Goal: Information Seeking & Learning: Learn about a topic

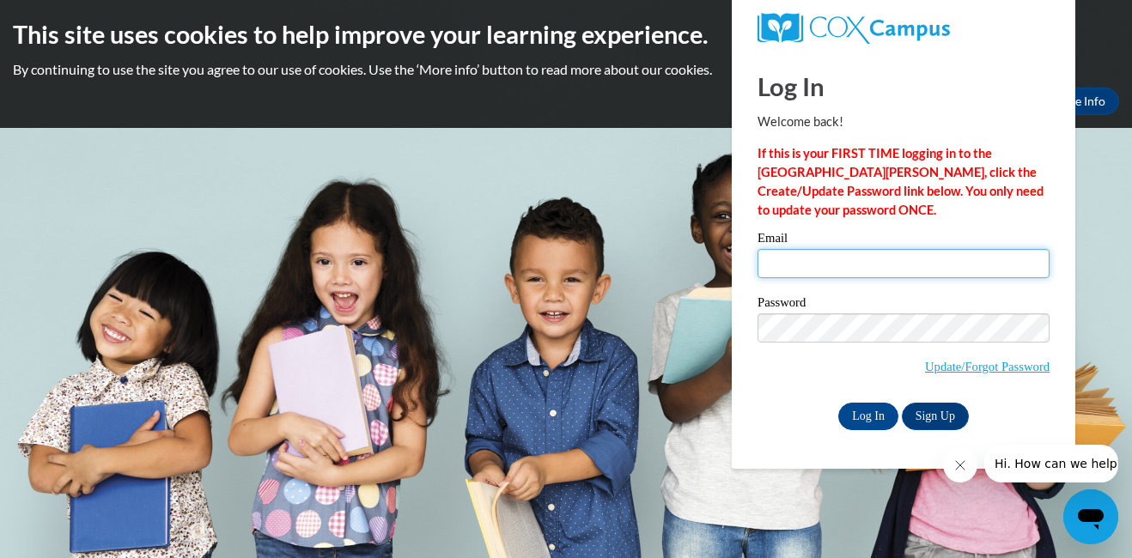
click at [801, 264] on input "Email" at bounding box center [903, 263] width 292 height 29
type input "sarahray28@yahoo.com"
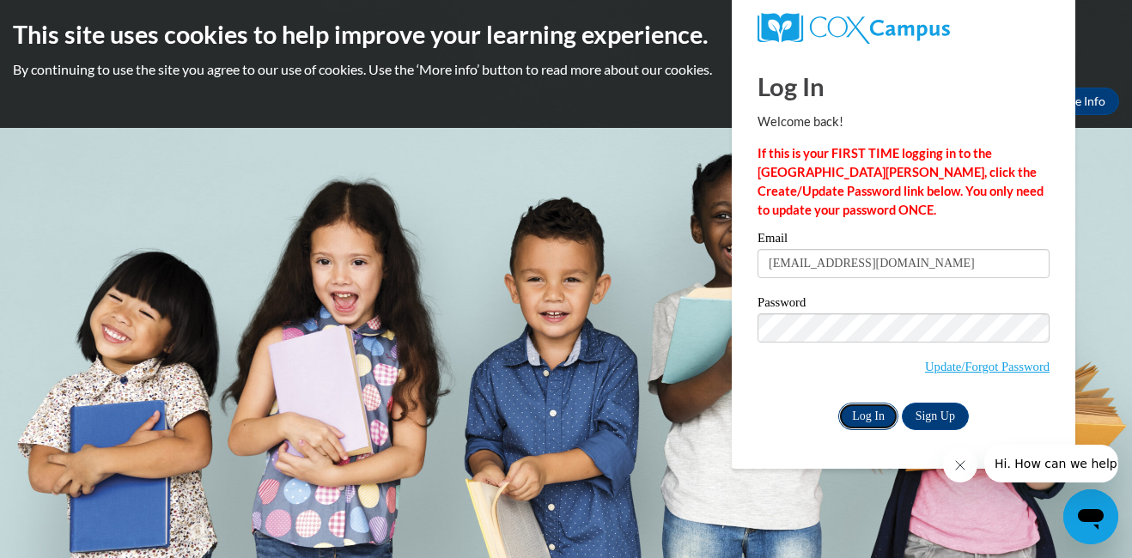
click at [877, 420] on input "Log In" at bounding box center [868, 416] width 60 height 27
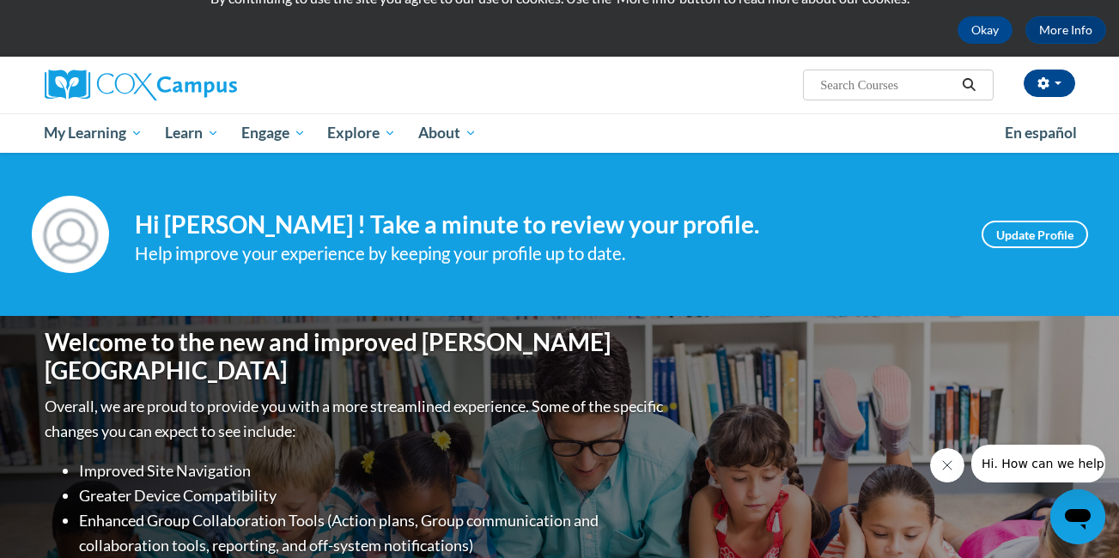
scroll to position [75, 0]
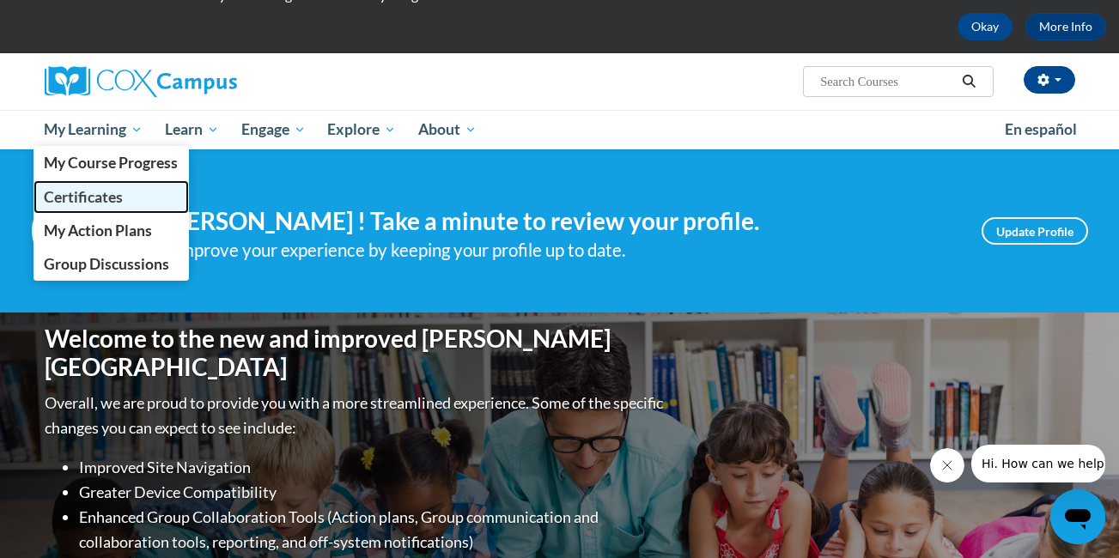
click at [94, 195] on span "Certificates" at bounding box center [83, 197] width 79 height 18
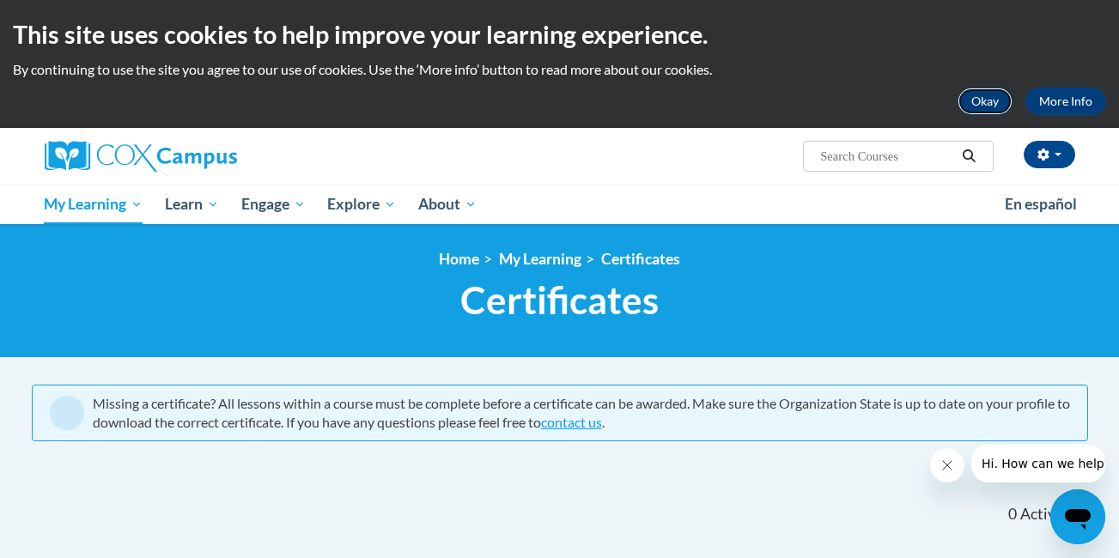
click at [982, 97] on button "Okay" at bounding box center [984, 101] width 55 height 27
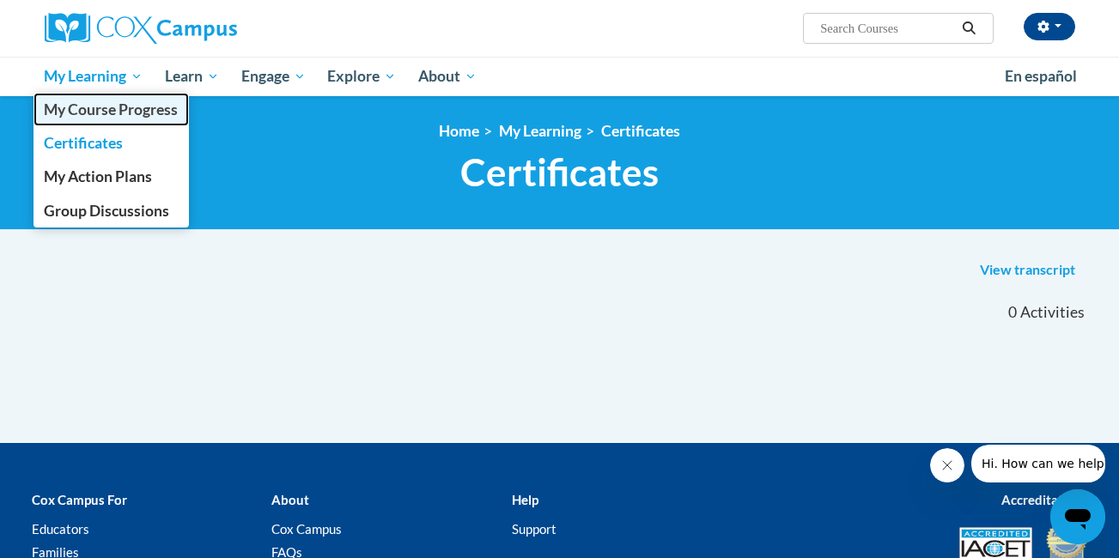
click at [90, 110] on span "My Course Progress" at bounding box center [111, 109] width 134 height 18
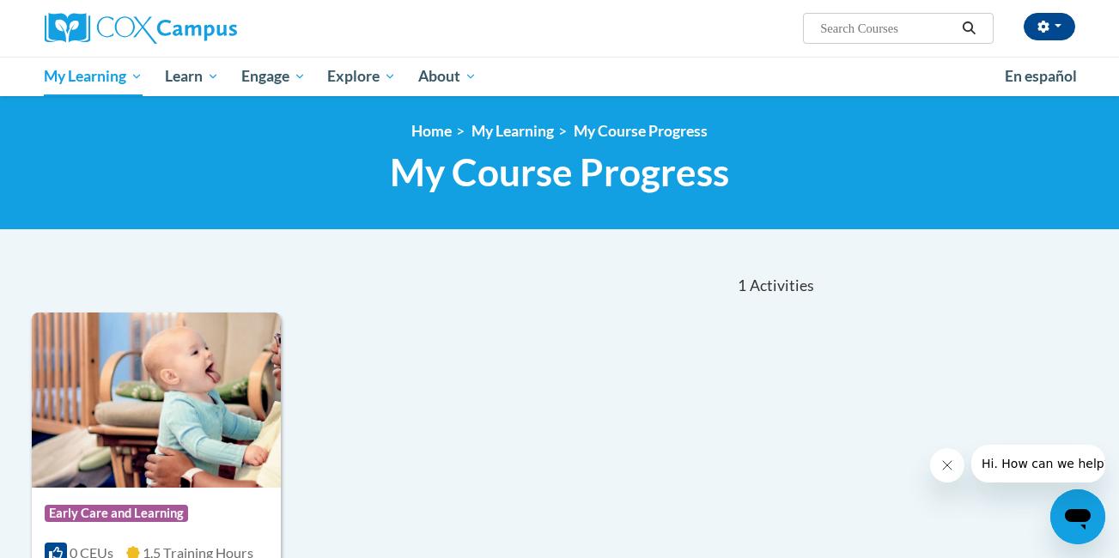
drag, startPoint x: 1118, startPoint y: 206, endPoint x: 1124, endPoint y: 232, distance: 26.4
click at [1118, 232] on html "Sarah Ray (America/Los_Angeles UTC-07:00) My Profile Inbox My Transcripts Log O…" at bounding box center [559, 279] width 1119 height 558
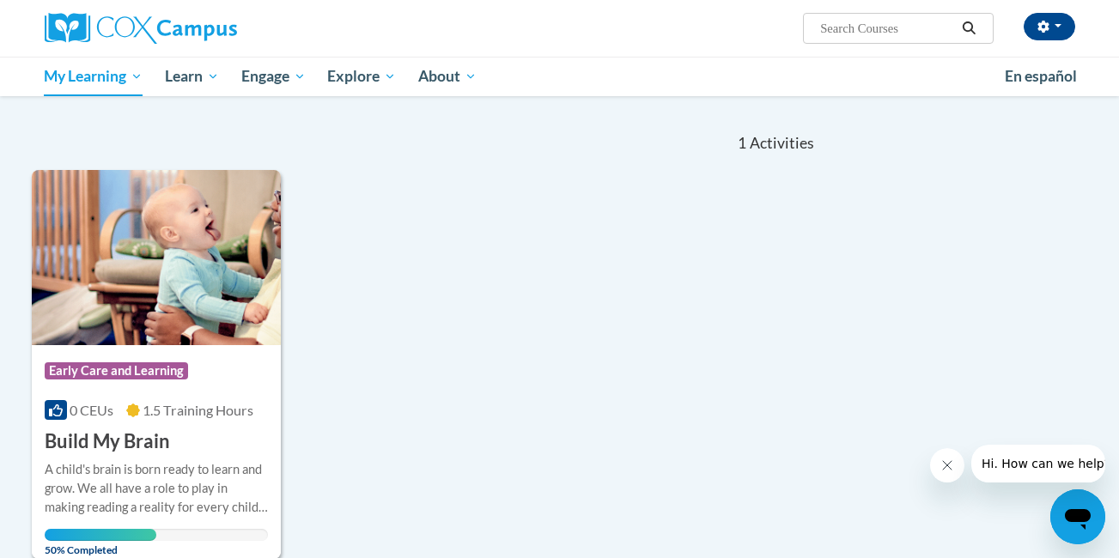
scroll to position [137, 0]
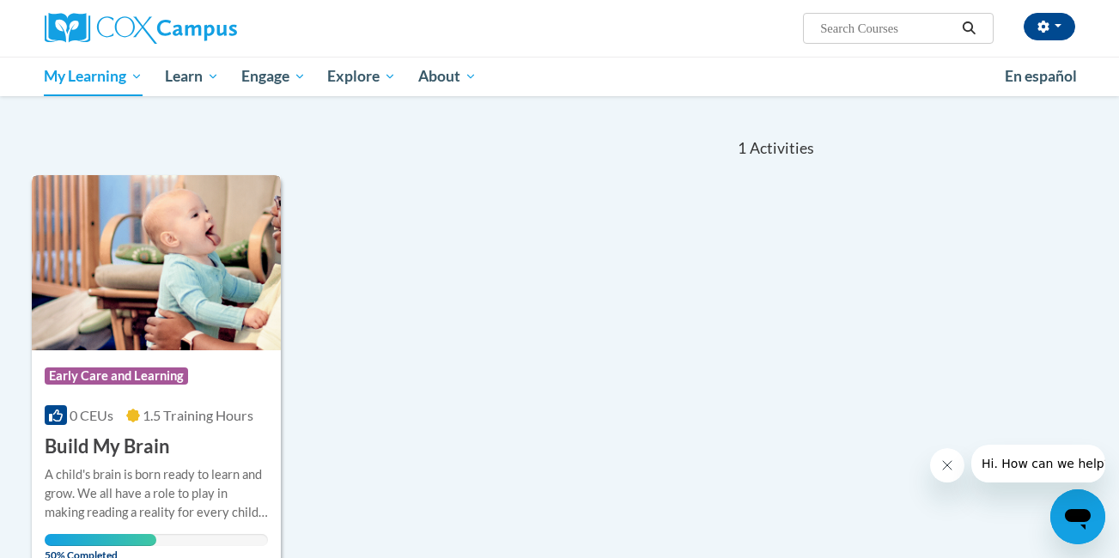
click at [149, 378] on span "Early Care and Learning" at bounding box center [116, 375] width 143 height 17
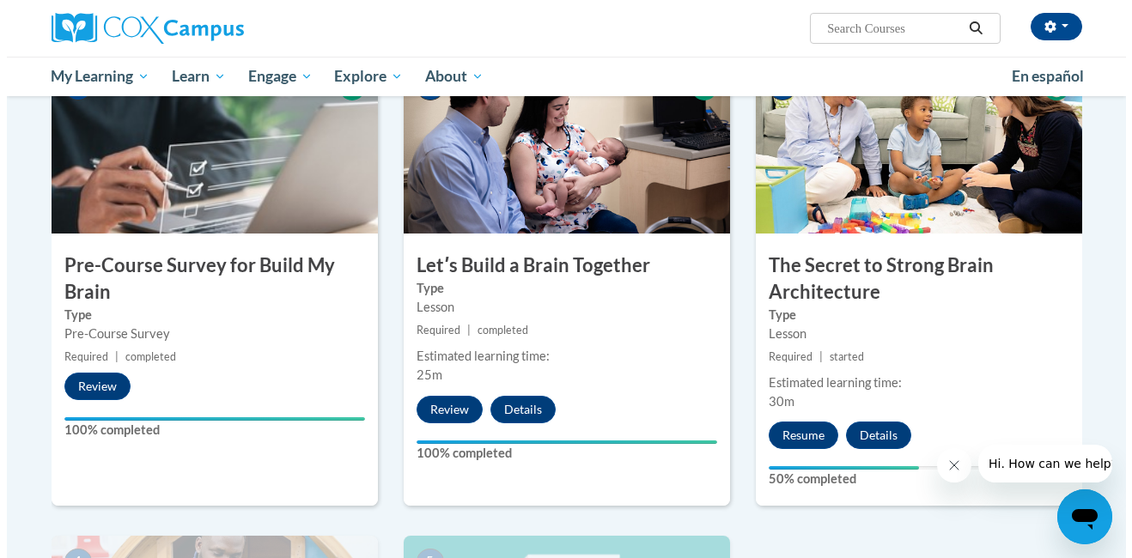
scroll to position [384, 0]
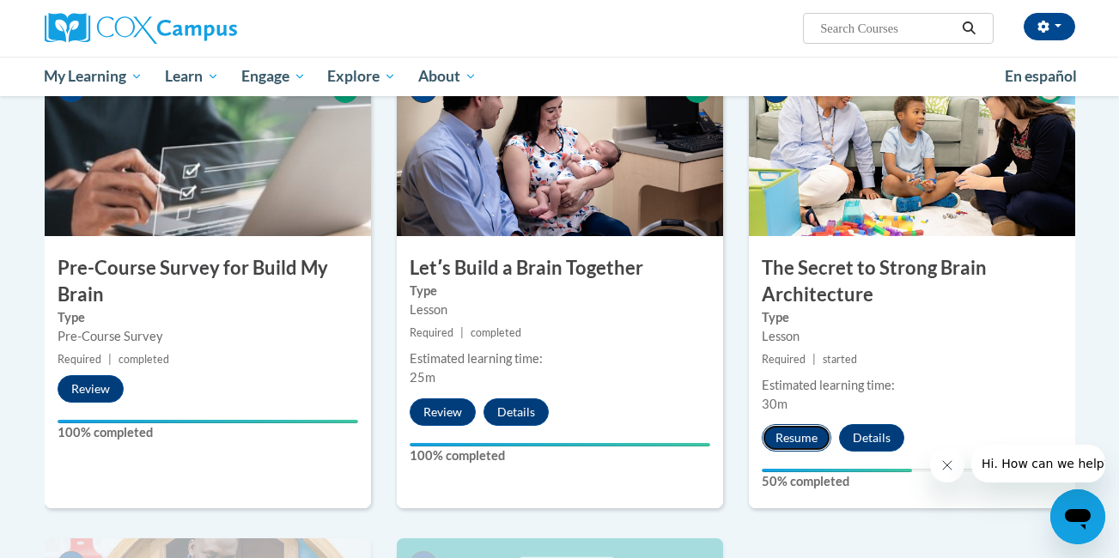
click at [802, 435] on button "Resume" at bounding box center [796, 437] width 70 height 27
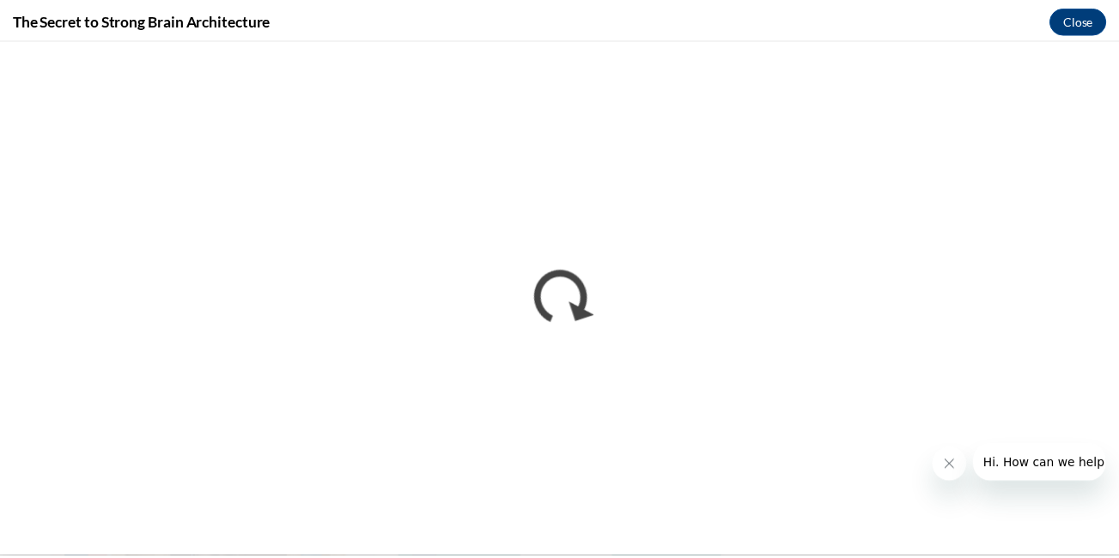
scroll to position [0, 0]
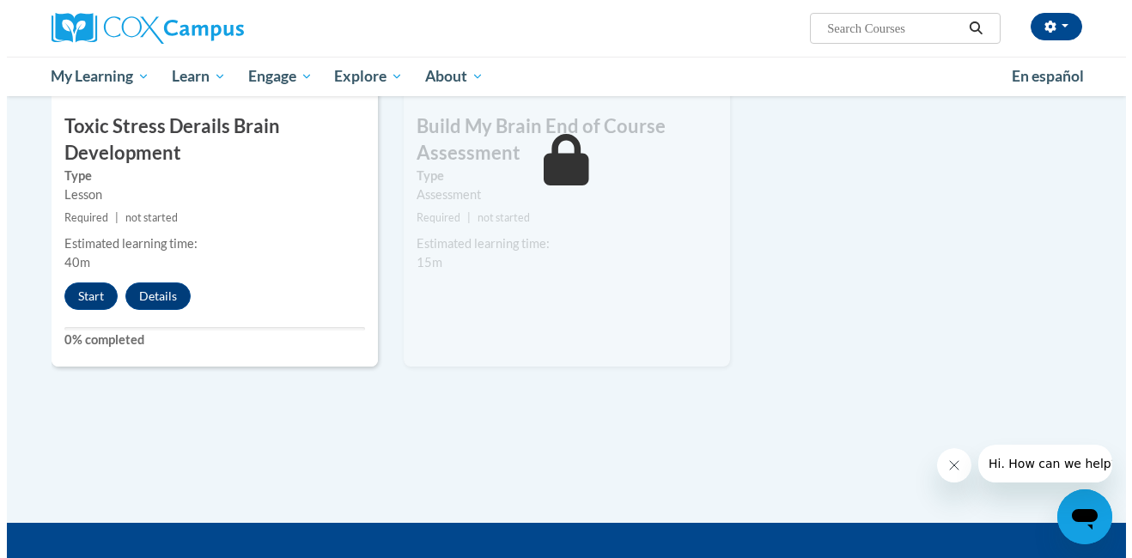
scroll to position [996, 0]
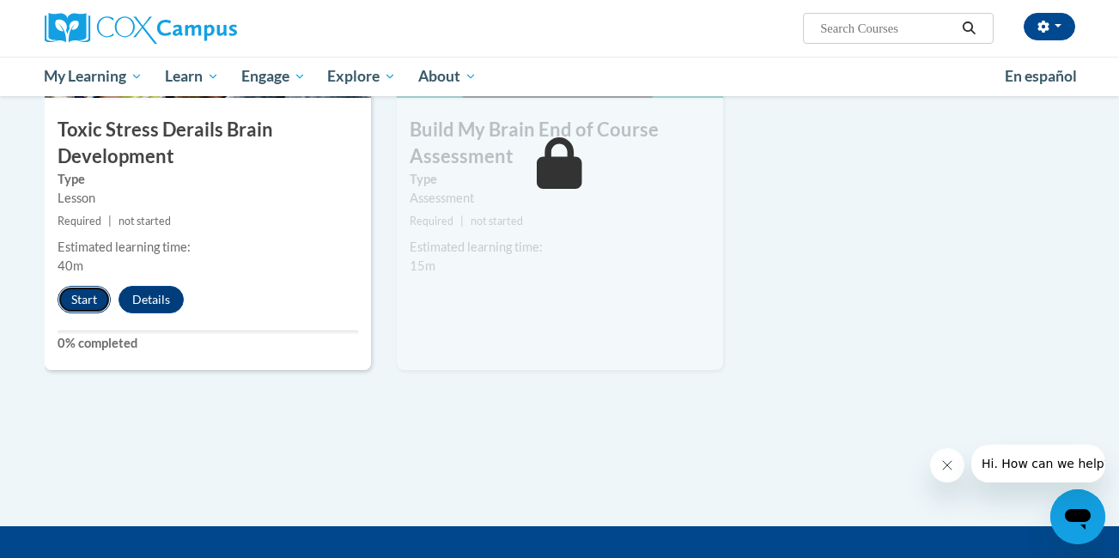
click at [88, 301] on button "Start" at bounding box center [84, 299] width 53 height 27
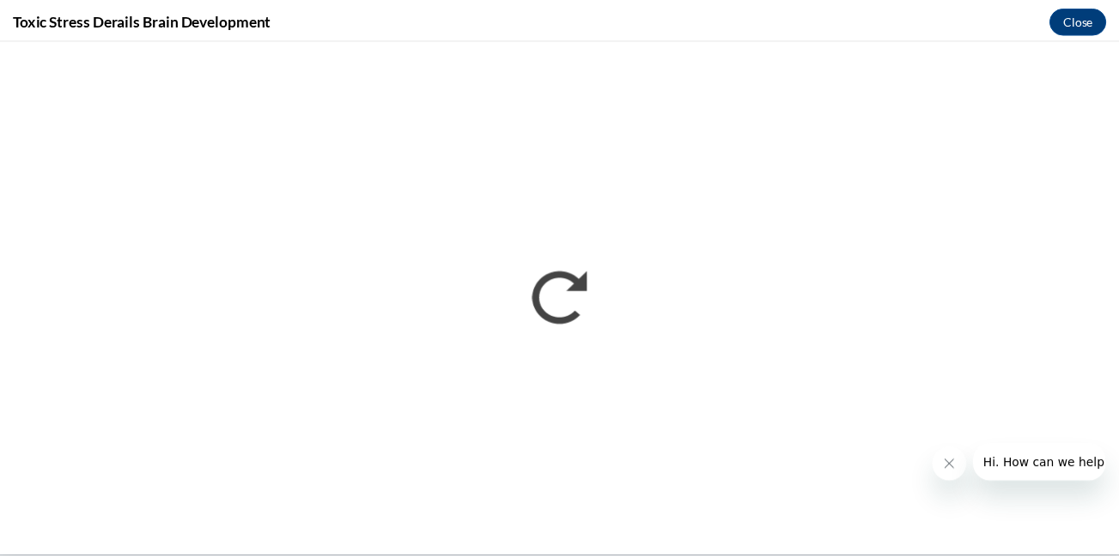
scroll to position [0, 0]
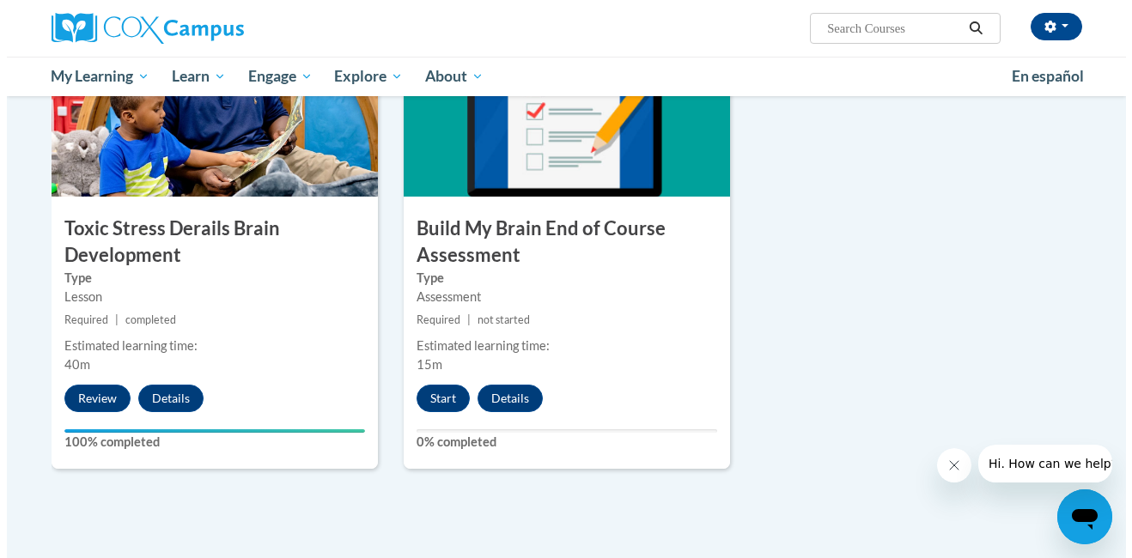
scroll to position [901, 0]
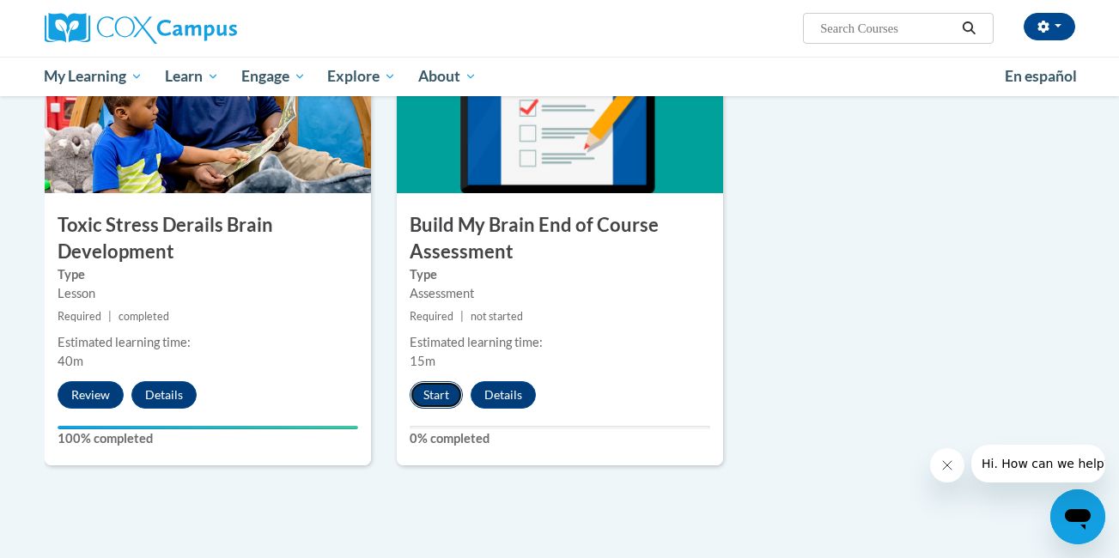
click at [428, 400] on button "Start" at bounding box center [436, 394] width 53 height 27
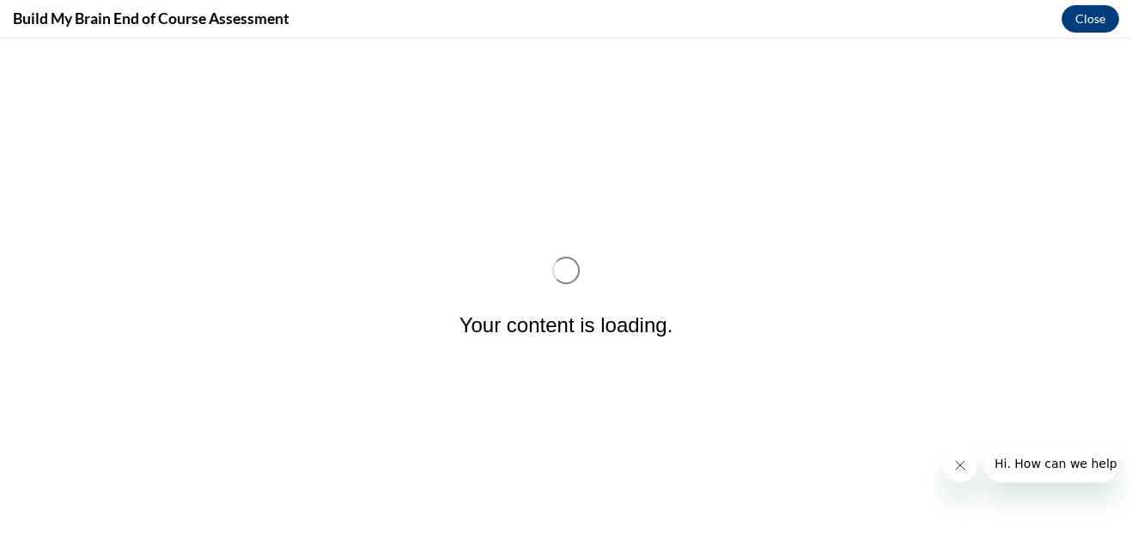
scroll to position [0, 0]
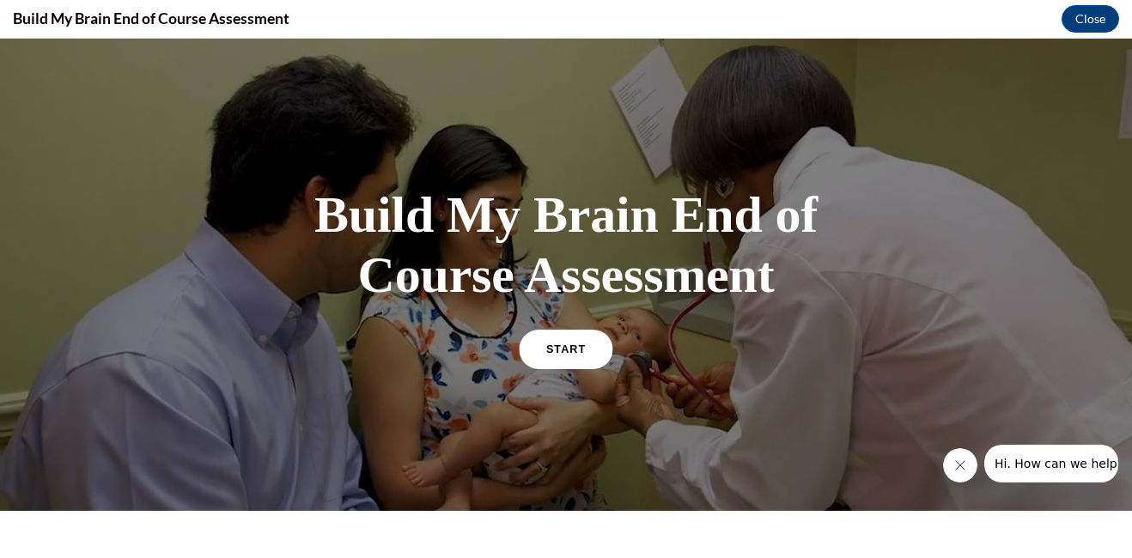
click at [546, 345] on span "START" at bounding box center [565, 349] width 39 height 13
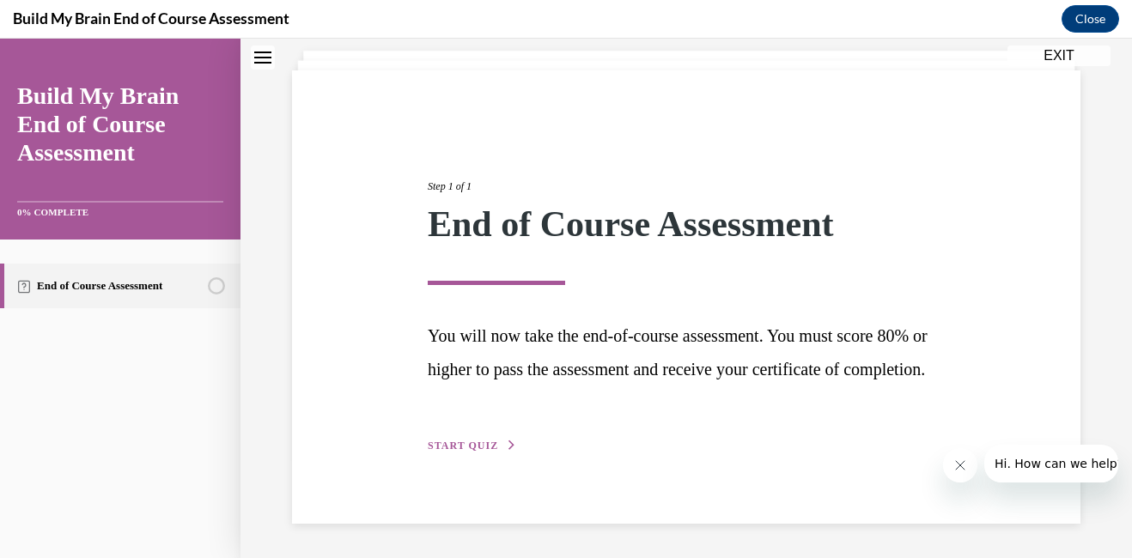
scroll to position [132, 0]
click at [464, 446] on span "START QUIZ" at bounding box center [463, 446] width 70 height 12
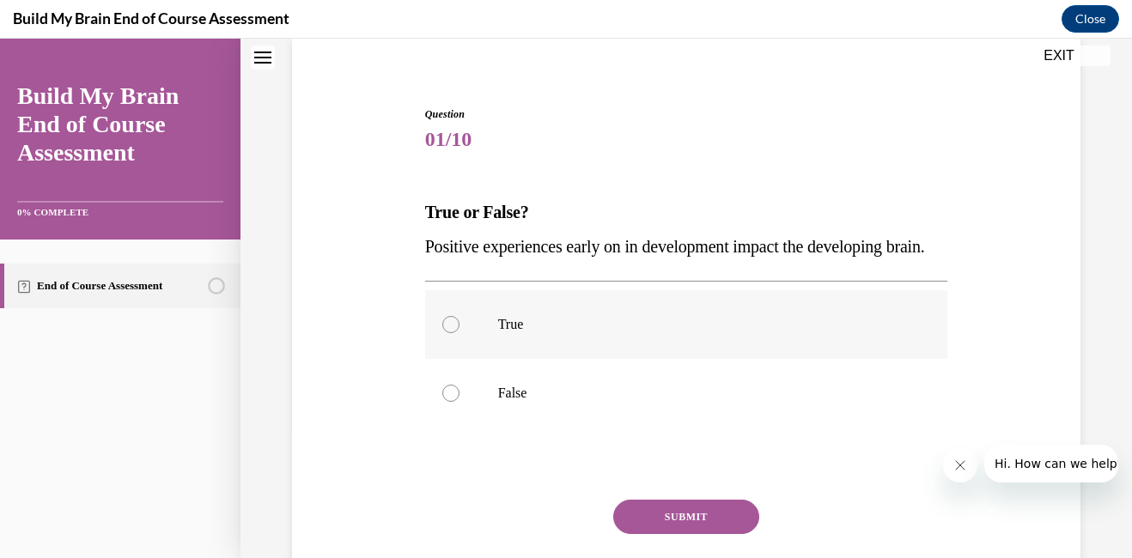
click at [451, 333] on div at bounding box center [450, 324] width 17 height 17
click at [451, 333] on input "True" at bounding box center [450, 324] width 17 height 17
radio input "true"
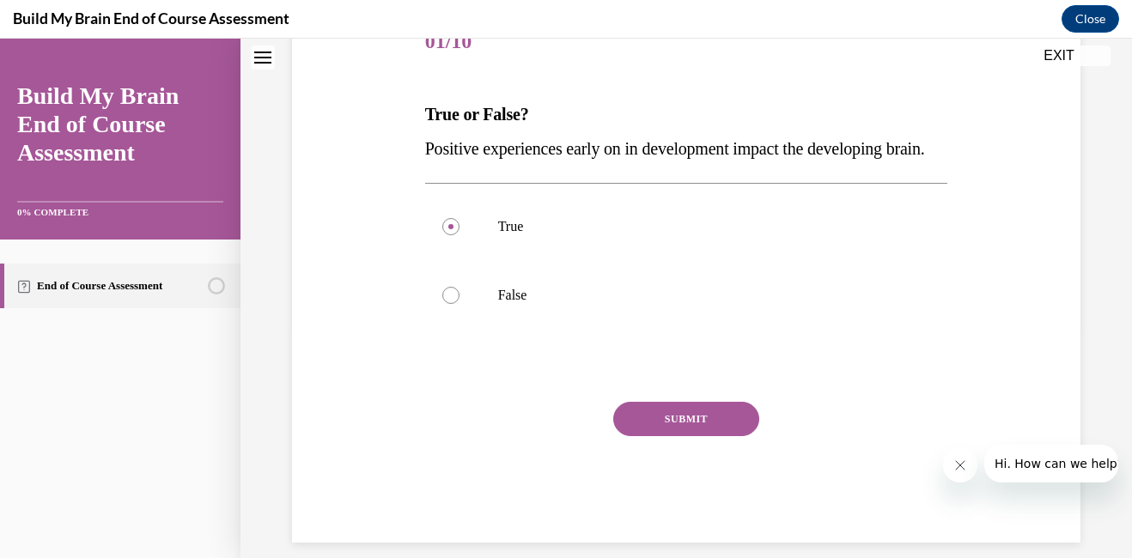
scroll to position [233, 0]
click at [689, 434] on button "SUBMIT" at bounding box center [686, 416] width 146 height 34
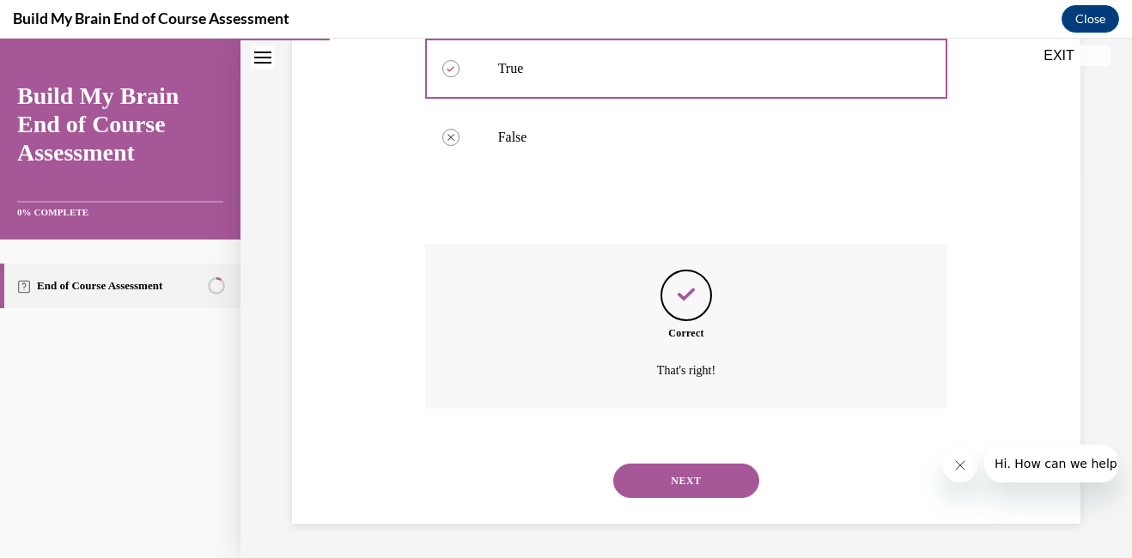
scroll to position [422, 0]
click at [680, 478] on button "NEXT" at bounding box center [686, 481] width 146 height 34
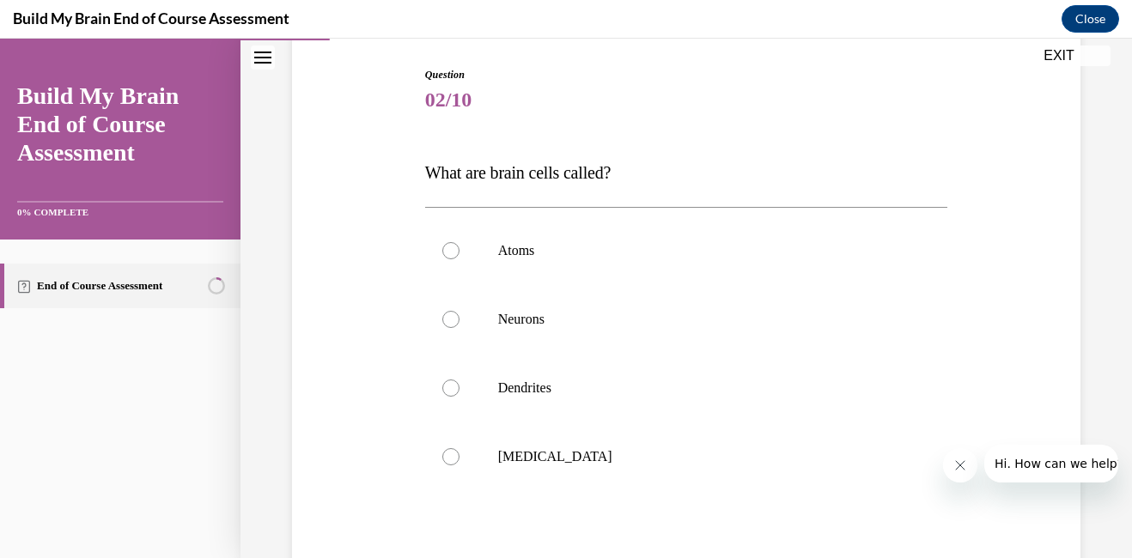
scroll to position [176, 0]
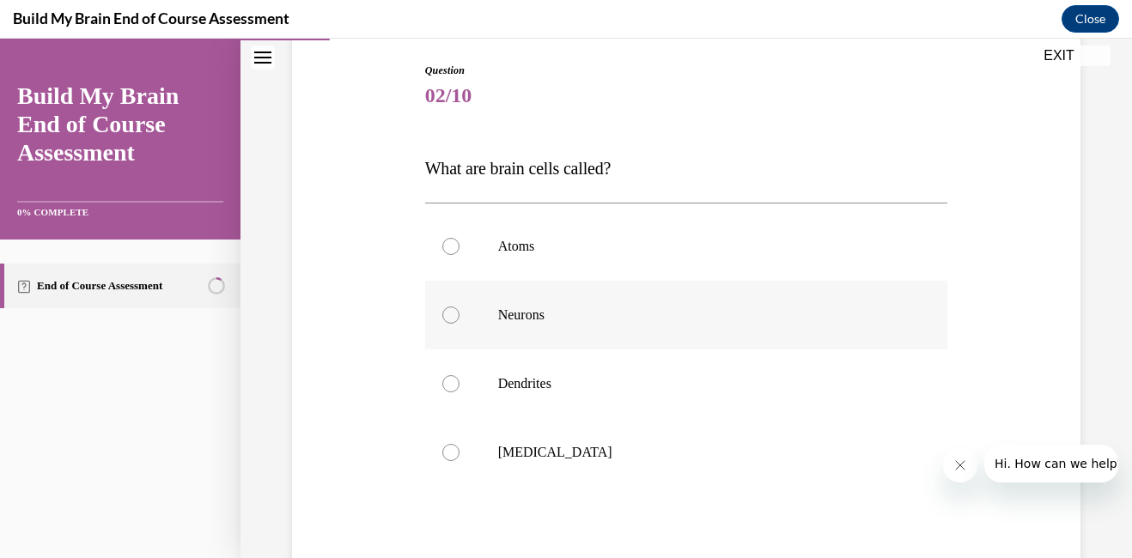
click at [442, 316] on div at bounding box center [450, 314] width 17 height 17
click at [442, 316] on input "Neurons" at bounding box center [450, 314] width 17 height 17
radio input "true"
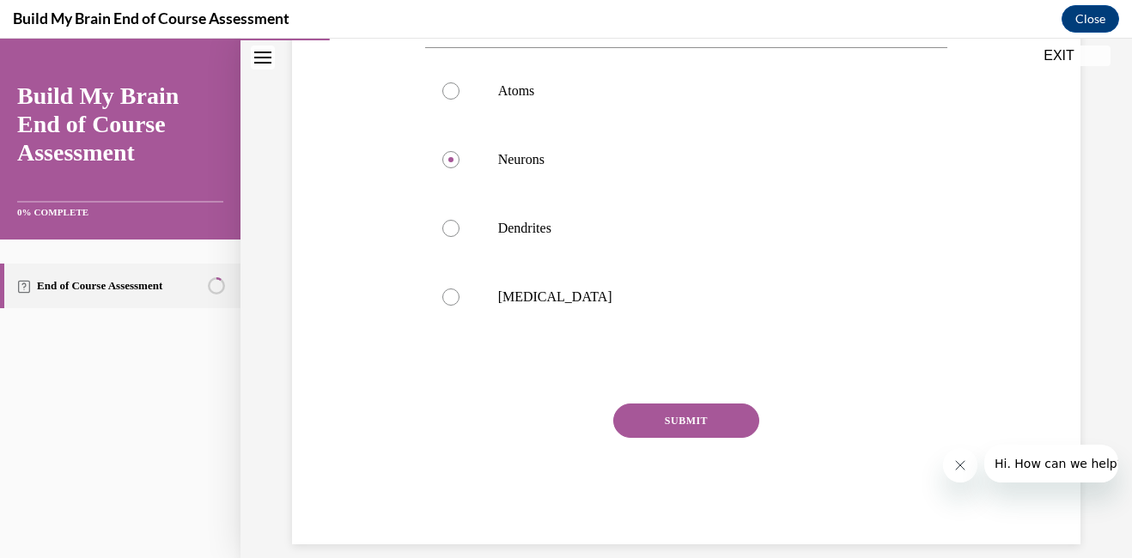
scroll to position [343, 0]
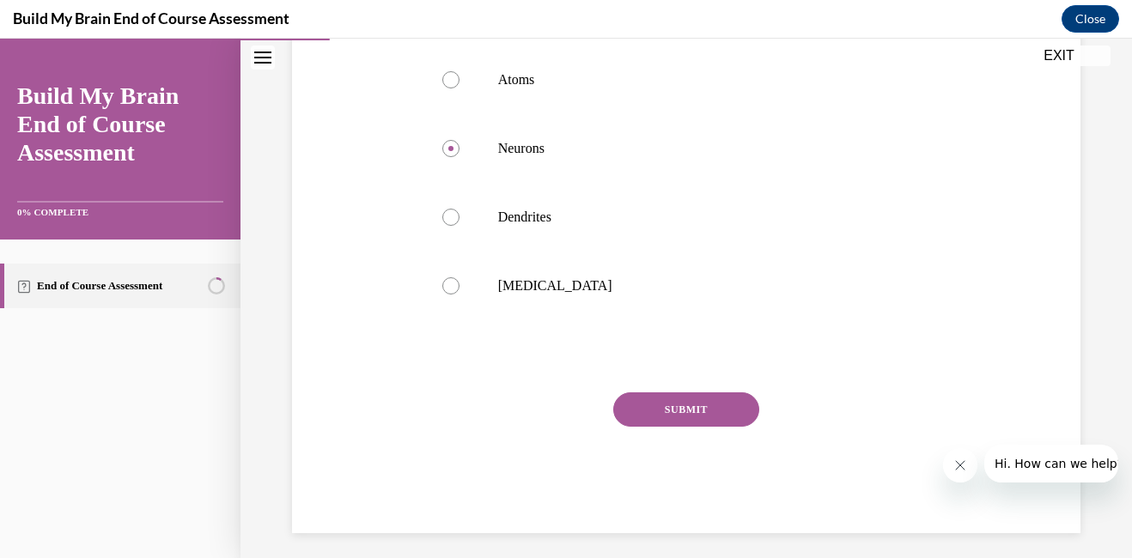
click at [688, 414] on button "SUBMIT" at bounding box center [686, 409] width 146 height 34
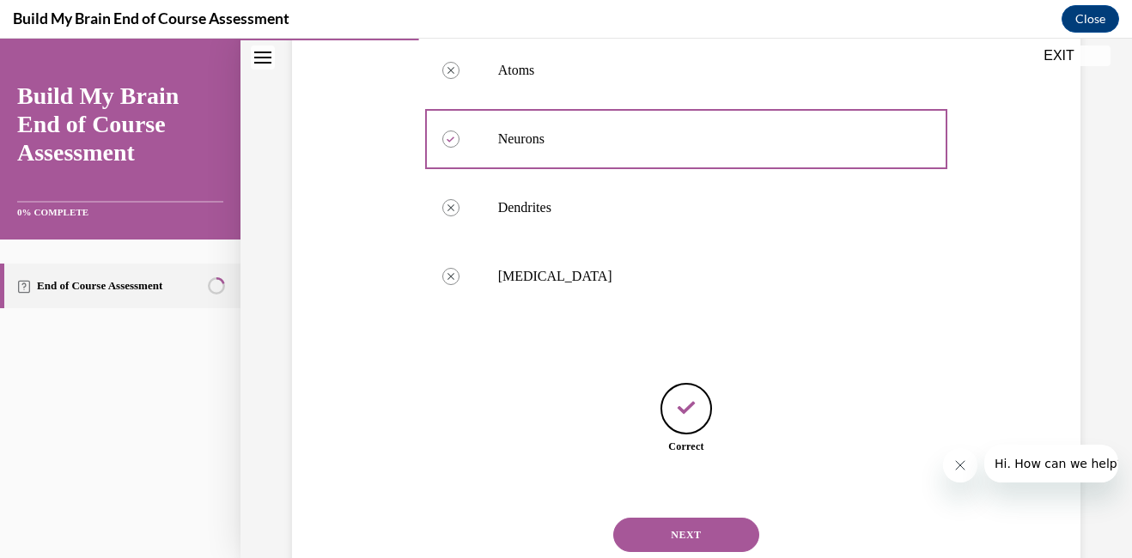
scroll to position [406, 0]
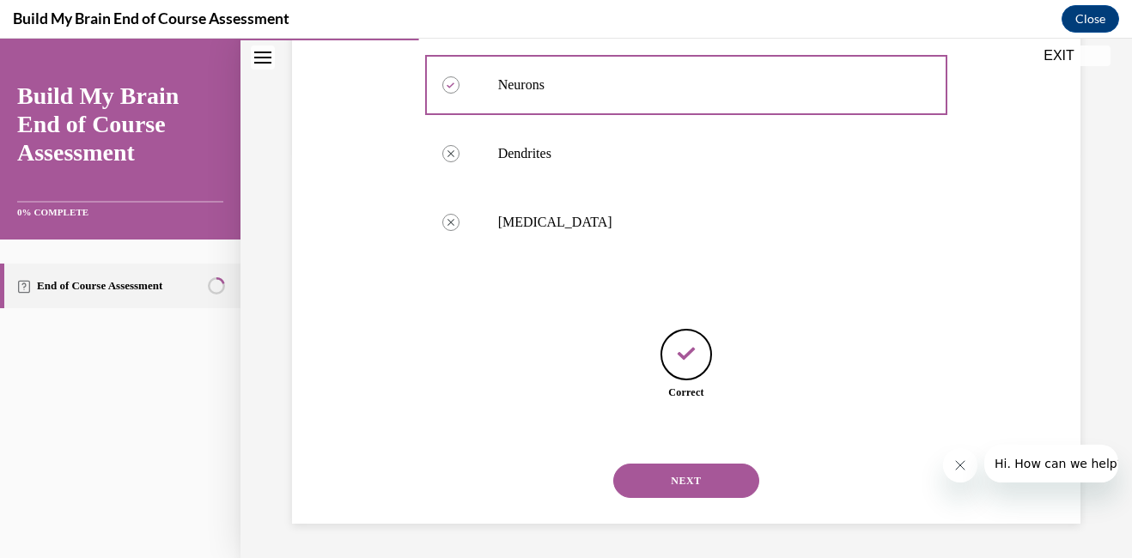
click at [684, 476] on button "NEXT" at bounding box center [686, 481] width 146 height 34
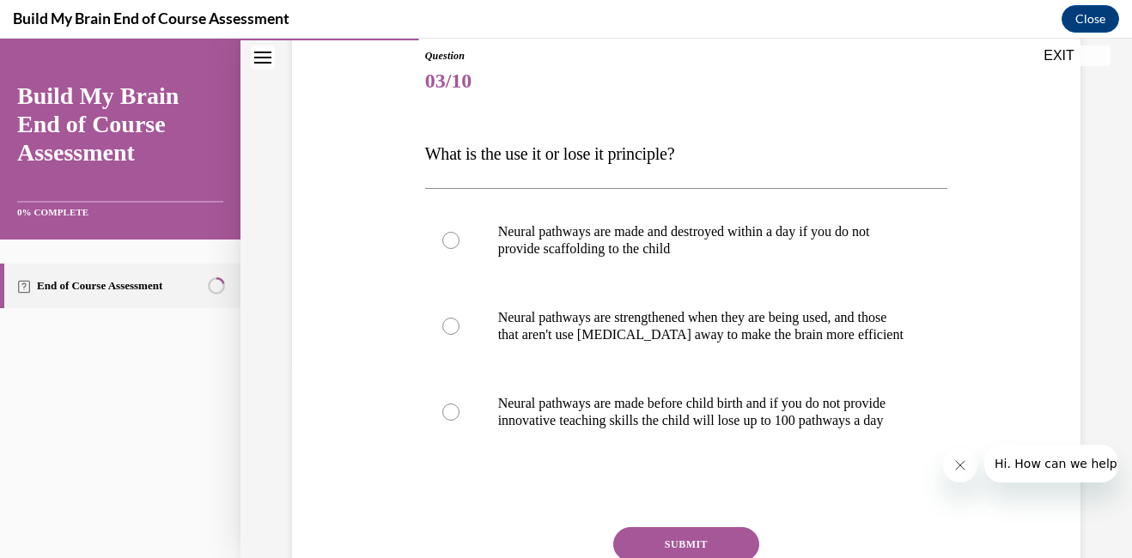
scroll to position [192, 0]
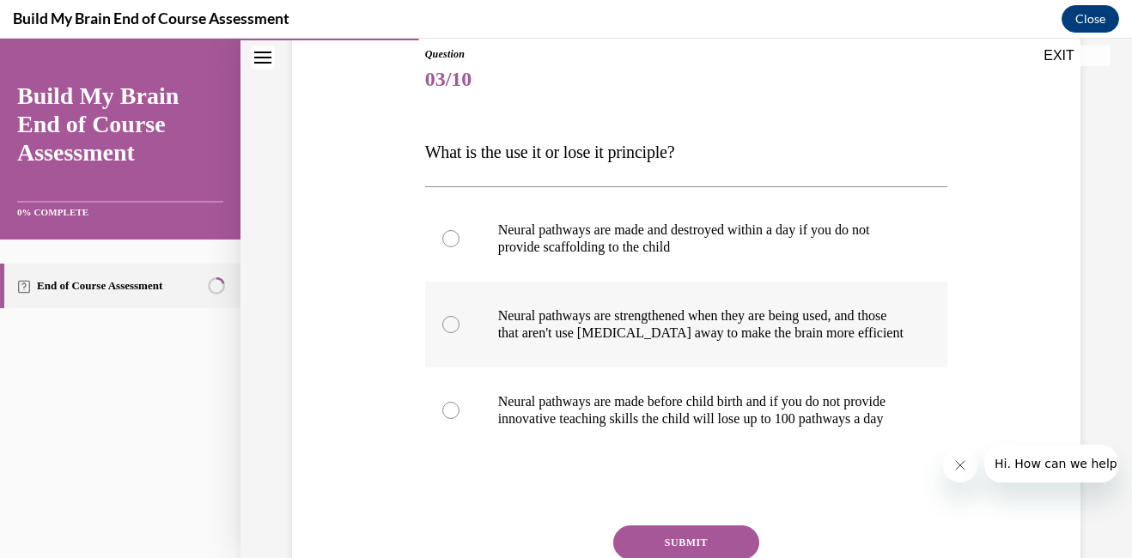
click at [448, 331] on div at bounding box center [450, 324] width 17 height 17
click at [448, 331] on input "Neural pathways are strengthened when they are being used, and those that aren'…" at bounding box center [450, 324] width 17 height 17
radio input "true"
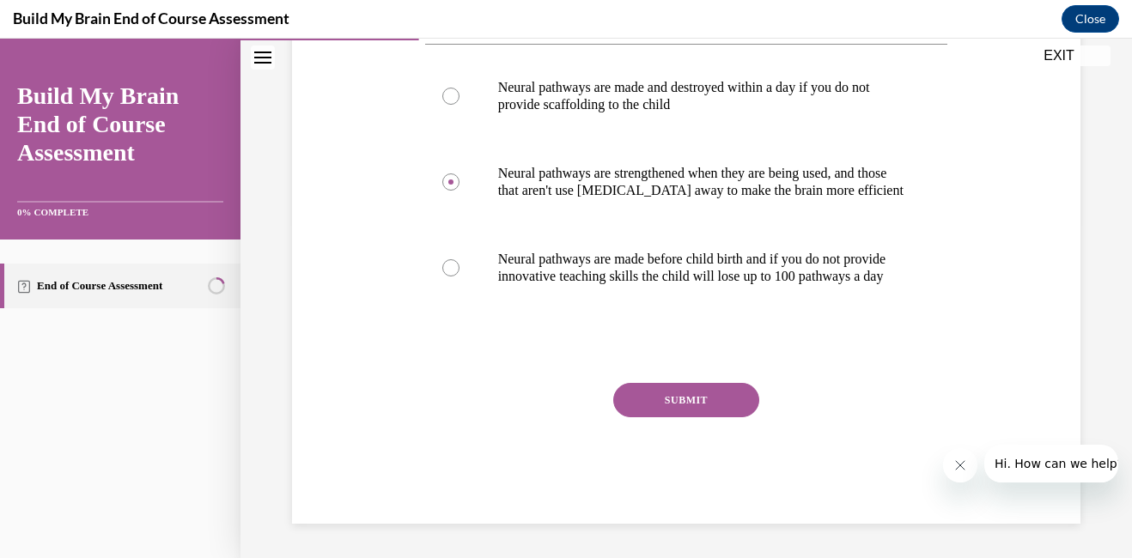
click at [719, 401] on button "SUBMIT" at bounding box center [686, 400] width 146 height 34
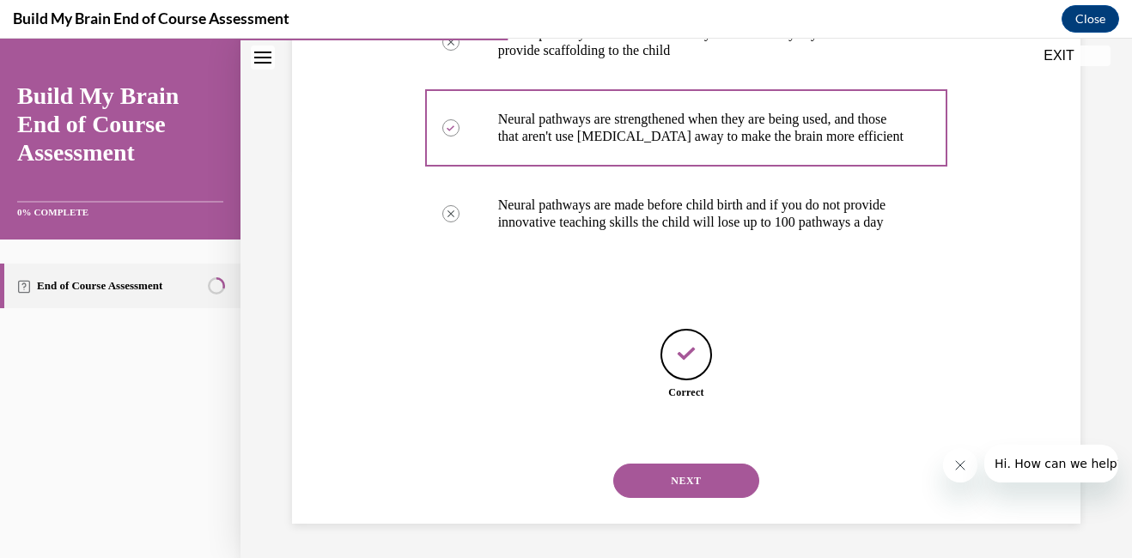
scroll to position [423, 0]
click at [687, 478] on button "NEXT" at bounding box center [686, 481] width 146 height 34
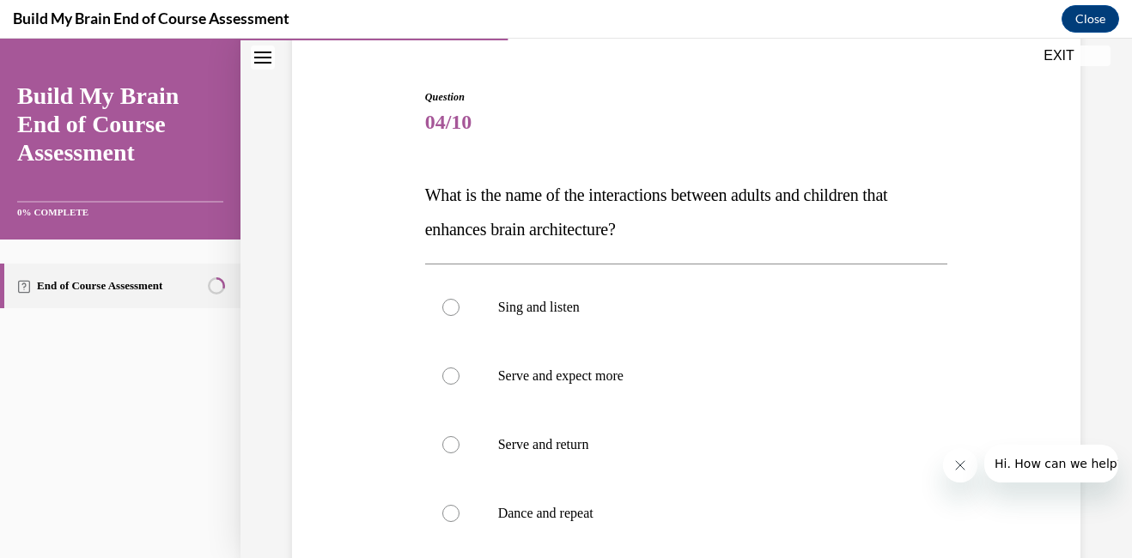
scroll to position [148, 0]
click at [450, 446] on div at bounding box center [450, 446] width 17 height 17
click at [450, 446] on input "Serve and return" at bounding box center [450, 446] width 17 height 17
radio input "true"
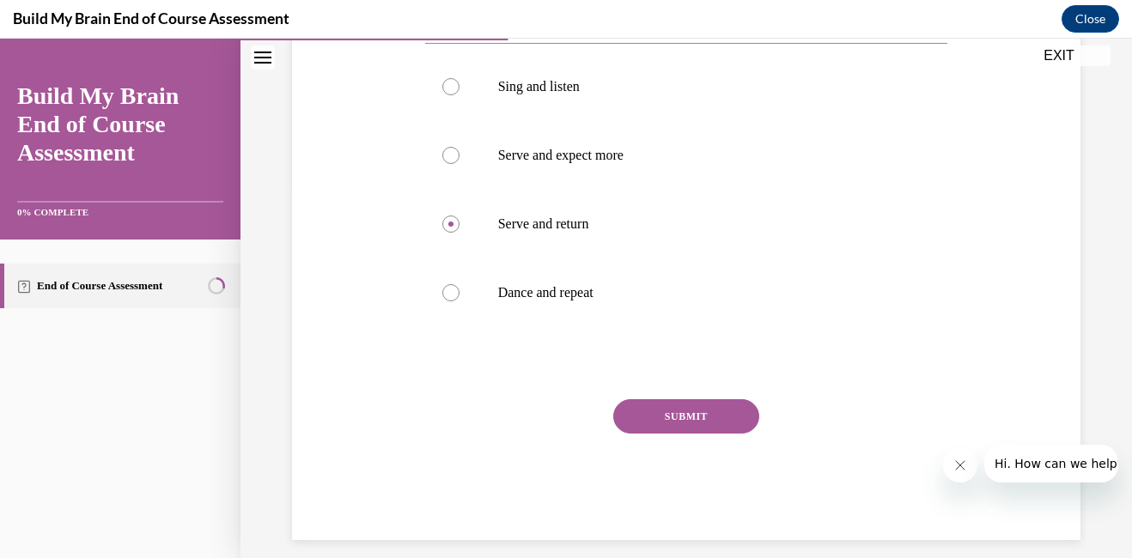
scroll to position [386, 0]
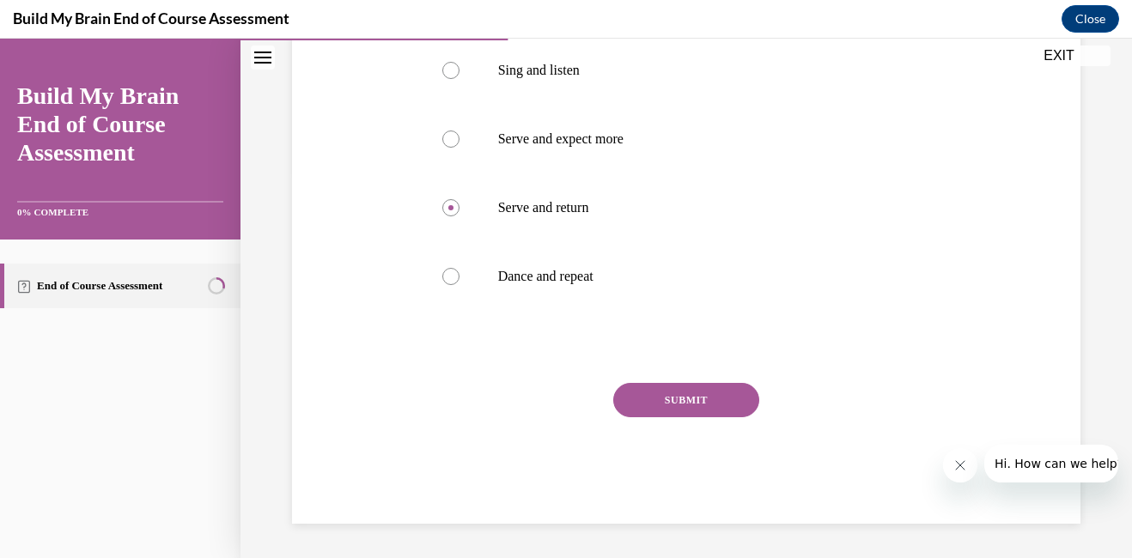
click at [695, 399] on button "SUBMIT" at bounding box center [686, 400] width 146 height 34
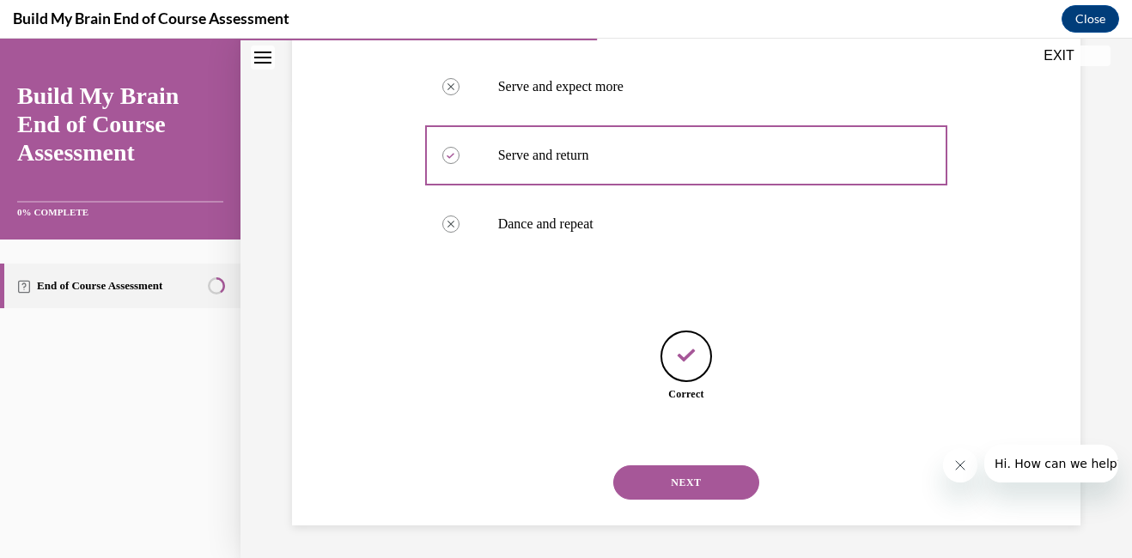
scroll to position [440, 0]
click at [686, 484] on button "NEXT" at bounding box center [686, 481] width 146 height 34
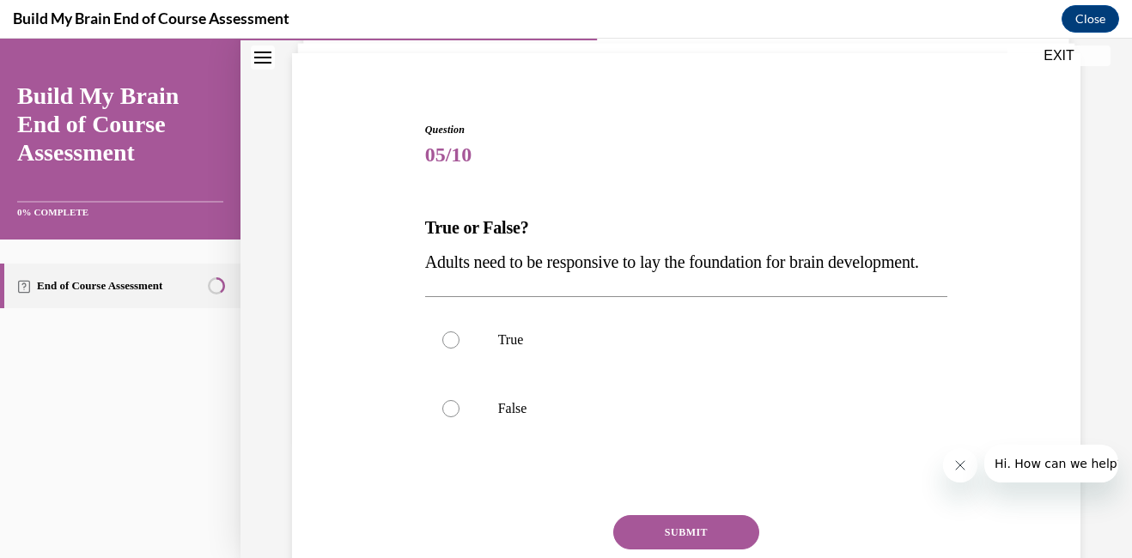
scroll to position [118, 0]
click at [444, 348] on div at bounding box center [450, 339] width 17 height 17
click at [444, 348] on input "True" at bounding box center [450, 339] width 17 height 17
radio input "true"
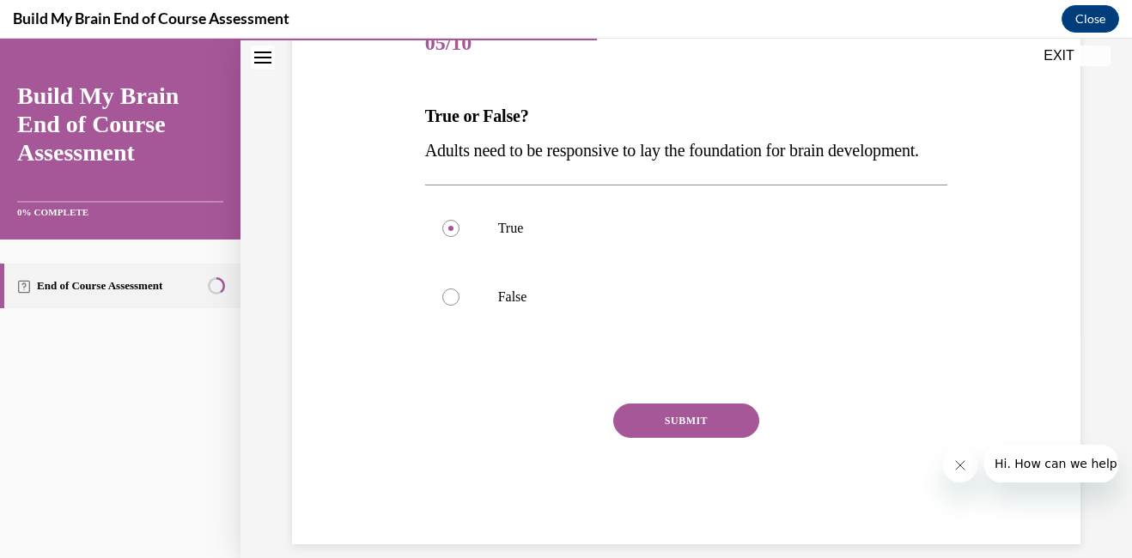
scroll to position [236, 0]
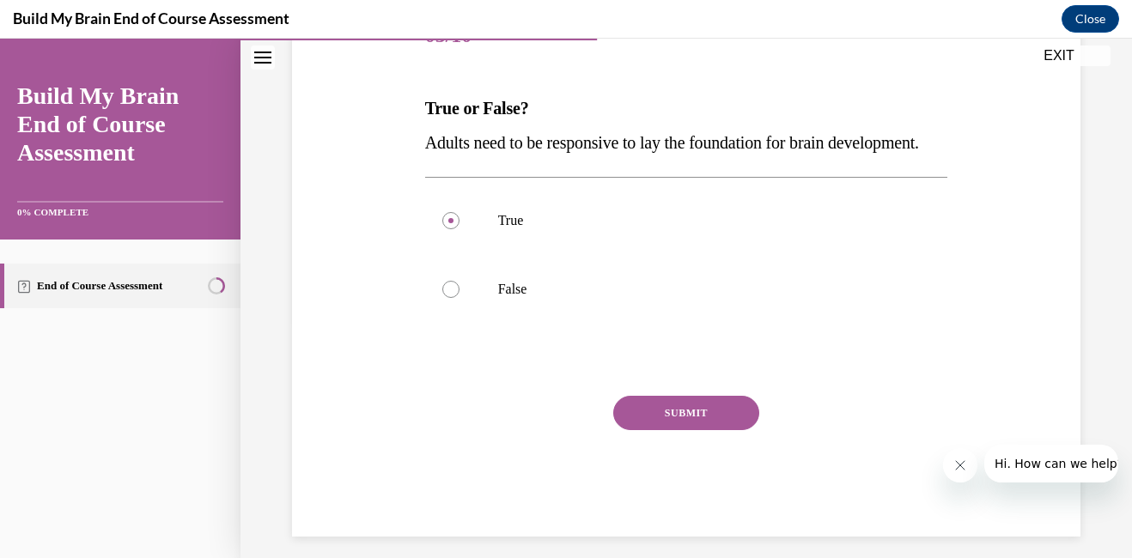
click at [705, 430] on button "SUBMIT" at bounding box center [686, 413] width 146 height 34
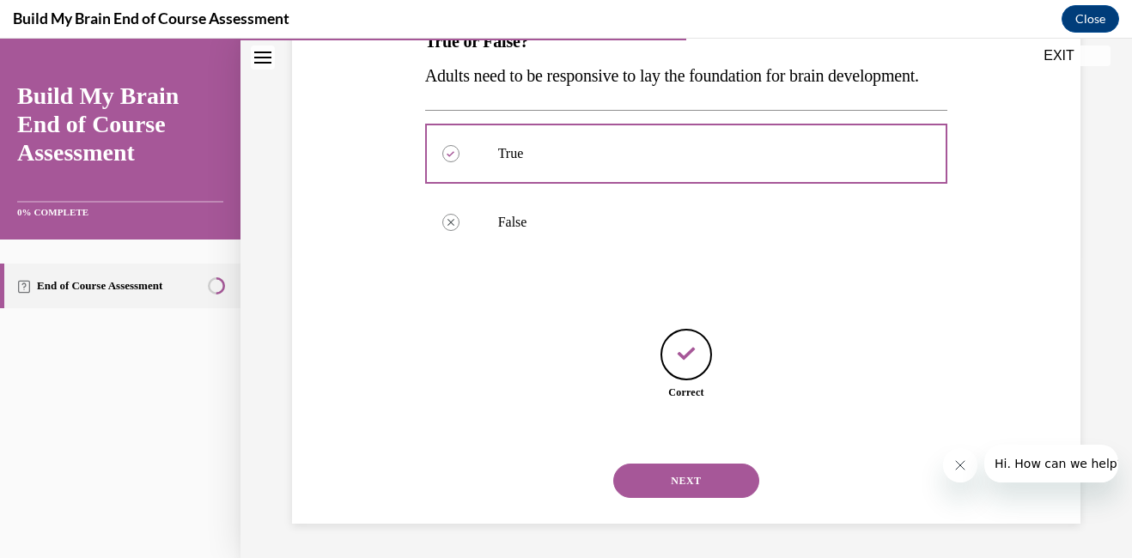
scroll to position [337, 0]
click at [684, 480] on button "NEXT" at bounding box center [686, 481] width 146 height 34
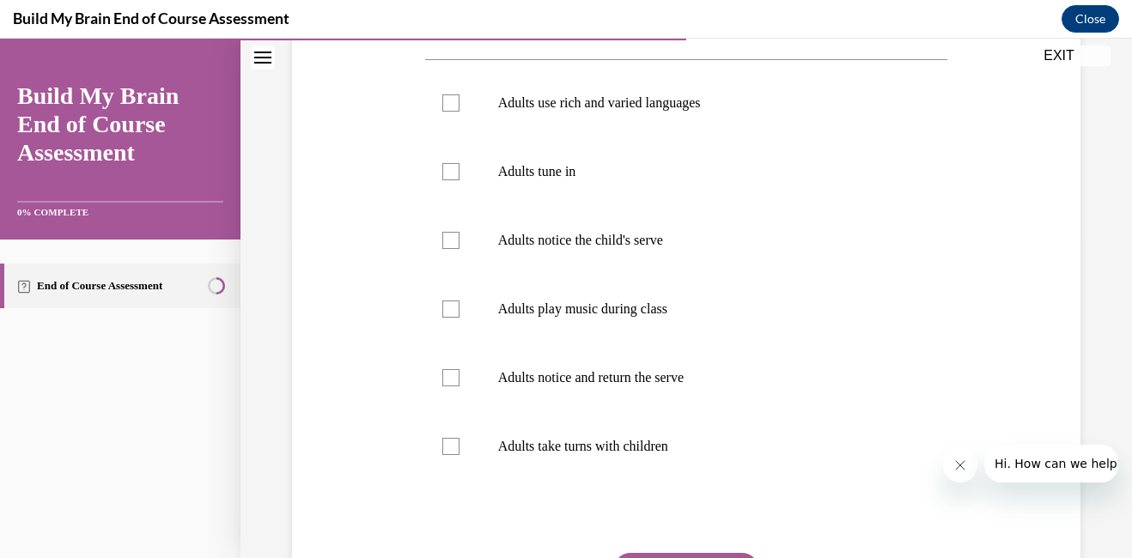
scroll to position [311, 0]
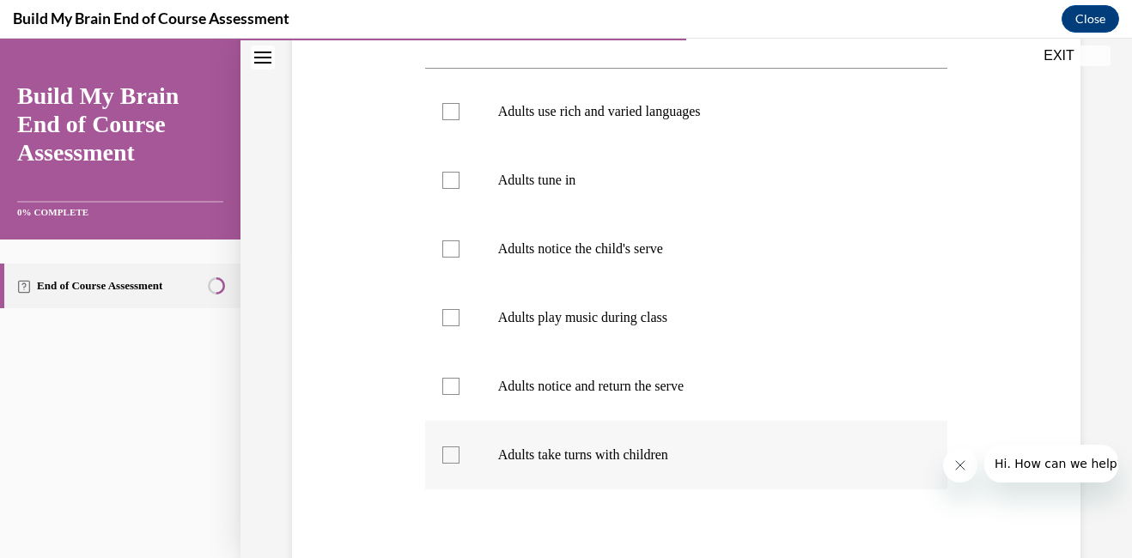
click at [444, 455] on div at bounding box center [450, 454] width 17 height 17
click at [444, 455] on input "Adults take turns with children" at bounding box center [450, 454] width 17 height 17
checkbox input "true"
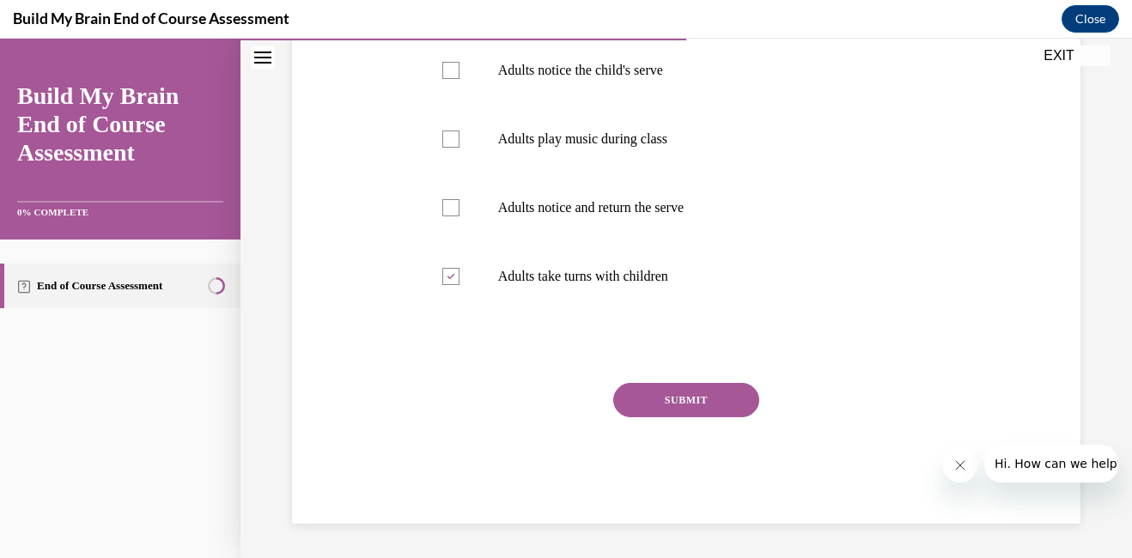
click at [692, 404] on button "SUBMIT" at bounding box center [686, 400] width 146 height 34
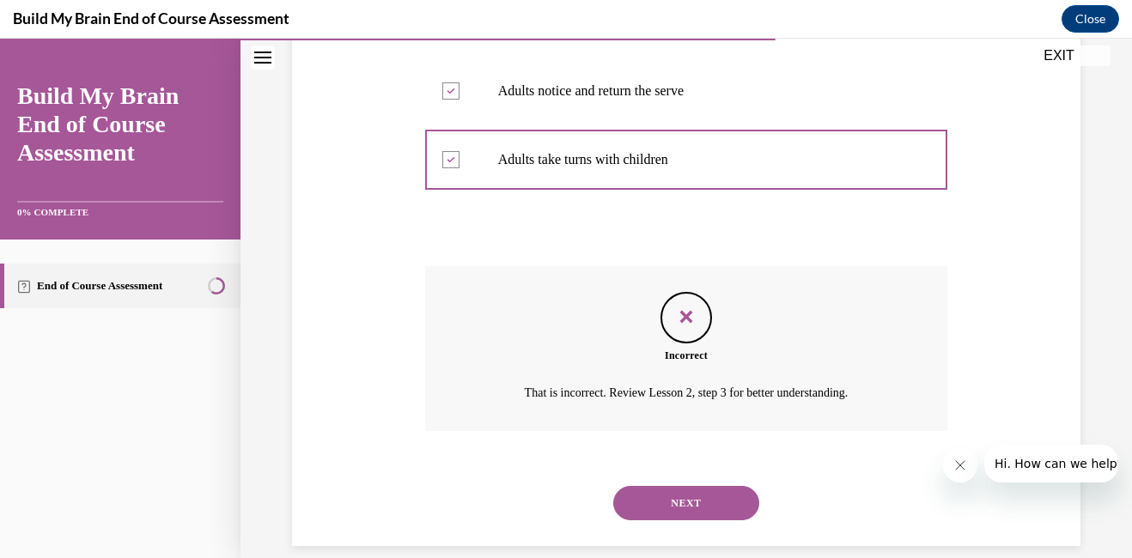
scroll to position [616, 0]
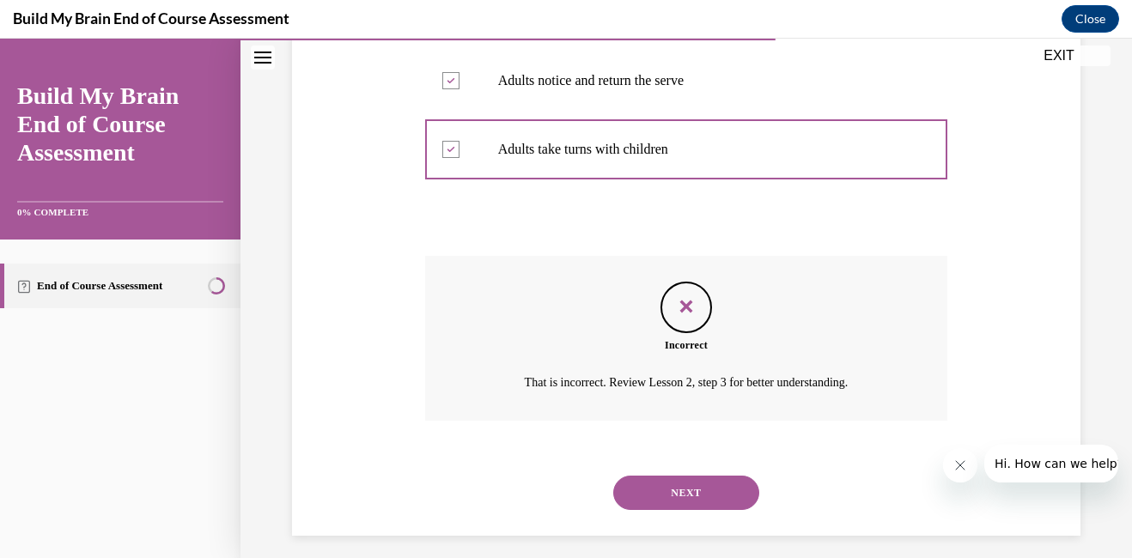
click at [680, 495] on button "NEXT" at bounding box center [686, 493] width 146 height 34
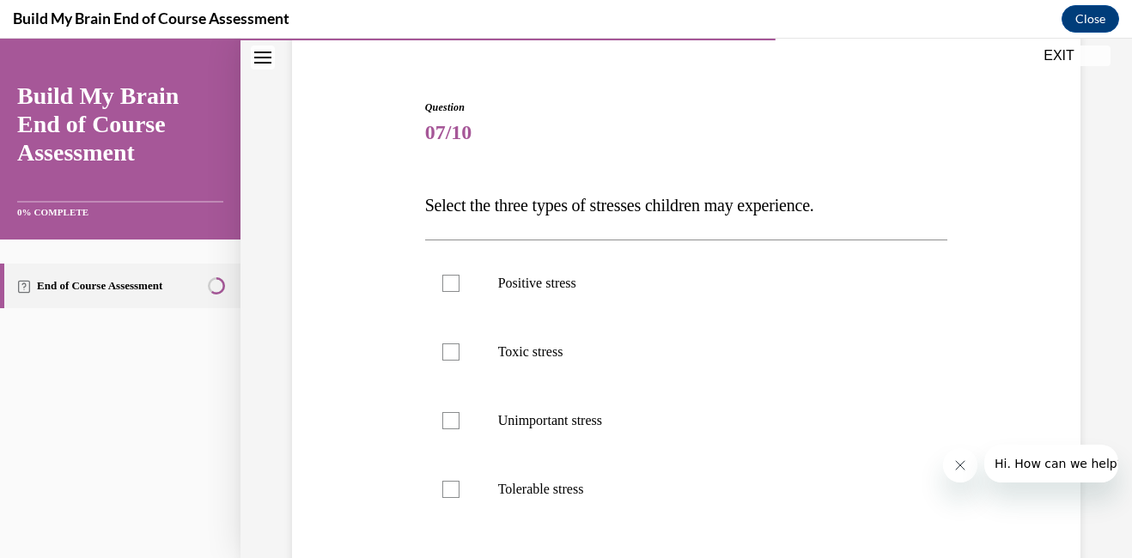
scroll to position [143, 0]
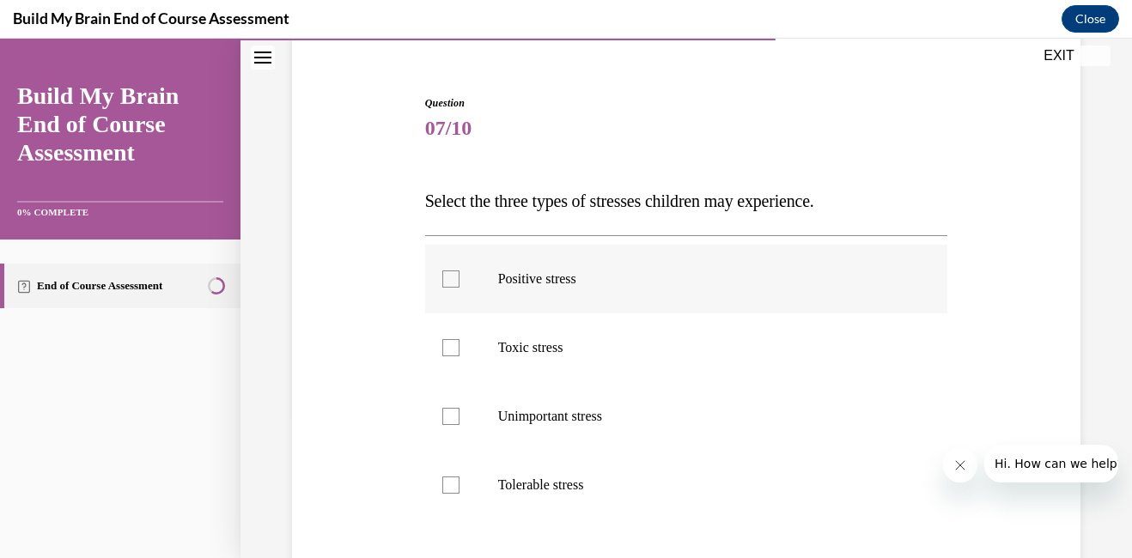
click at [445, 277] on div at bounding box center [450, 278] width 17 height 17
click at [445, 277] on input "Positive stress" at bounding box center [450, 278] width 17 height 17
checkbox input "true"
click at [452, 354] on div at bounding box center [450, 347] width 17 height 17
click at [452, 354] on input "Toxic stress" at bounding box center [450, 347] width 17 height 17
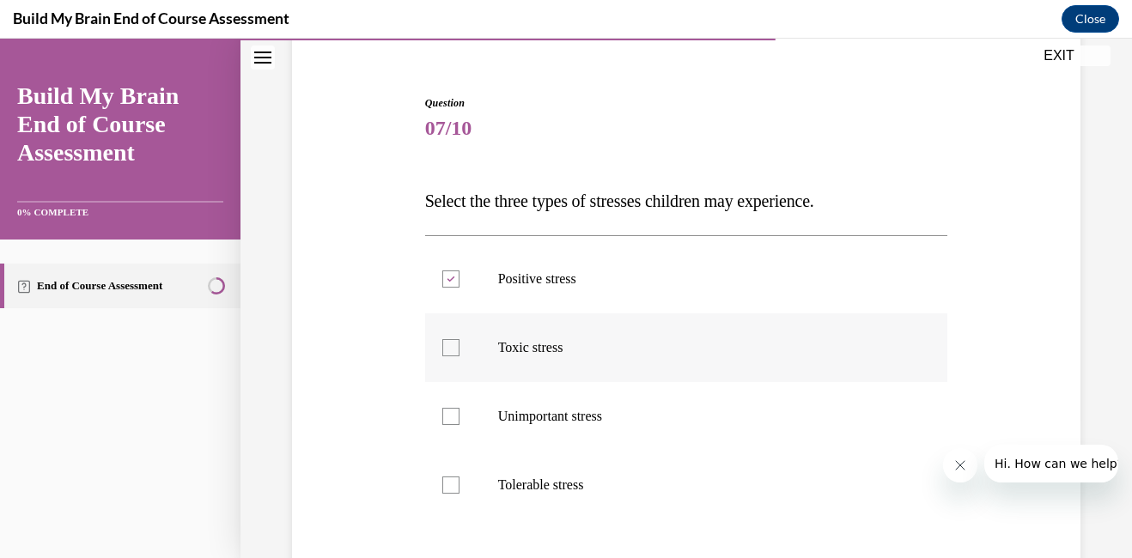
checkbox input "true"
click at [446, 485] on div at bounding box center [450, 484] width 17 height 17
click at [446, 485] on input "Tolerable stress" at bounding box center [450, 484] width 17 height 17
checkbox input "true"
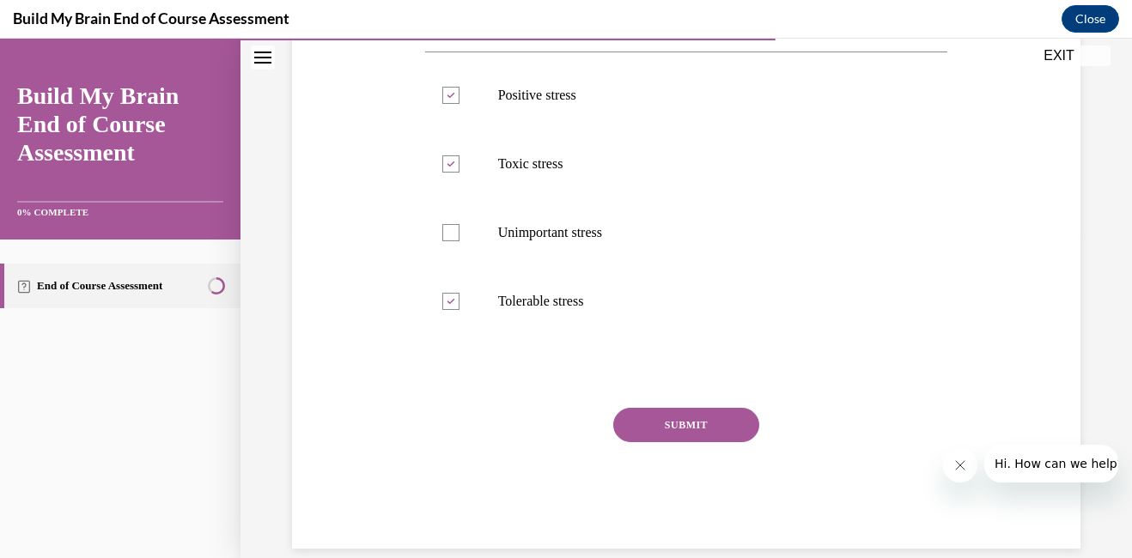
scroll to position [338, 0]
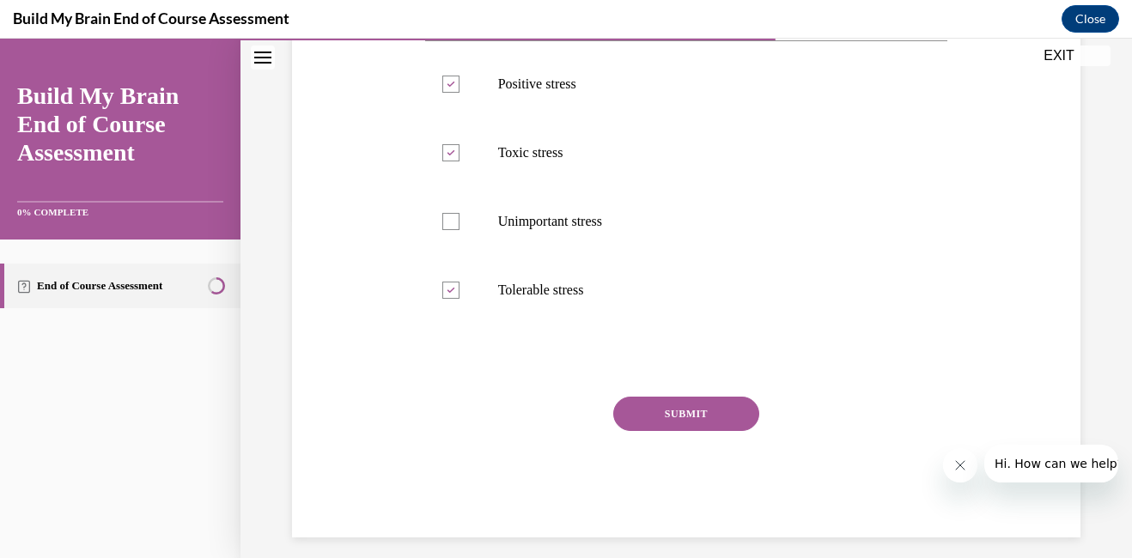
click at [695, 415] on button "SUBMIT" at bounding box center [686, 414] width 146 height 34
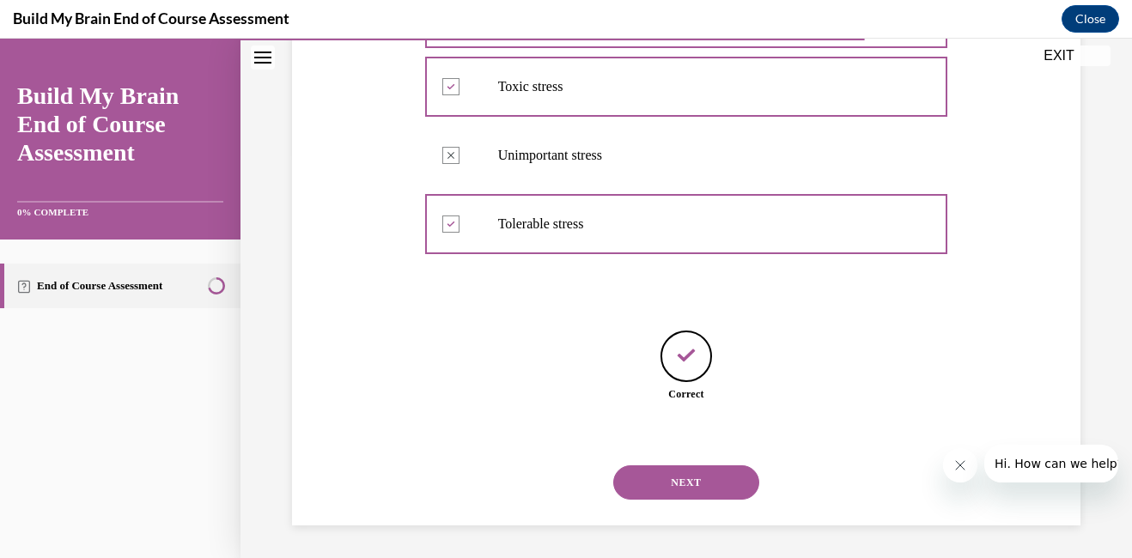
scroll to position [406, 0]
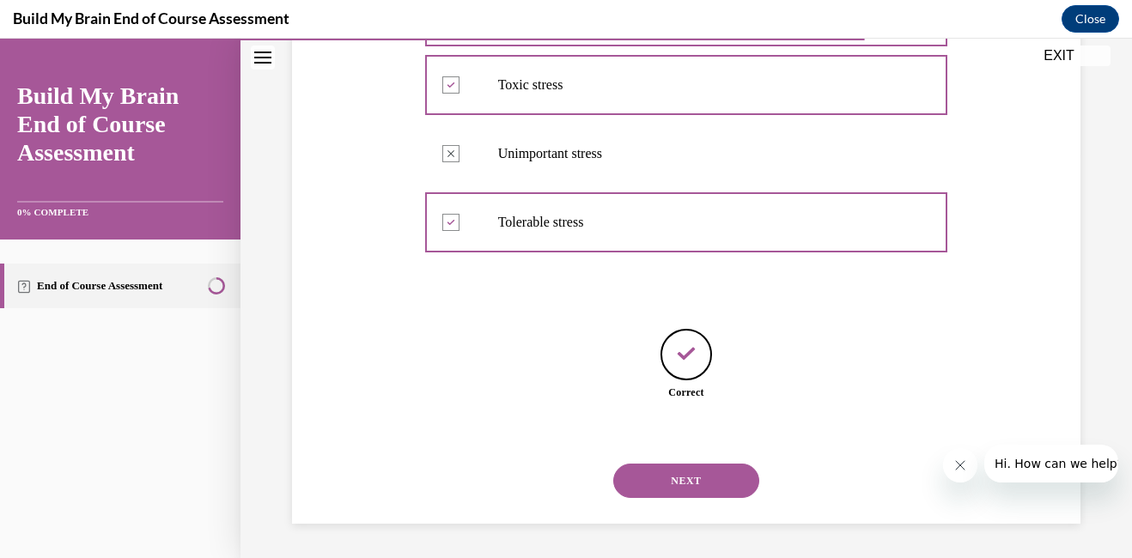
click at [681, 482] on button "NEXT" at bounding box center [686, 481] width 146 height 34
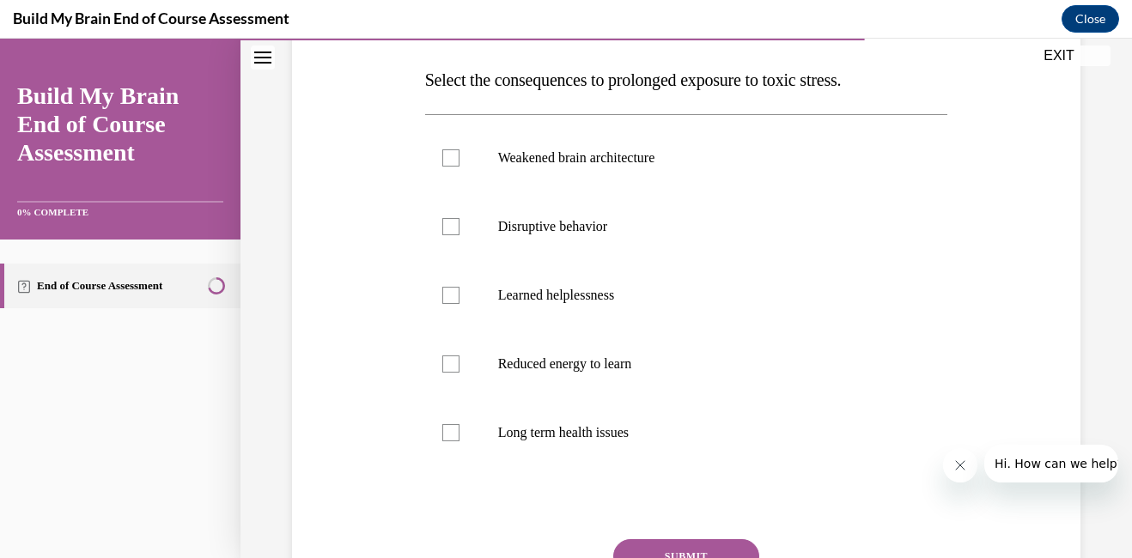
scroll to position [266, 0]
click at [451, 430] on div at bounding box center [450, 430] width 17 height 17
click at [451, 430] on input "Long term health issues" at bounding box center [450, 430] width 17 height 17
checkbox input "true"
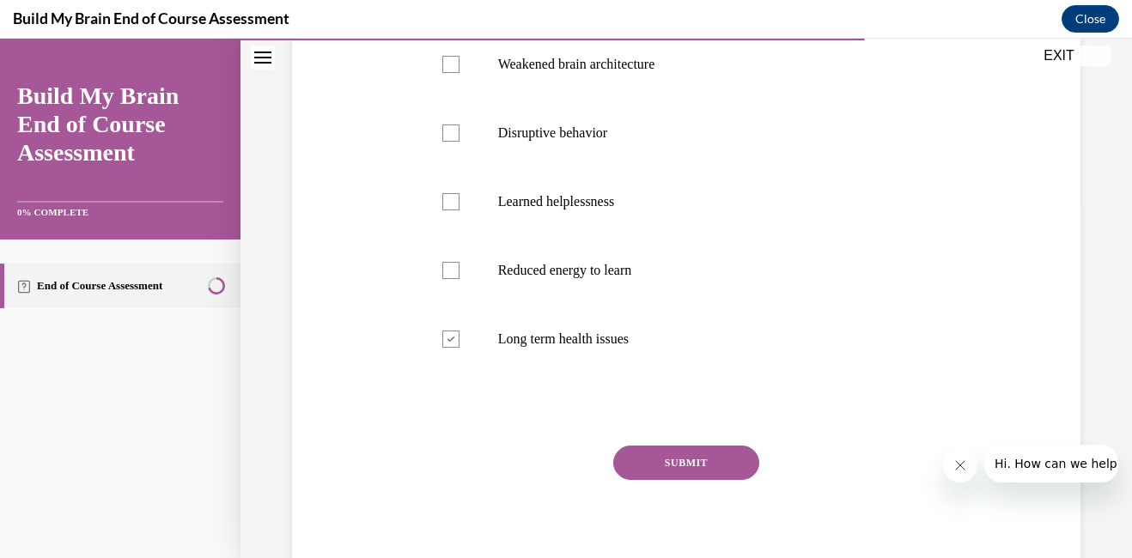
scroll to position [377, 0]
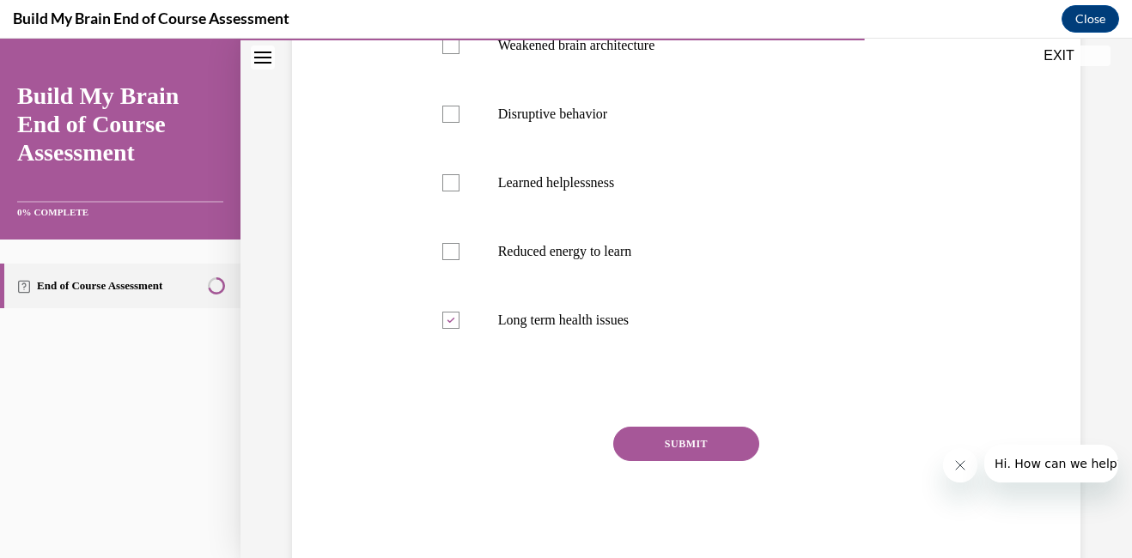
click at [713, 444] on button "SUBMIT" at bounding box center [686, 444] width 146 height 34
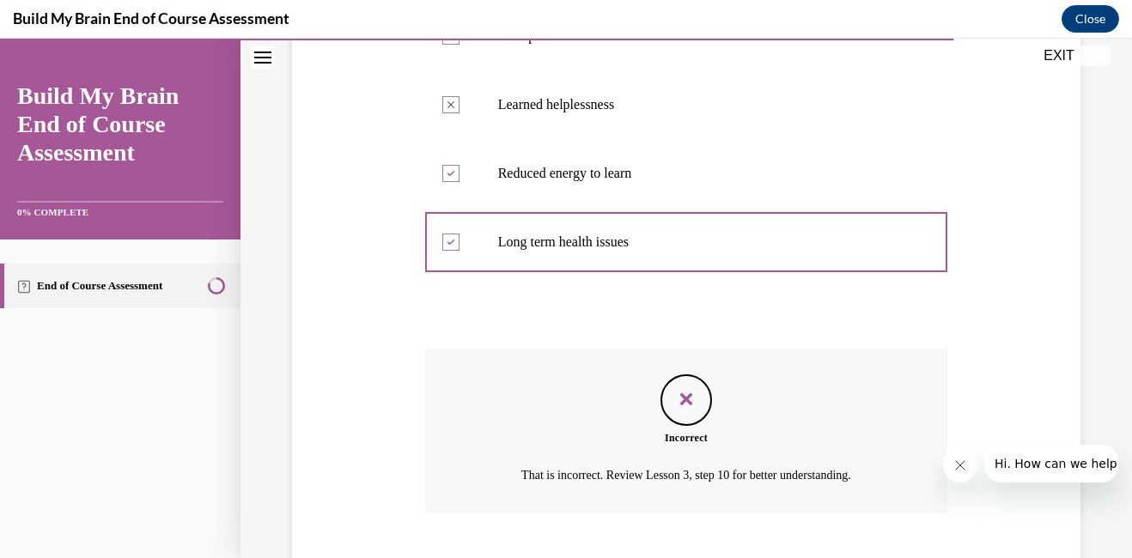
scroll to position [560, 0]
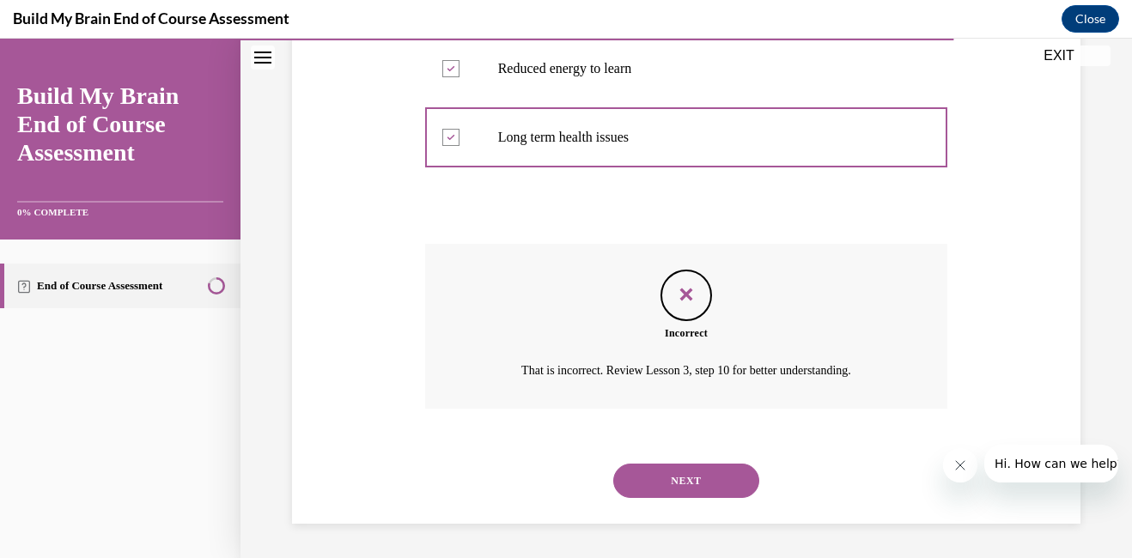
click at [692, 476] on button "NEXT" at bounding box center [686, 481] width 146 height 34
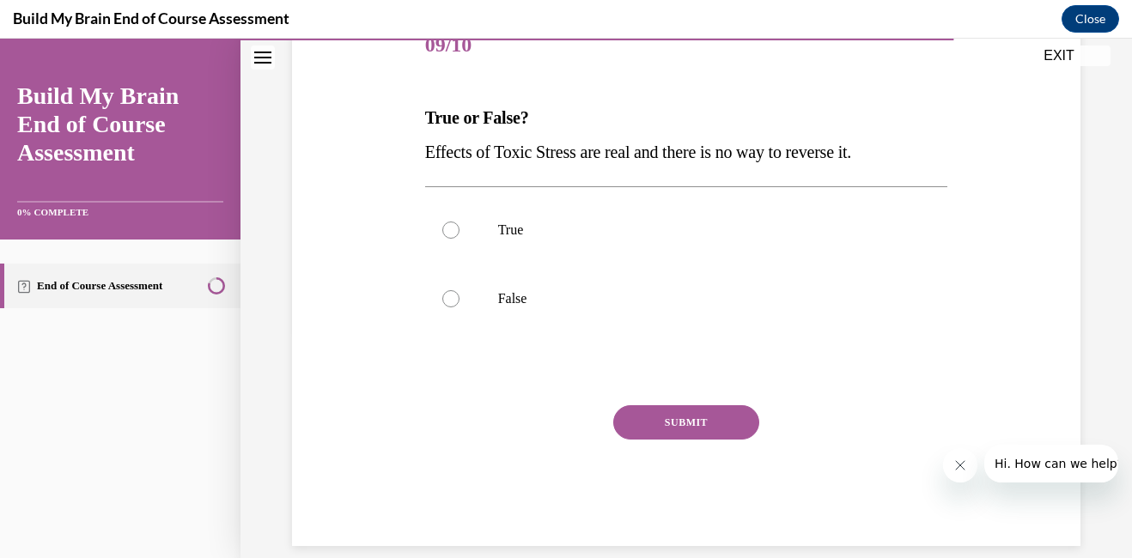
scroll to position [249, 0]
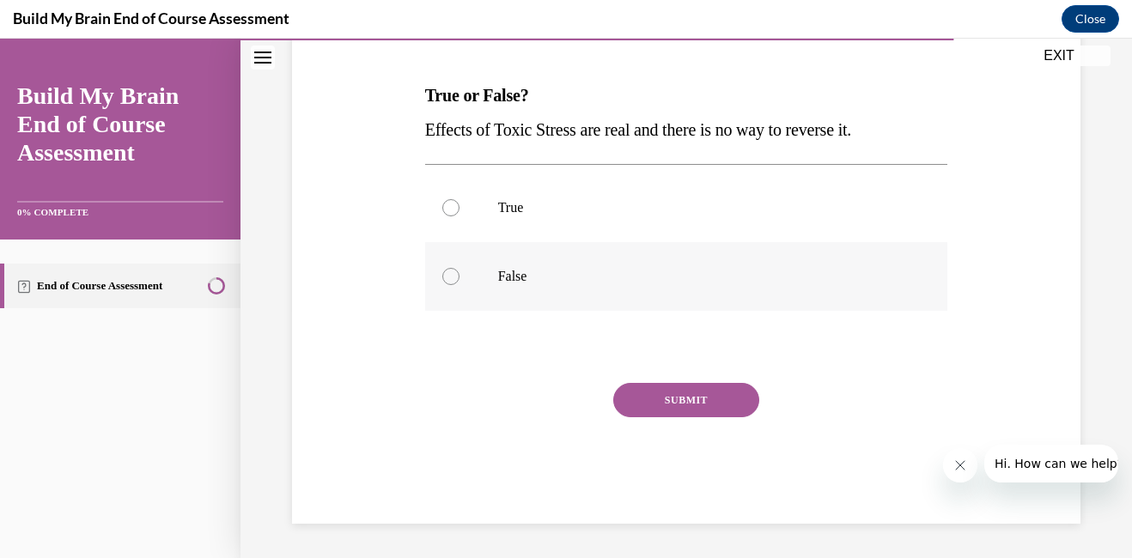
click at [443, 276] on div at bounding box center [450, 276] width 17 height 17
click at [443, 276] on input "False" at bounding box center [450, 276] width 17 height 17
radio input "true"
click at [665, 403] on button "SUBMIT" at bounding box center [686, 400] width 146 height 34
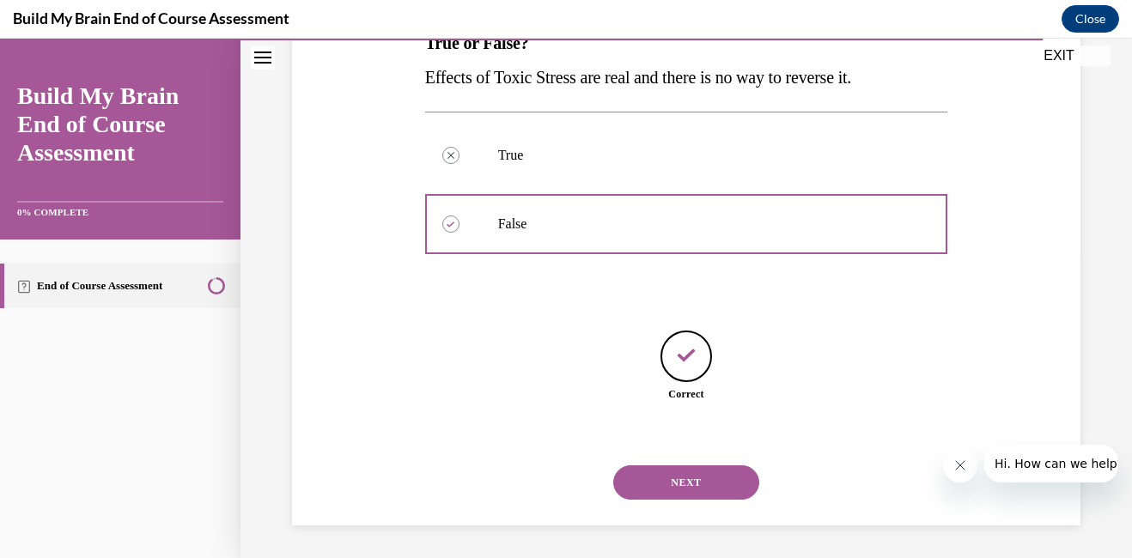
scroll to position [303, 0]
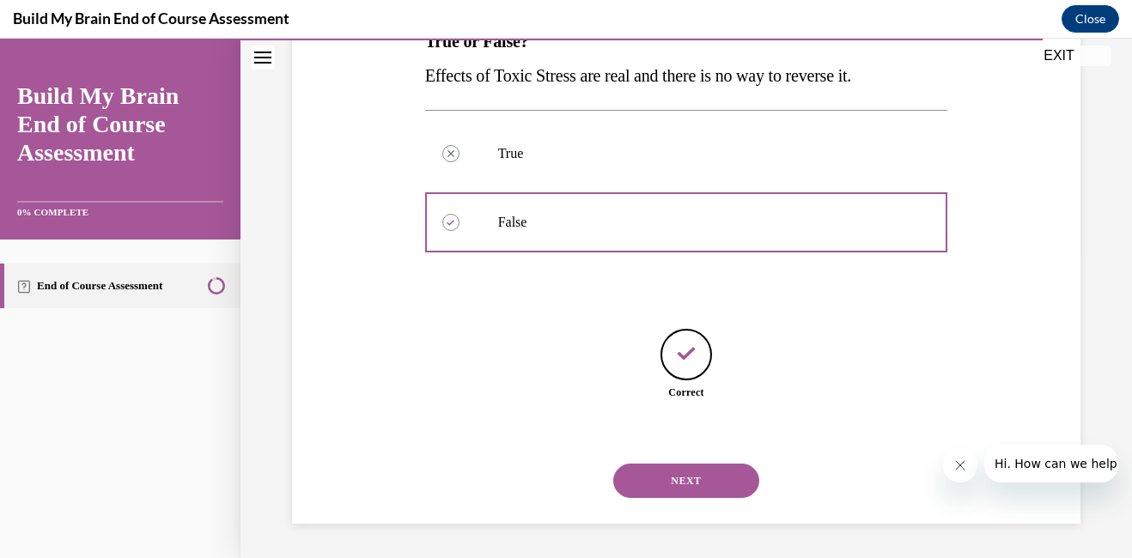
click at [686, 472] on button "NEXT" at bounding box center [686, 481] width 146 height 34
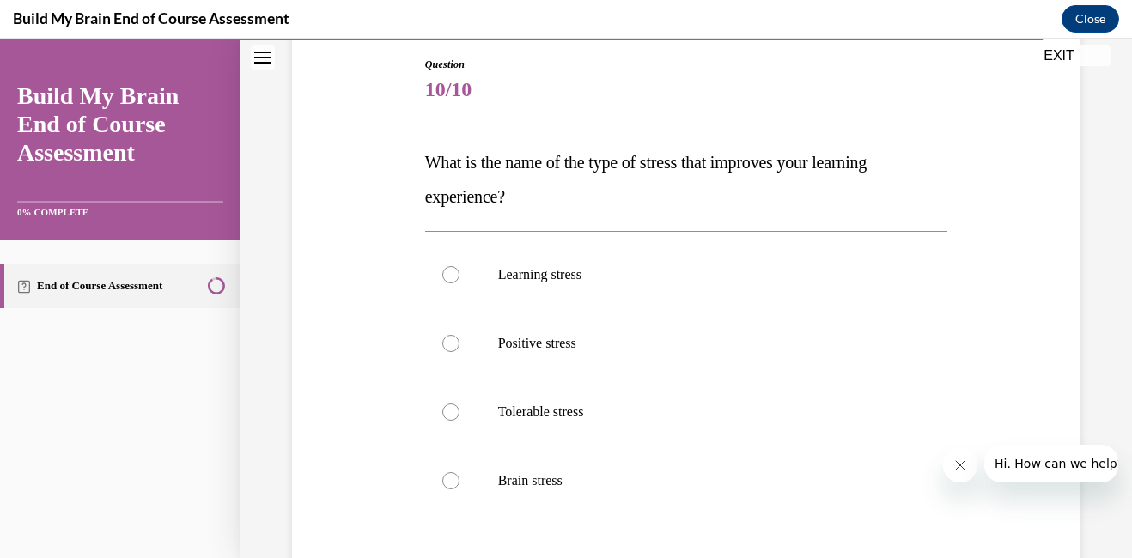
scroll to position [180, 0]
click at [444, 337] on div at bounding box center [450, 345] width 17 height 17
click at [444, 337] on input "Positive stress" at bounding box center [450, 345] width 17 height 17
radio input "true"
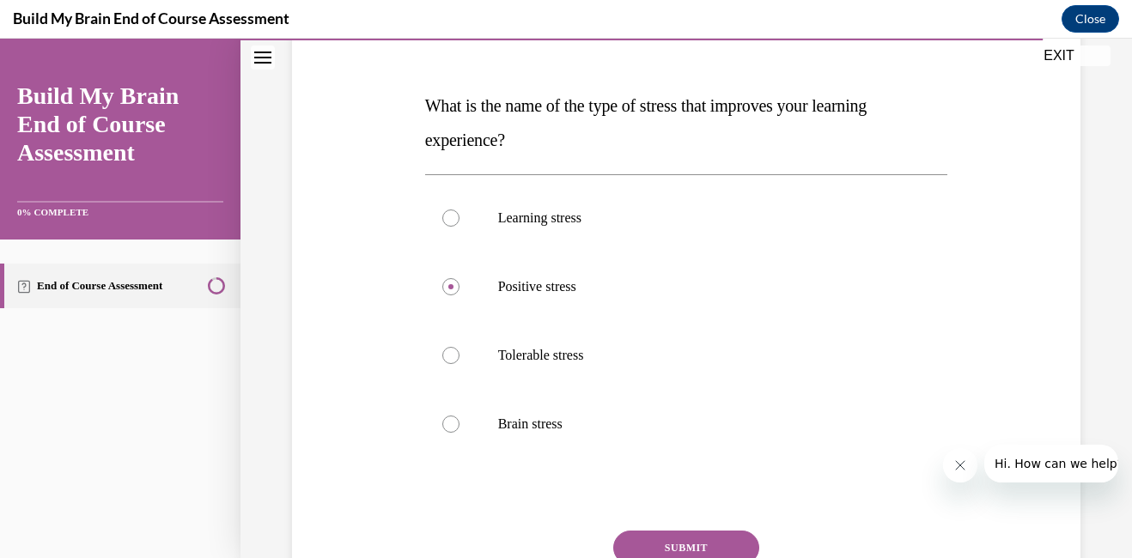
scroll to position [242, 0]
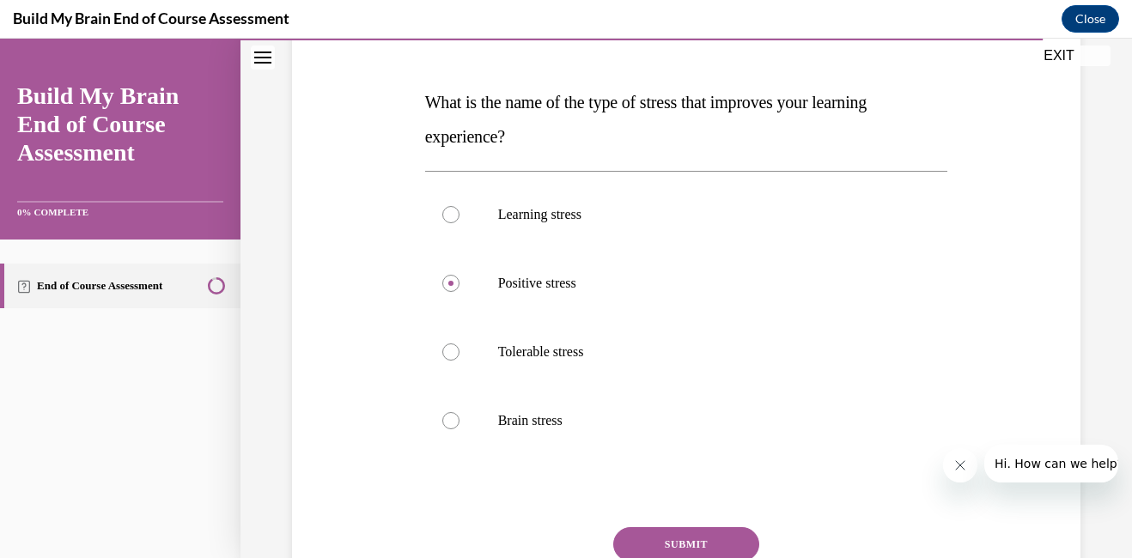
click at [695, 537] on button "SUBMIT" at bounding box center [686, 544] width 146 height 34
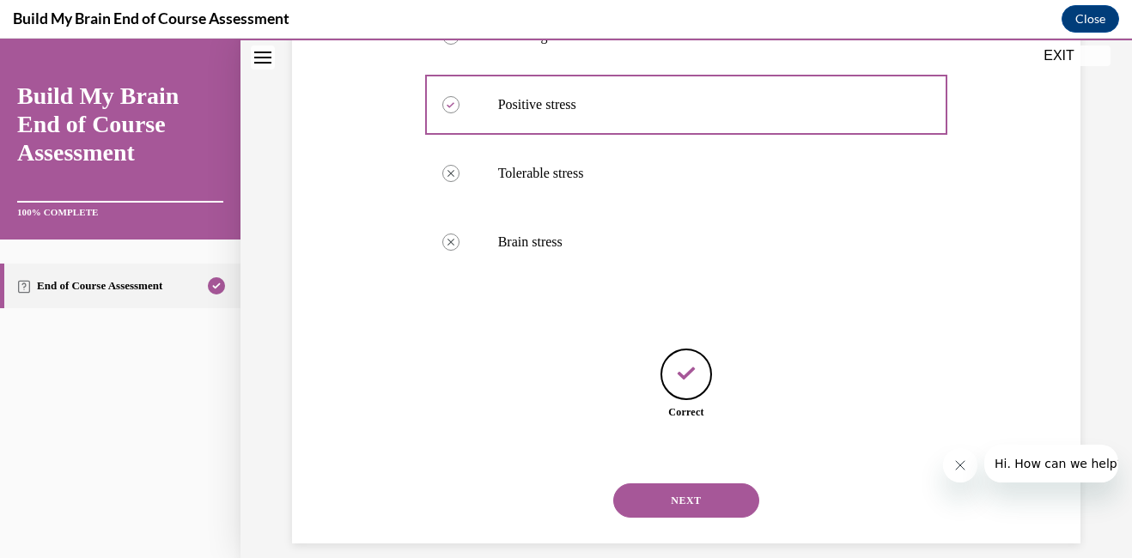
scroll to position [440, 0]
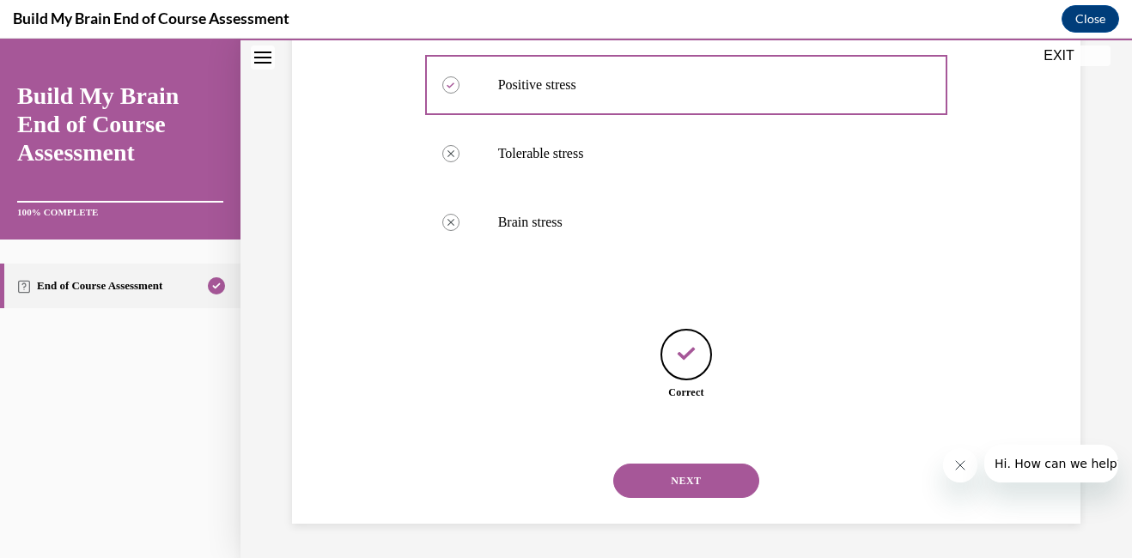
click at [653, 475] on button "NEXT" at bounding box center [686, 481] width 146 height 34
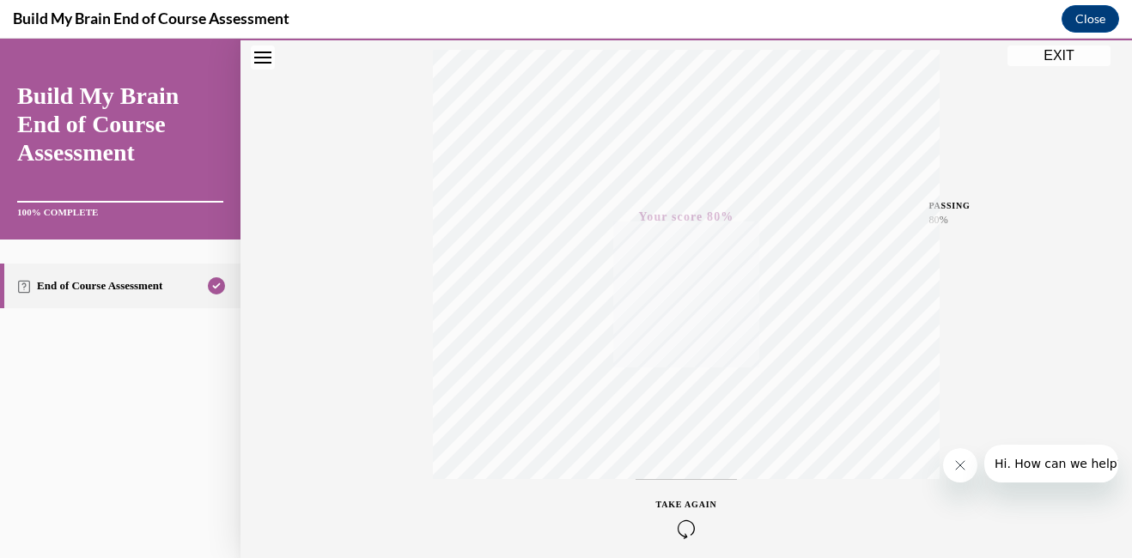
scroll to position [361, 0]
click at [683, 423] on div "TAKE AGAIN" at bounding box center [686, 442] width 61 height 40
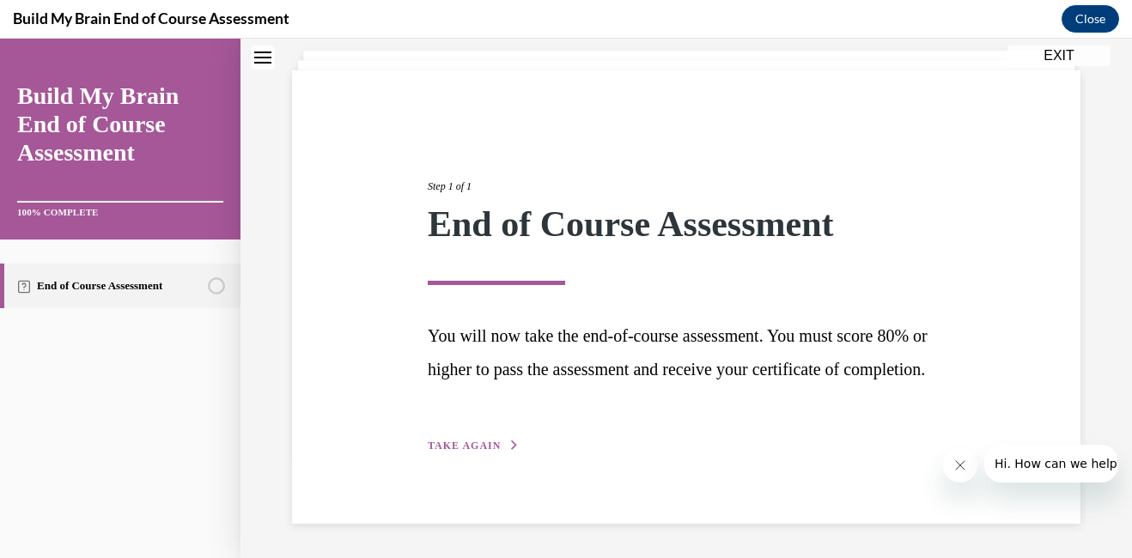
scroll to position [132, 0]
click at [489, 446] on span "TAKE AGAIN" at bounding box center [464, 446] width 73 height 12
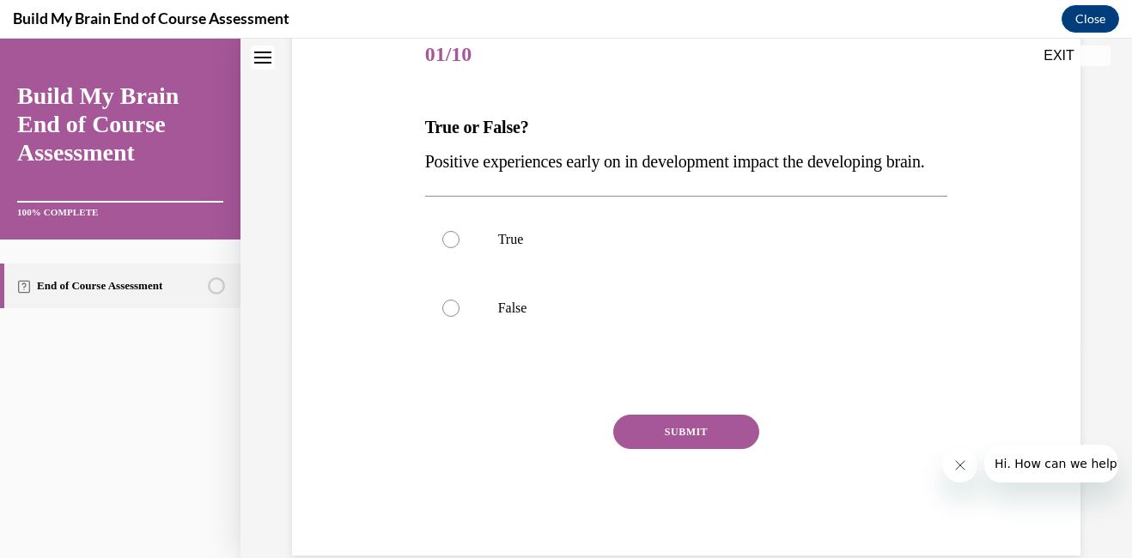
scroll to position [219, 0]
click at [454, 246] on div at bounding box center [450, 237] width 17 height 17
click at [454, 246] on input "True" at bounding box center [450, 237] width 17 height 17
radio input "true"
click at [688, 447] on button "SUBMIT" at bounding box center [686, 430] width 146 height 34
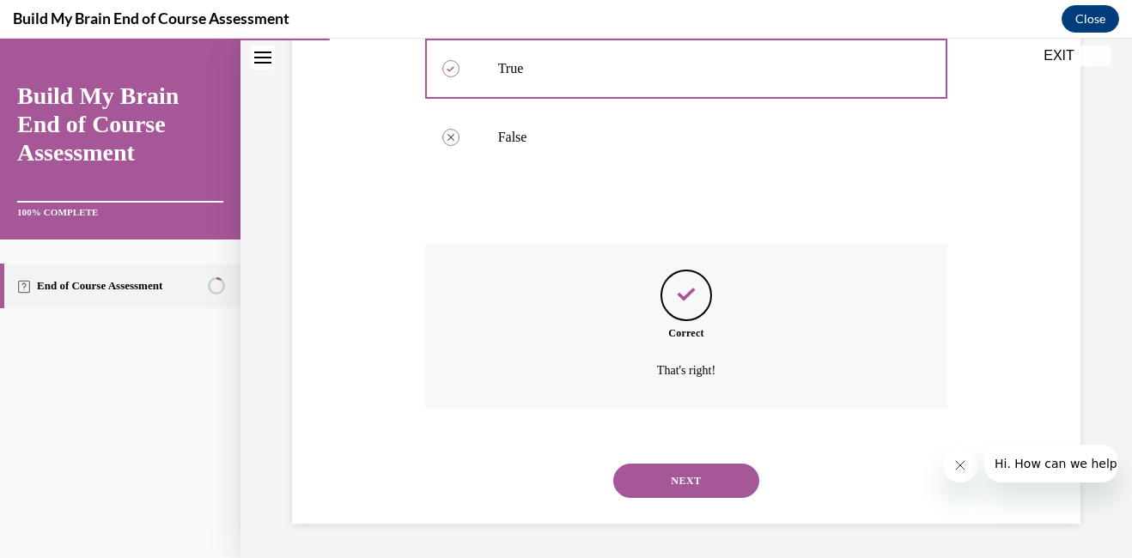
scroll to position [422, 0]
click at [683, 491] on button "NEXT" at bounding box center [686, 481] width 146 height 34
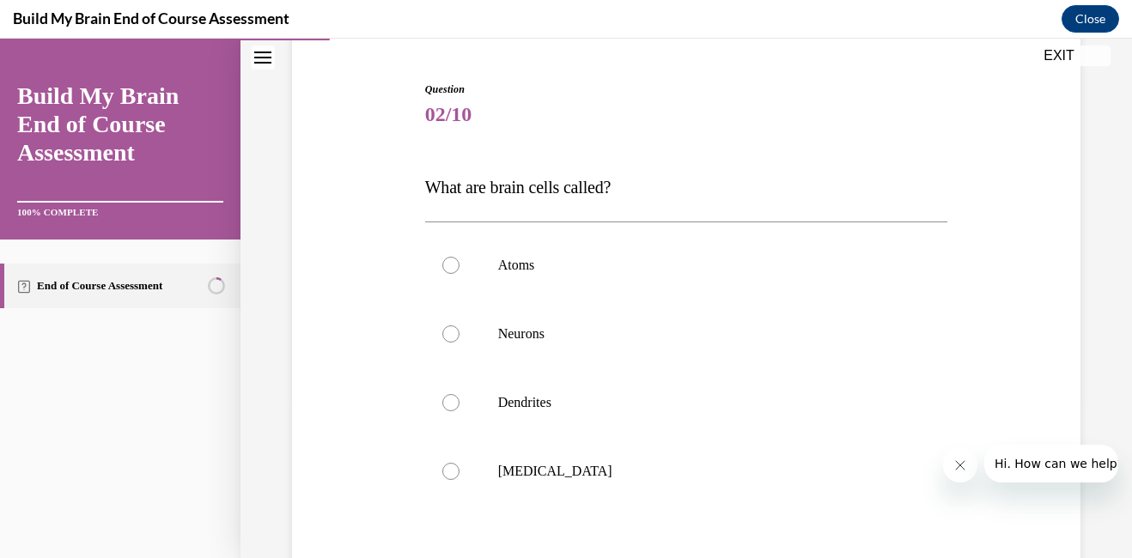
scroll to position [162, 0]
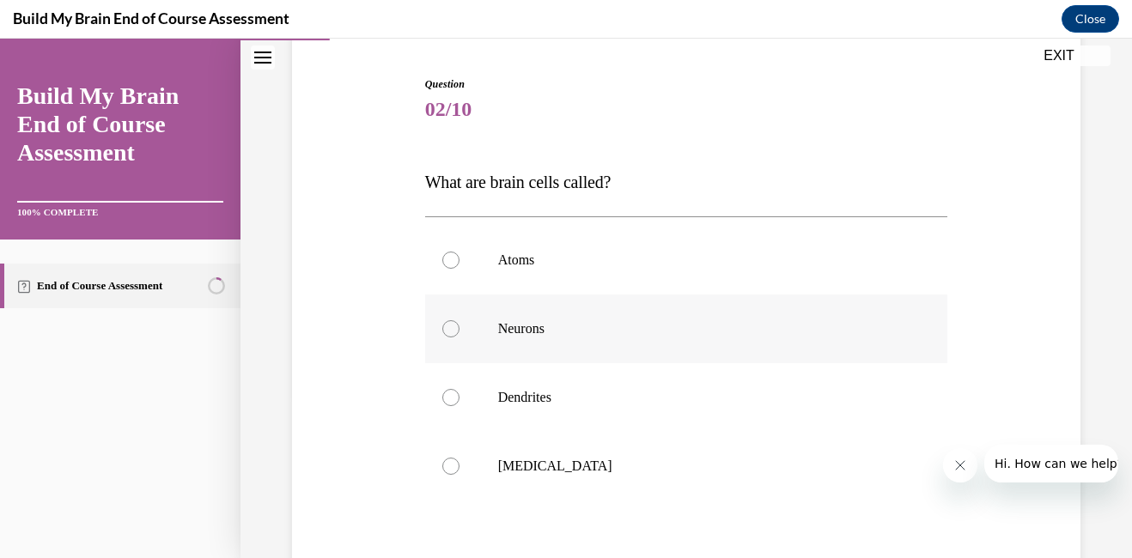
click at [445, 331] on div at bounding box center [450, 328] width 17 height 17
click at [445, 331] on input "Neurons" at bounding box center [450, 328] width 17 height 17
radio input "true"
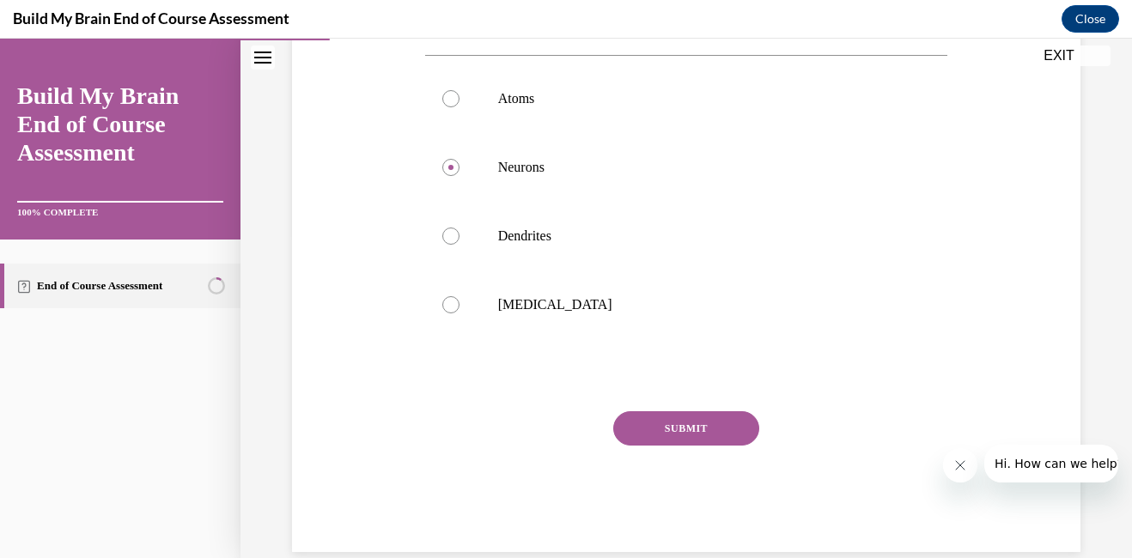
scroll to position [352, 0]
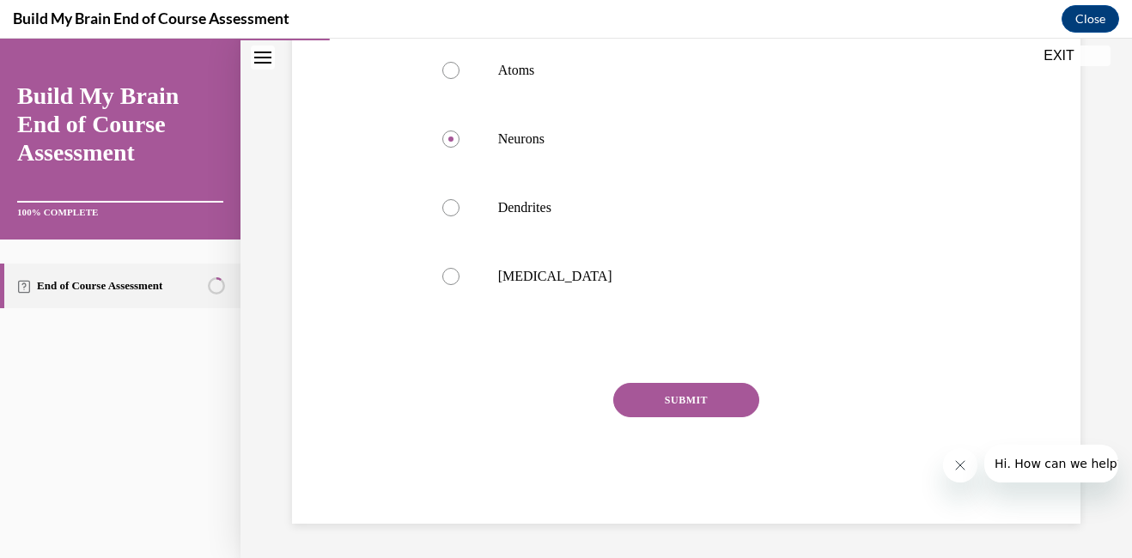
click at [697, 407] on button "SUBMIT" at bounding box center [686, 400] width 146 height 34
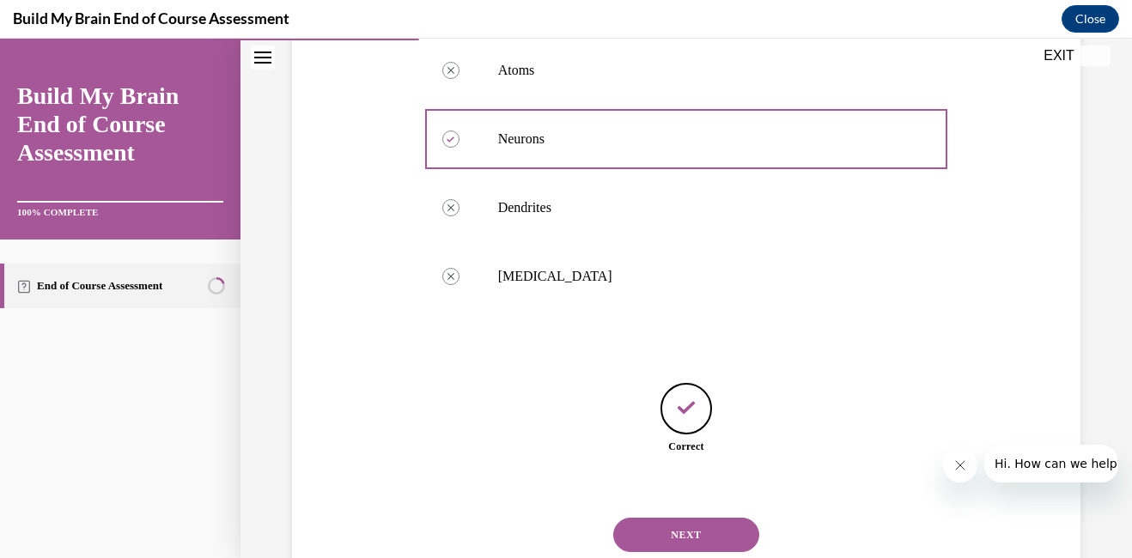
scroll to position [406, 0]
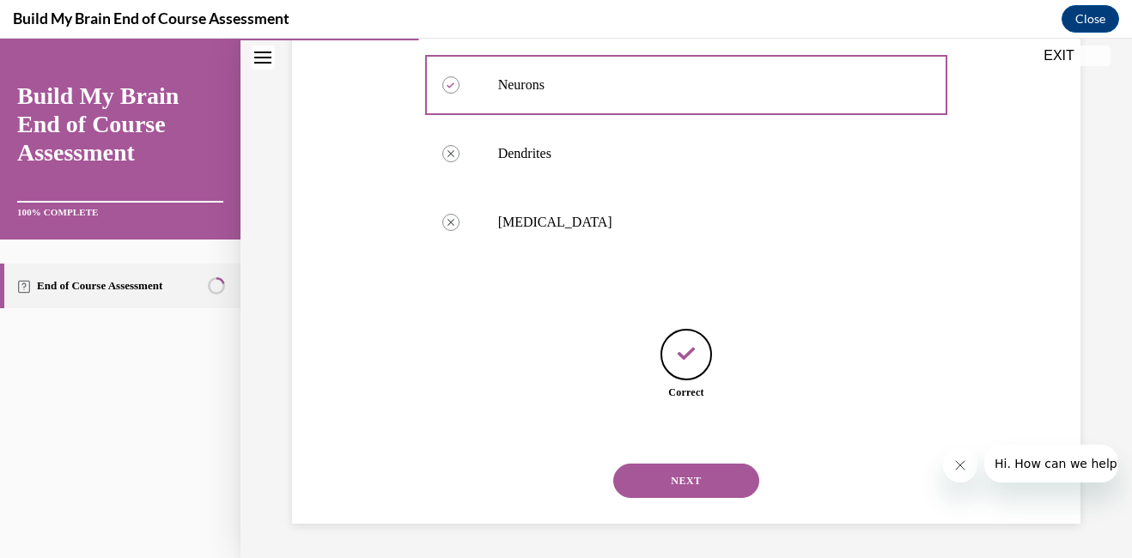
click at [688, 480] on button "NEXT" at bounding box center [686, 481] width 146 height 34
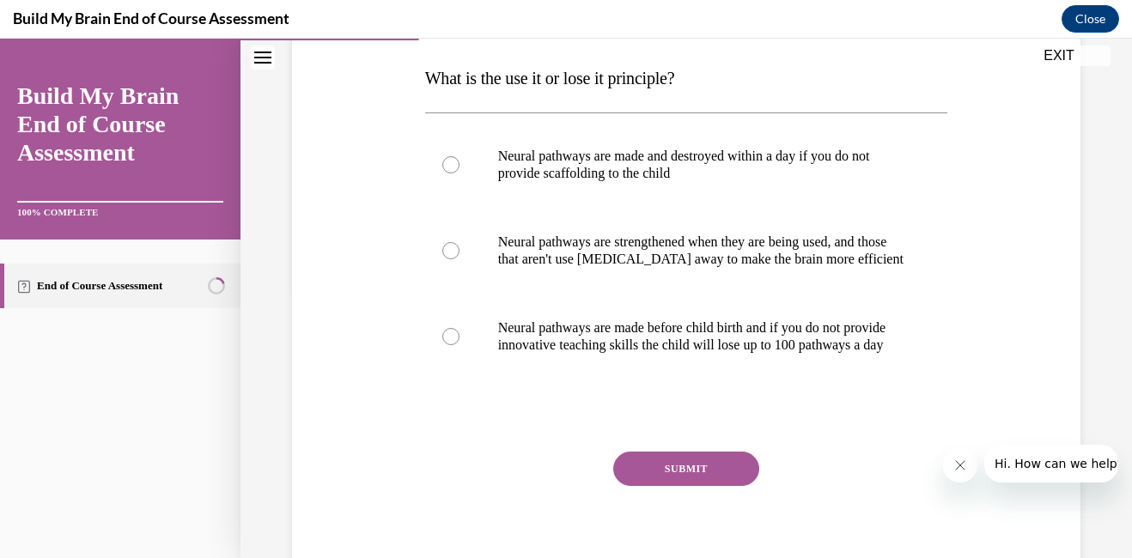
scroll to position [264, 0]
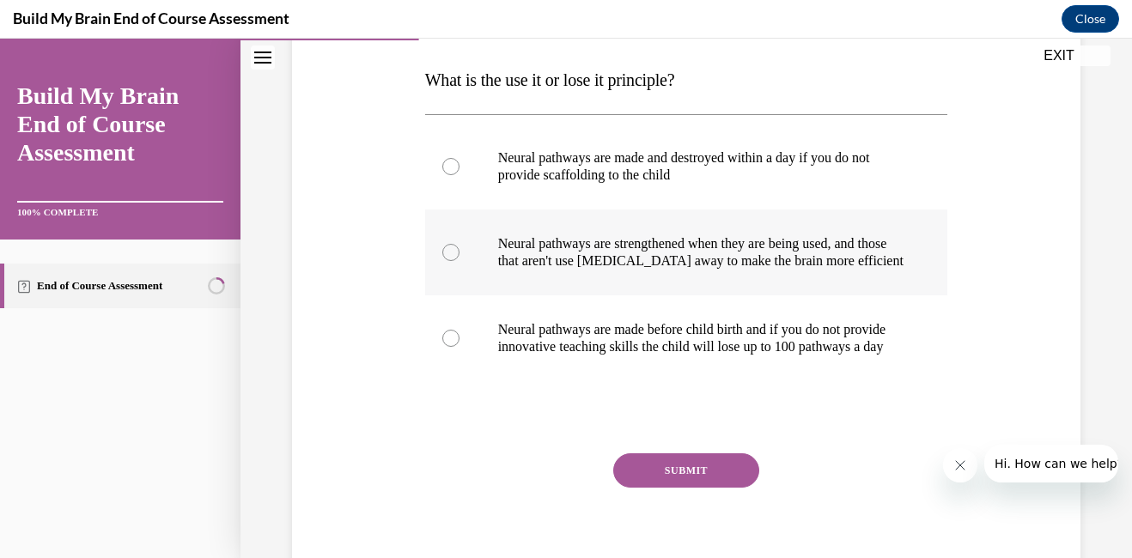
click at [446, 261] on div at bounding box center [450, 252] width 17 height 17
click at [446, 261] on input "Neural pathways are strengthened when they are being used, and those that aren'…" at bounding box center [450, 252] width 17 height 17
radio input "true"
click at [681, 488] on button "SUBMIT" at bounding box center [686, 470] width 146 height 34
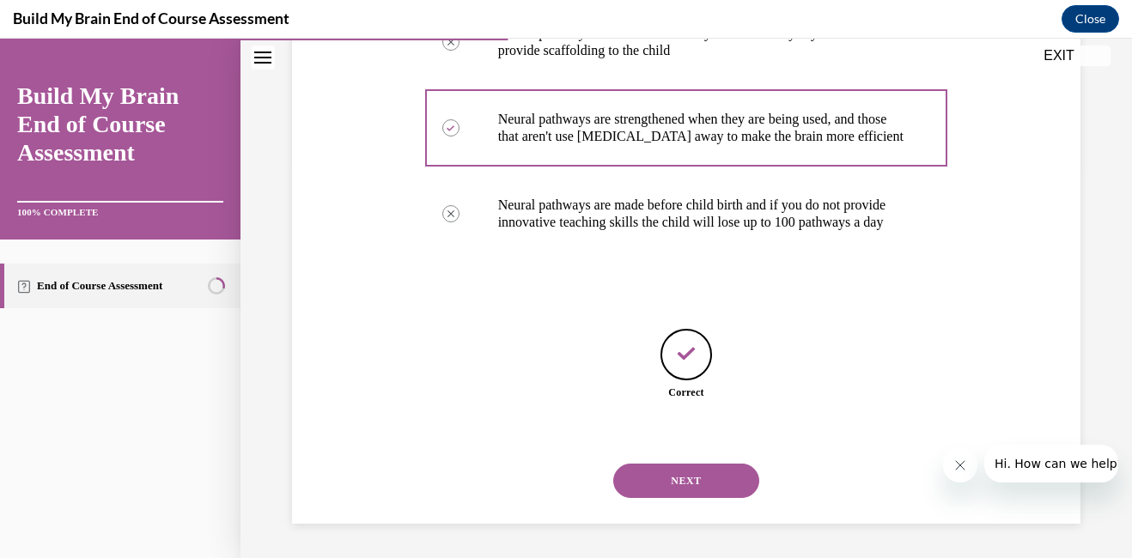
scroll to position [423, 0]
click at [688, 475] on button "NEXT" at bounding box center [686, 481] width 146 height 34
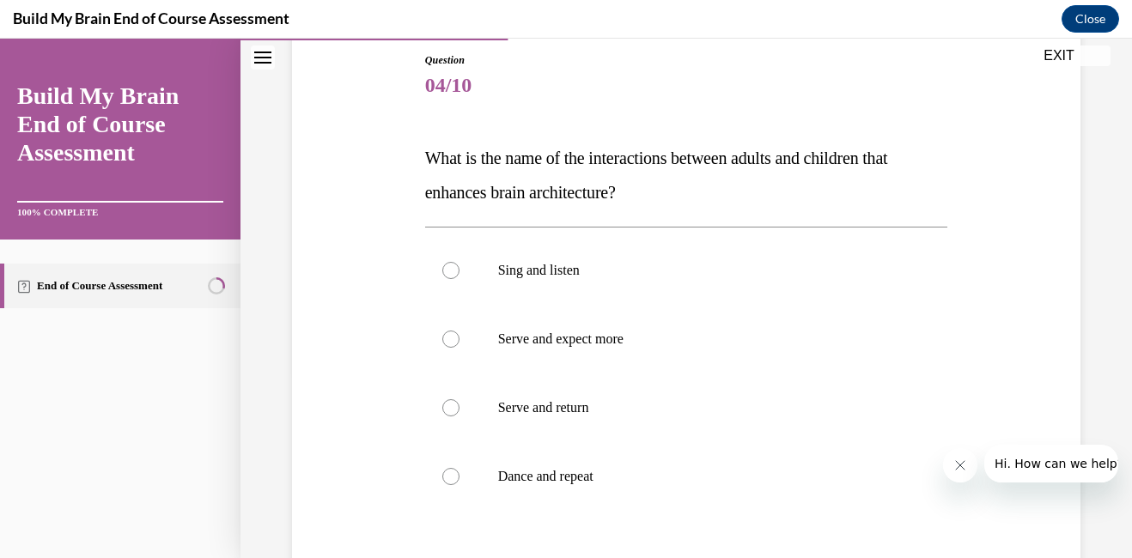
scroll to position [193, 0]
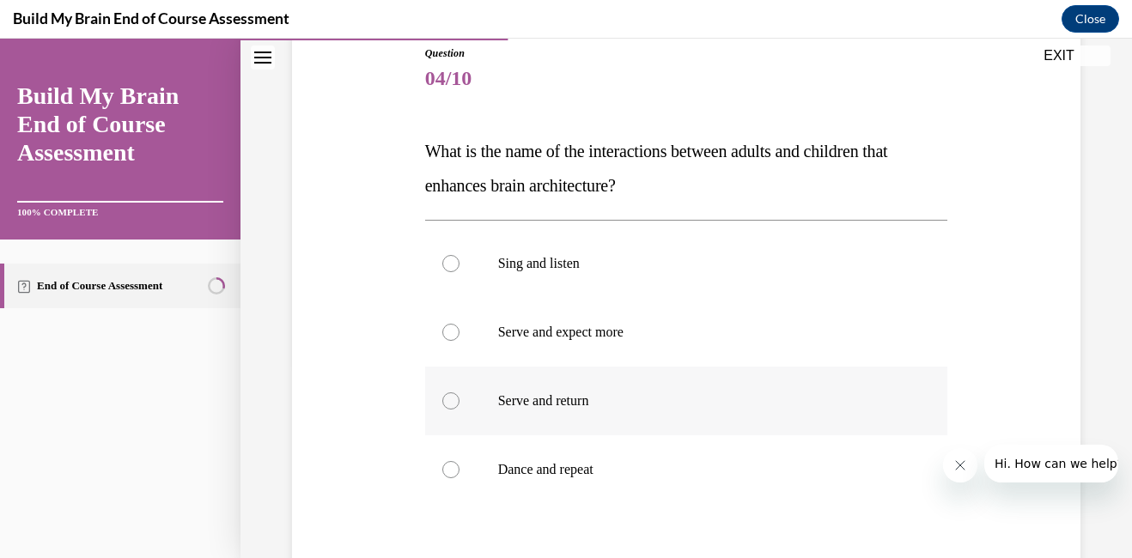
click at [442, 402] on div at bounding box center [450, 400] width 17 height 17
click at [442, 402] on input "Serve and return" at bounding box center [450, 400] width 17 height 17
radio input "true"
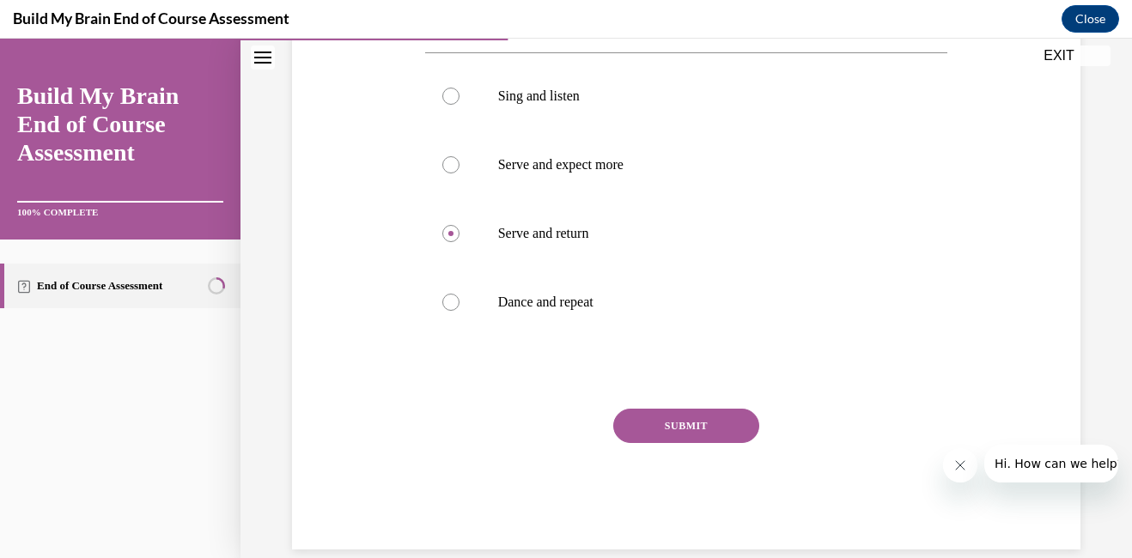
scroll to position [386, 0]
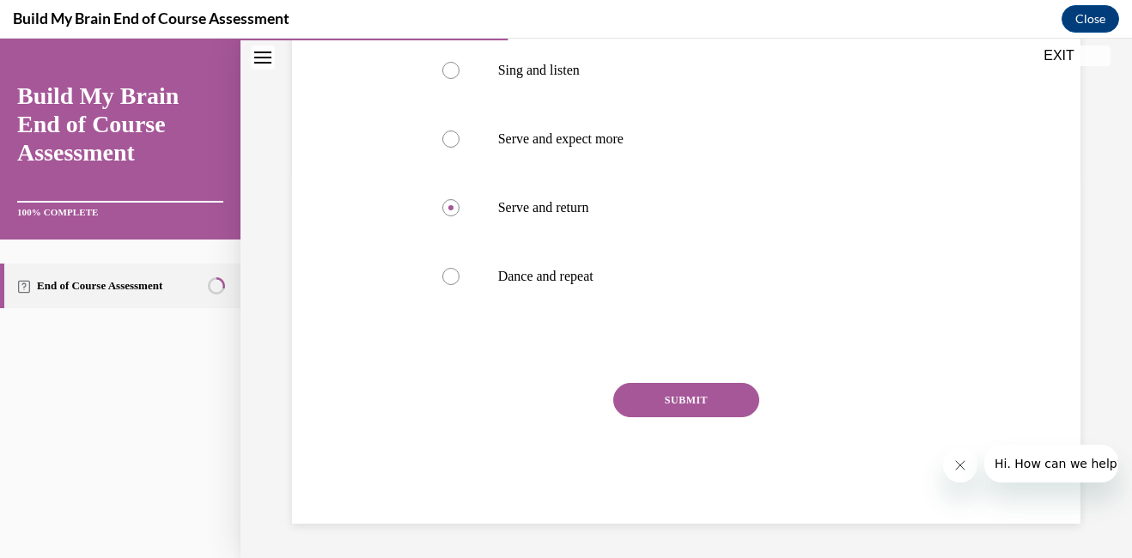
click at [695, 401] on button "SUBMIT" at bounding box center [686, 400] width 146 height 34
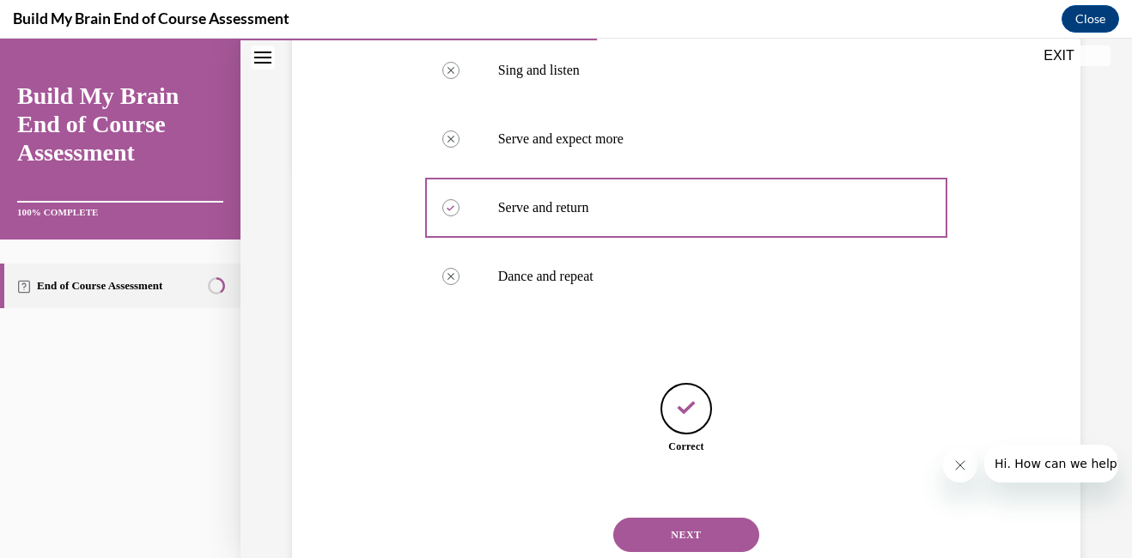
scroll to position [440, 0]
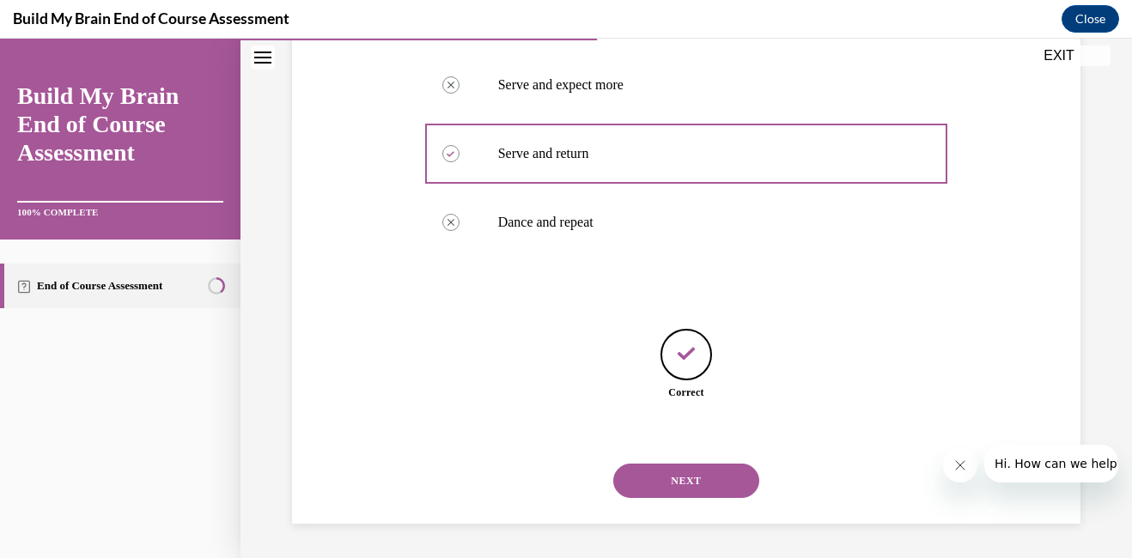
click at [679, 481] on button "NEXT" at bounding box center [686, 481] width 146 height 34
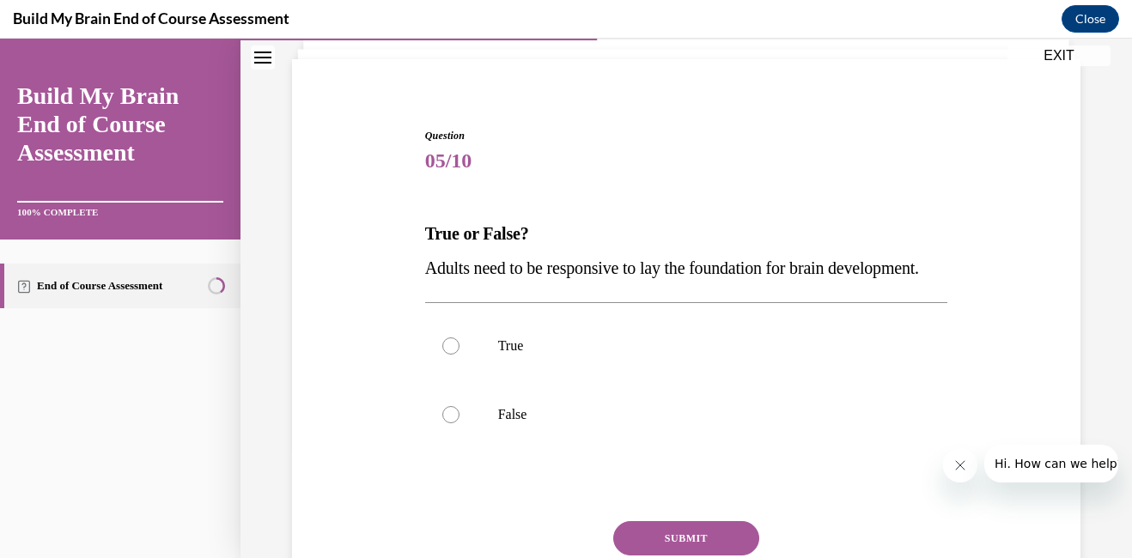
scroll to position [134, 0]
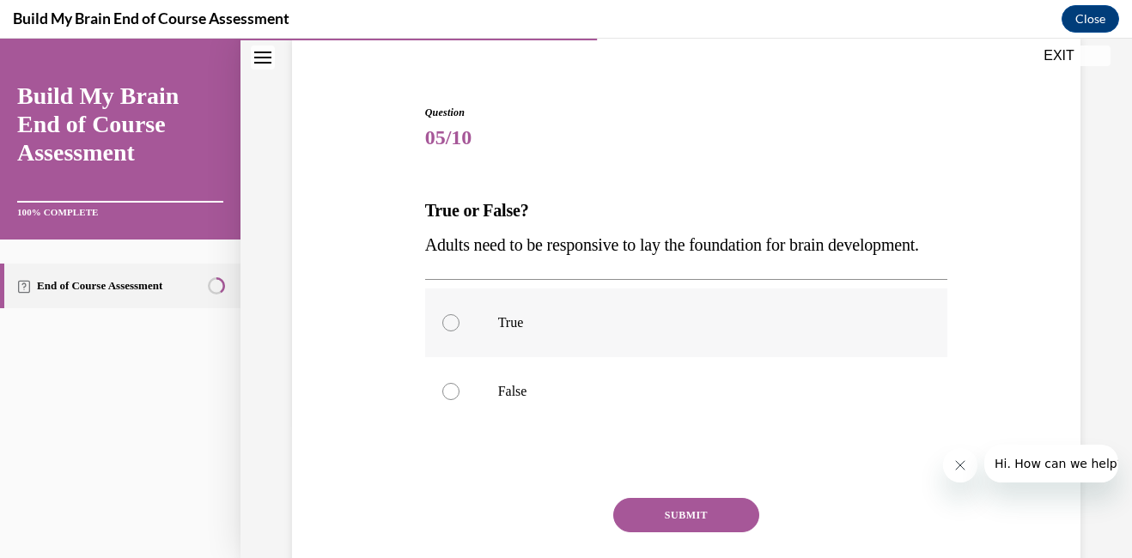
click at [446, 331] on div at bounding box center [450, 322] width 17 height 17
click at [446, 331] on input "True" at bounding box center [450, 322] width 17 height 17
radio input "true"
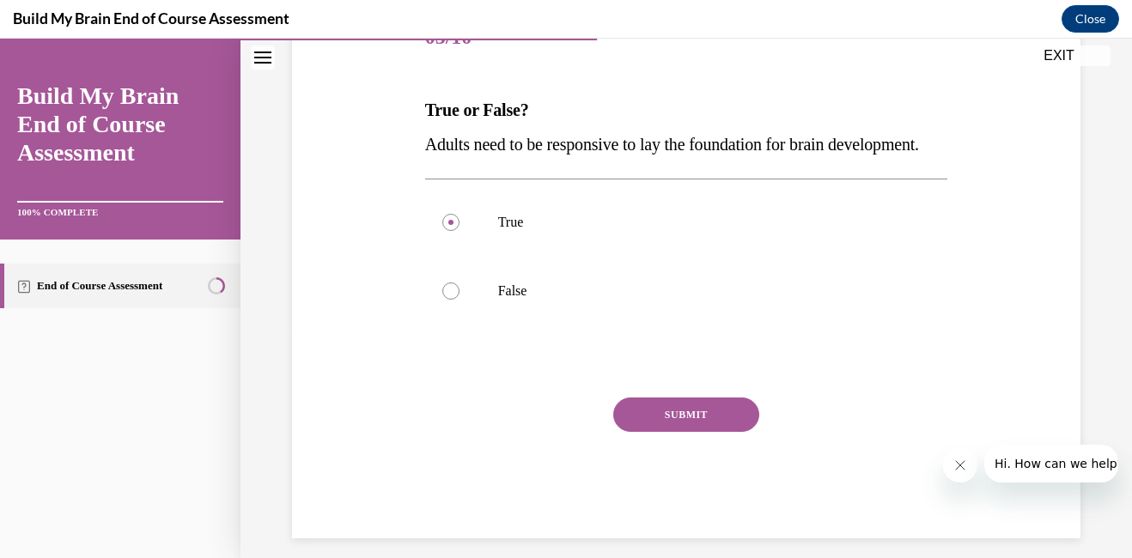
scroll to position [243, 0]
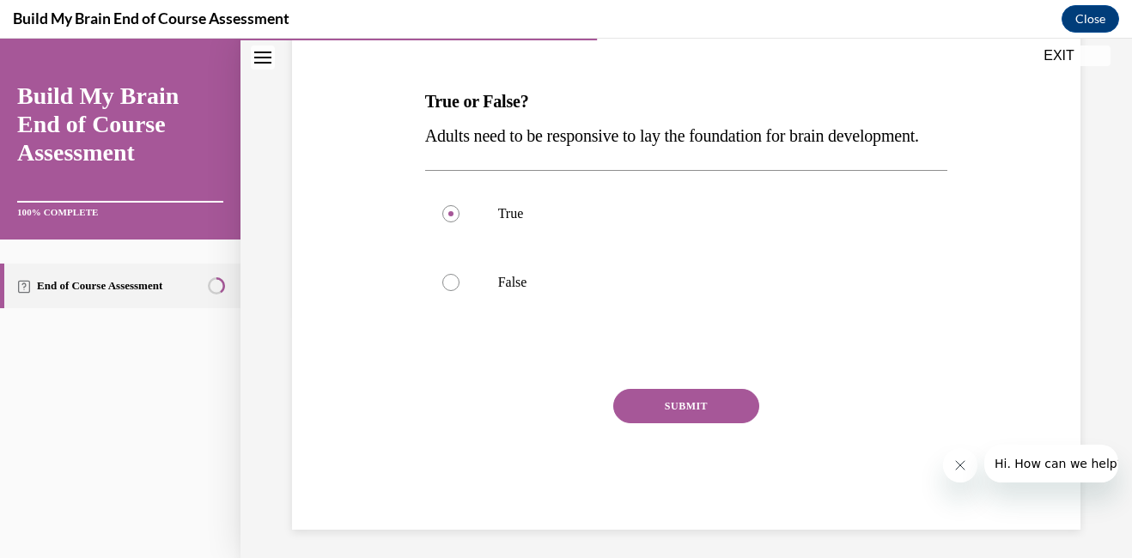
click at [717, 423] on button "SUBMIT" at bounding box center [686, 406] width 146 height 34
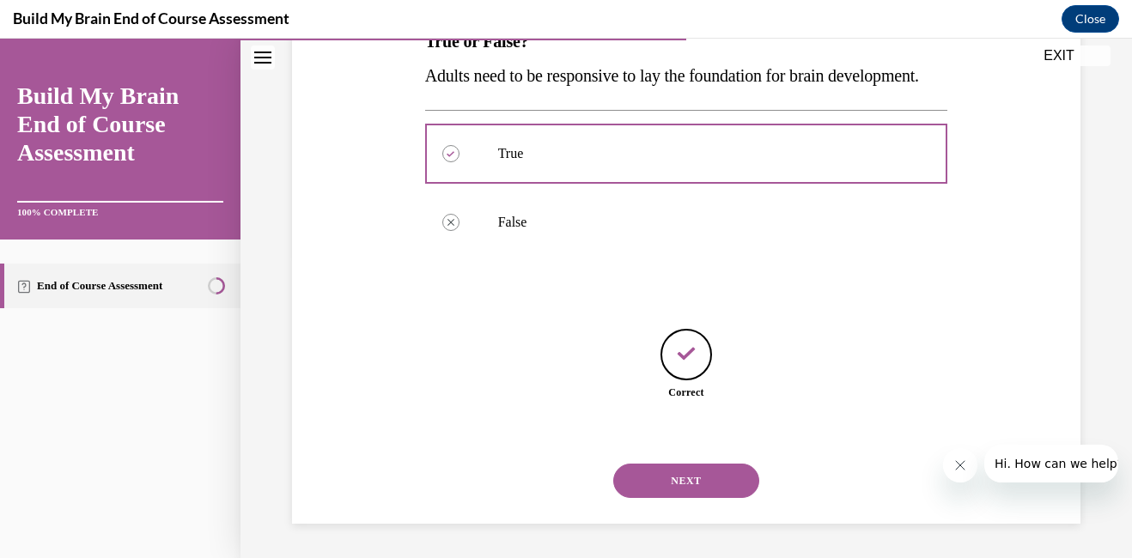
scroll to position [337, 0]
click at [681, 487] on button "NEXT" at bounding box center [686, 481] width 146 height 34
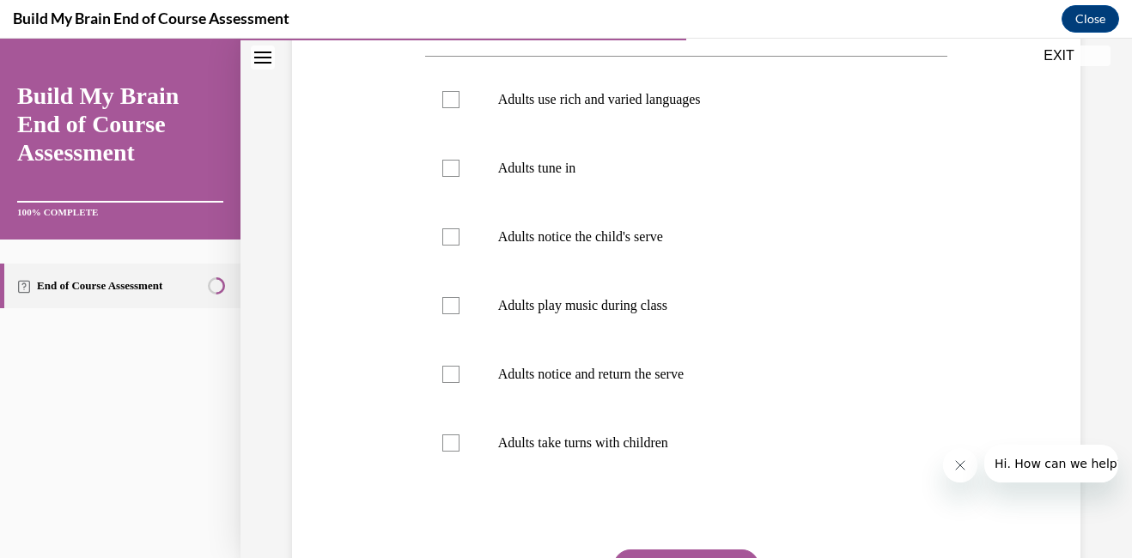
scroll to position [325, 0]
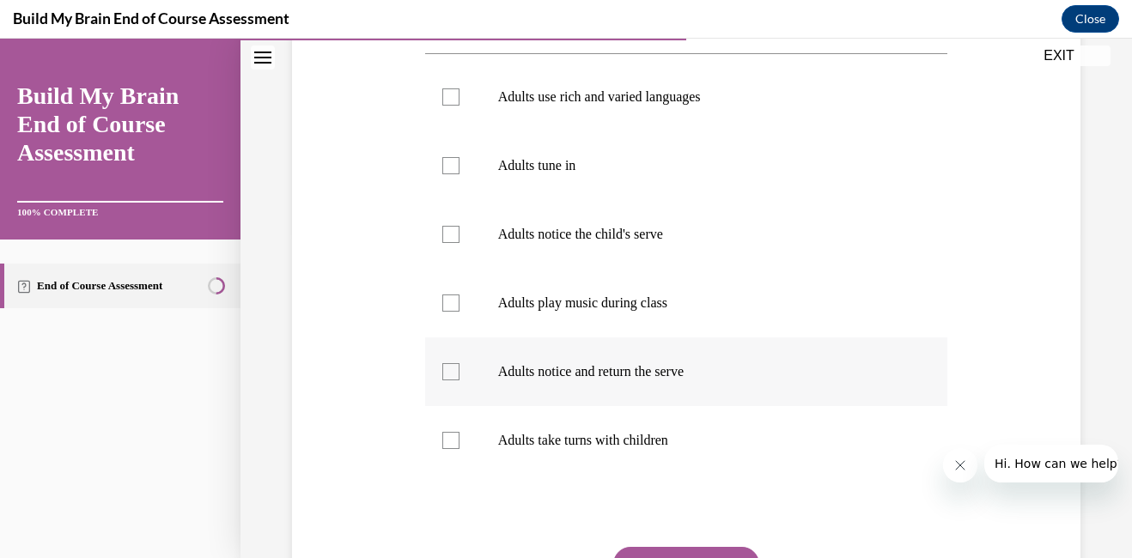
click at [448, 376] on div at bounding box center [450, 371] width 17 height 17
click at [448, 376] on input "Adults notice and return the serve" at bounding box center [450, 371] width 17 height 17
checkbox input "true"
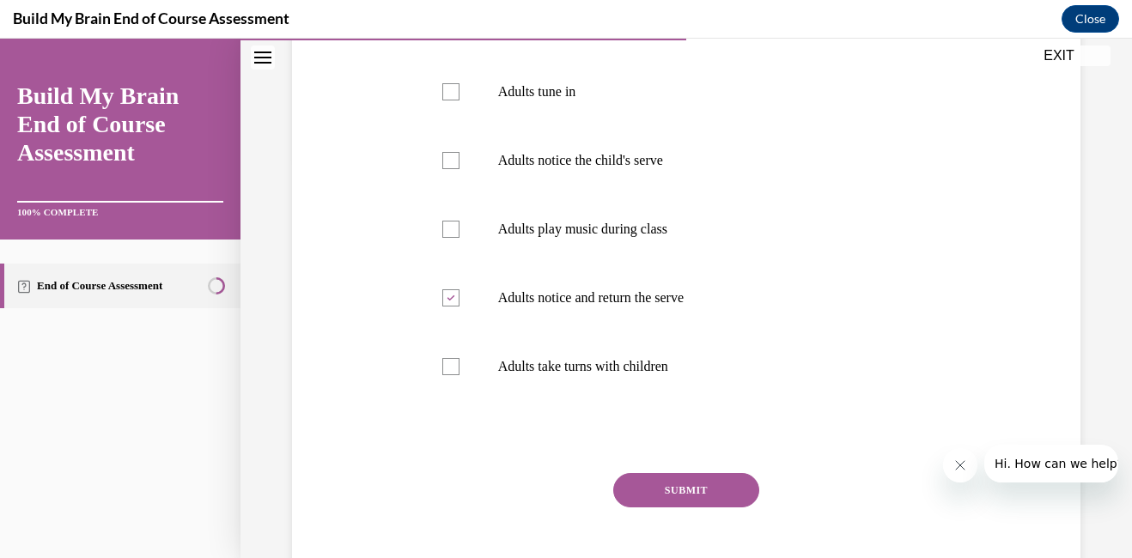
scroll to position [401, 0]
click at [669, 483] on button "SUBMIT" at bounding box center [686, 488] width 146 height 34
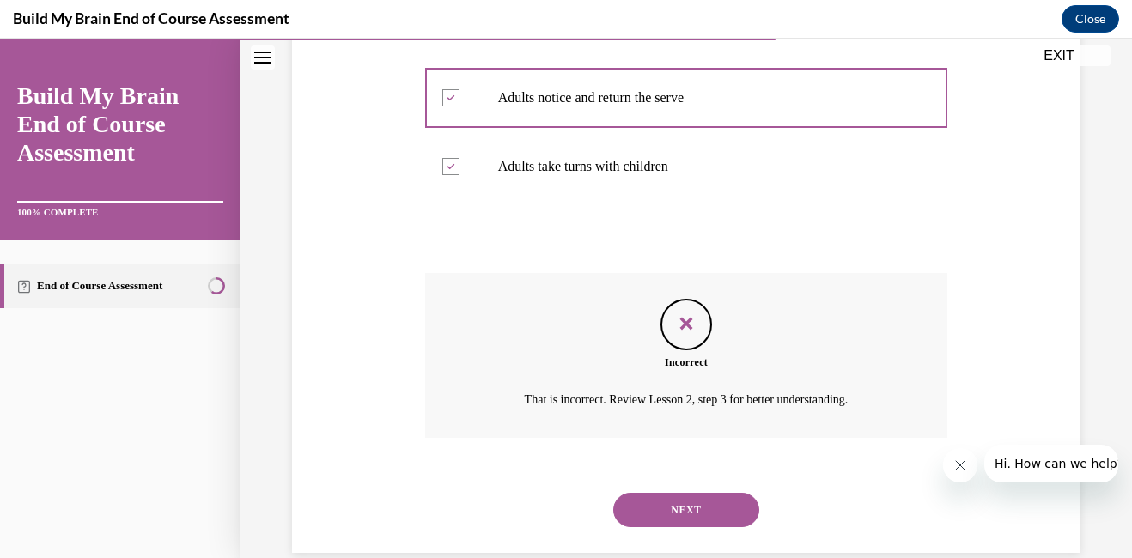
scroll to position [628, 0]
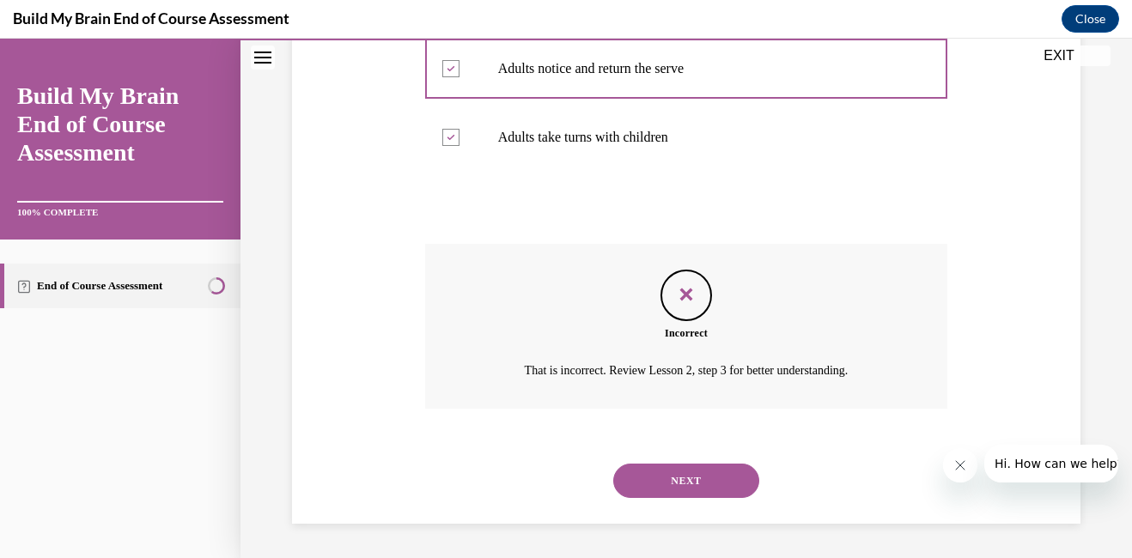
click at [669, 483] on button "NEXT" at bounding box center [686, 481] width 146 height 34
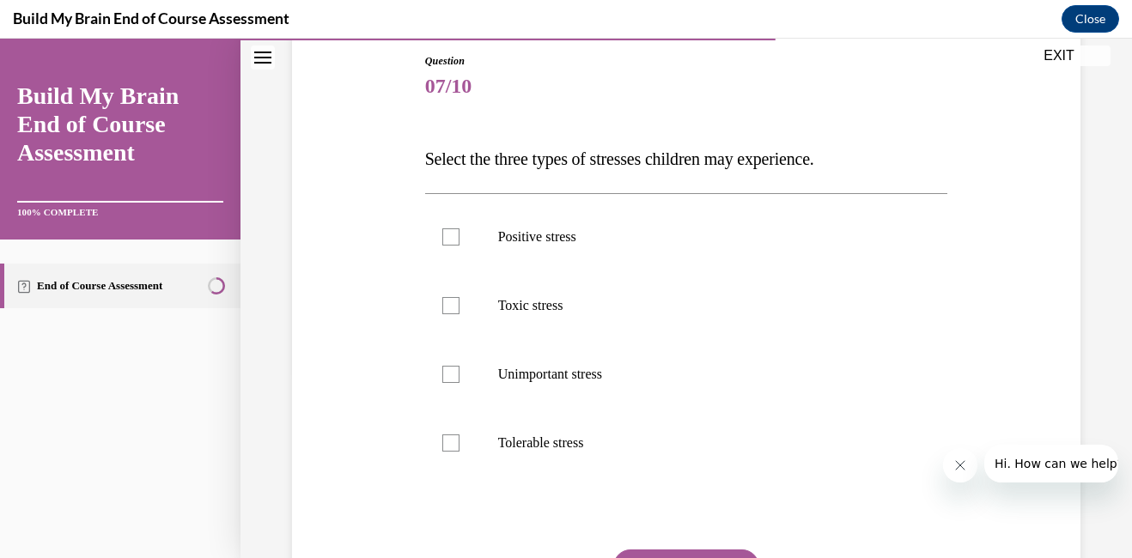
scroll to position [189, 0]
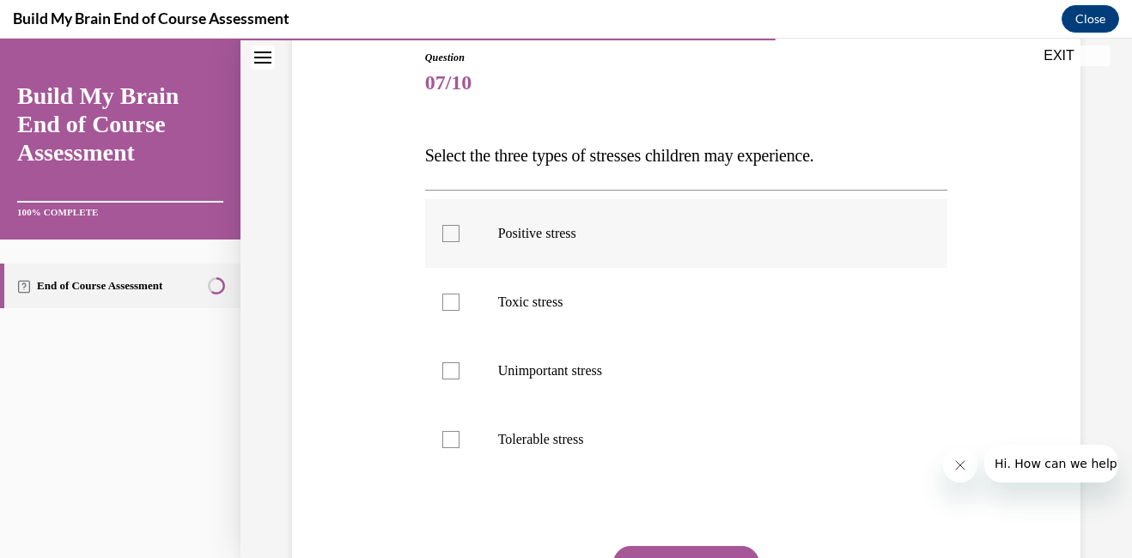
click at [450, 233] on div at bounding box center [450, 233] width 17 height 17
click at [450, 233] on input "Positive stress" at bounding box center [450, 233] width 17 height 17
checkbox input "true"
click at [452, 442] on div at bounding box center [450, 439] width 17 height 17
click at [452, 442] on input "Tolerable stress" at bounding box center [450, 439] width 17 height 17
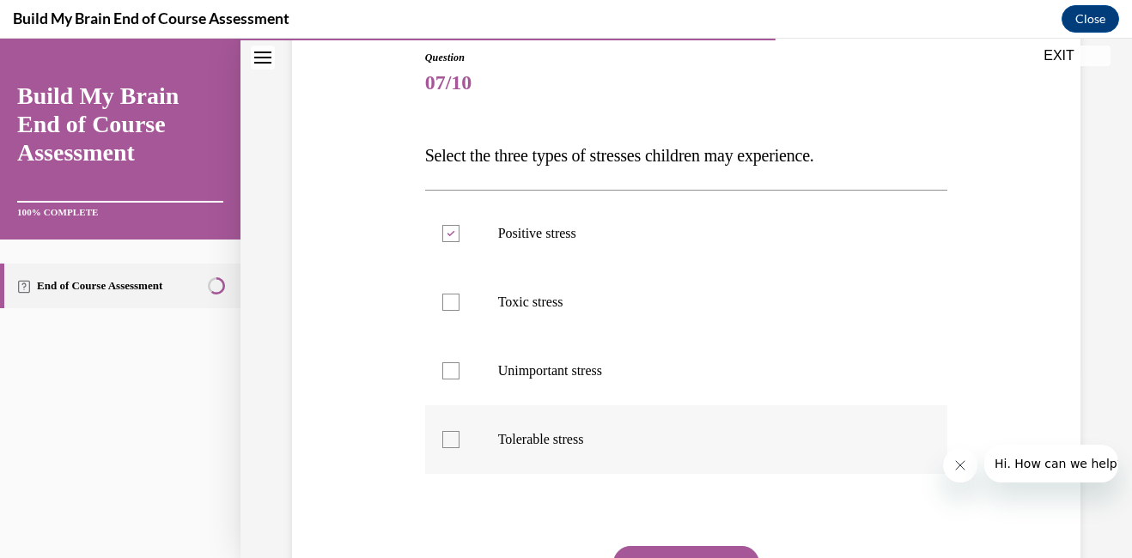
checkbox input "true"
click at [449, 298] on div at bounding box center [450, 302] width 17 height 17
click at [449, 298] on input "Toxic stress" at bounding box center [450, 302] width 17 height 17
checkbox input "true"
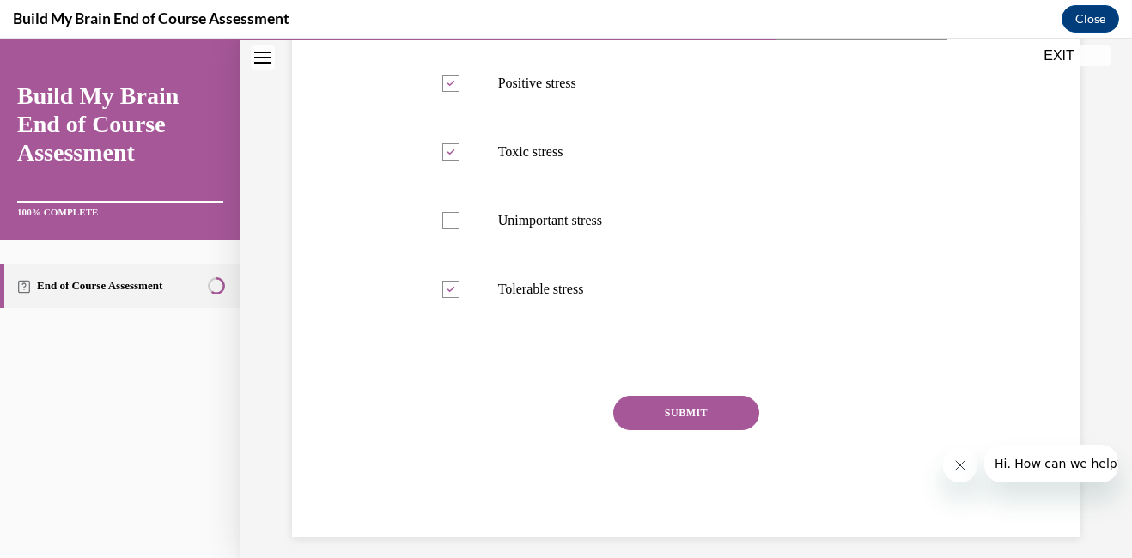
scroll to position [352, 0]
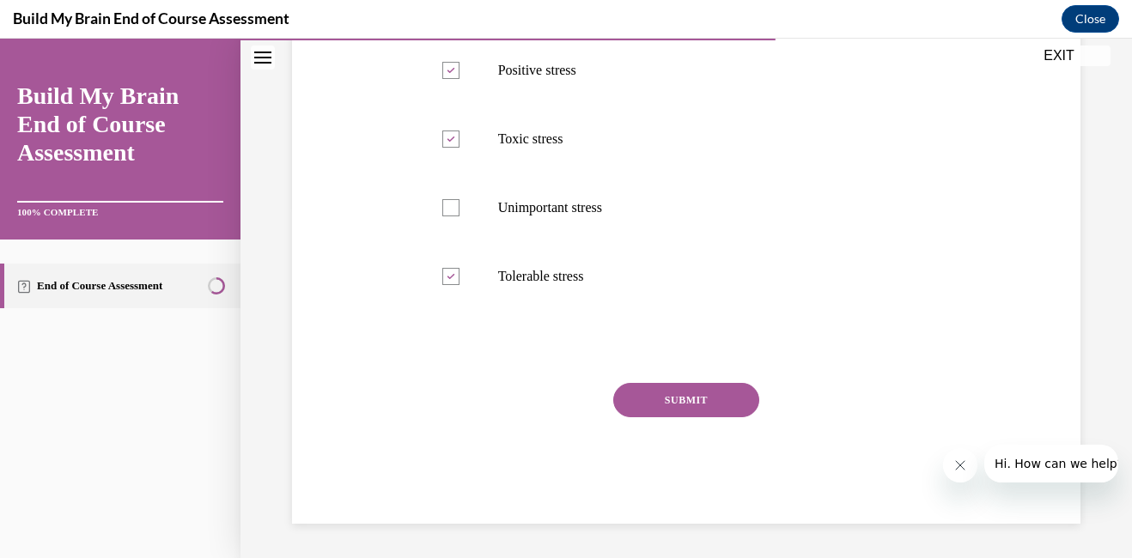
click at [683, 406] on button "SUBMIT" at bounding box center [686, 400] width 146 height 34
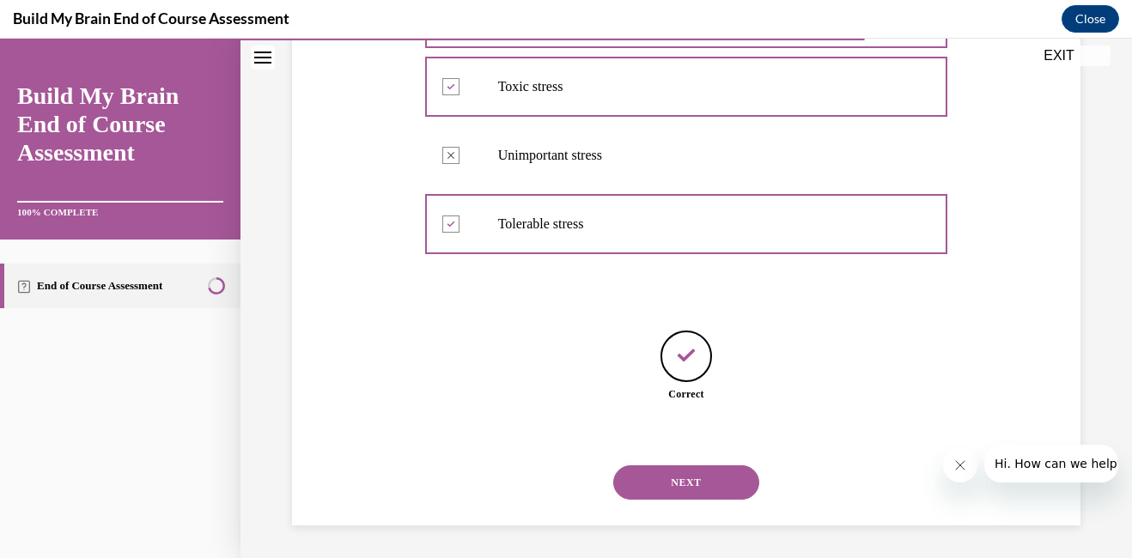
scroll to position [406, 0]
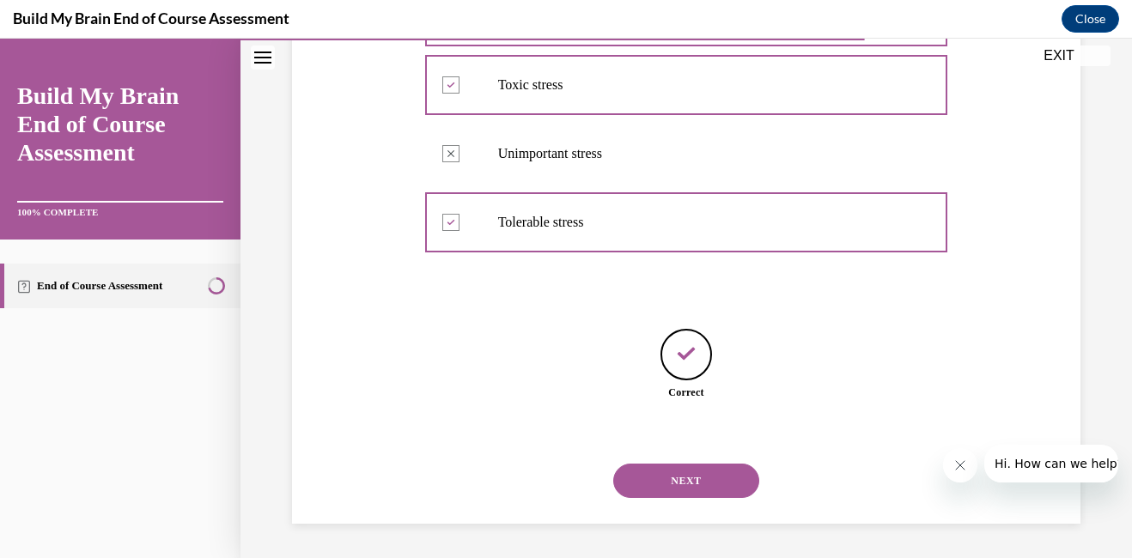
click at [692, 478] on button "NEXT" at bounding box center [686, 481] width 146 height 34
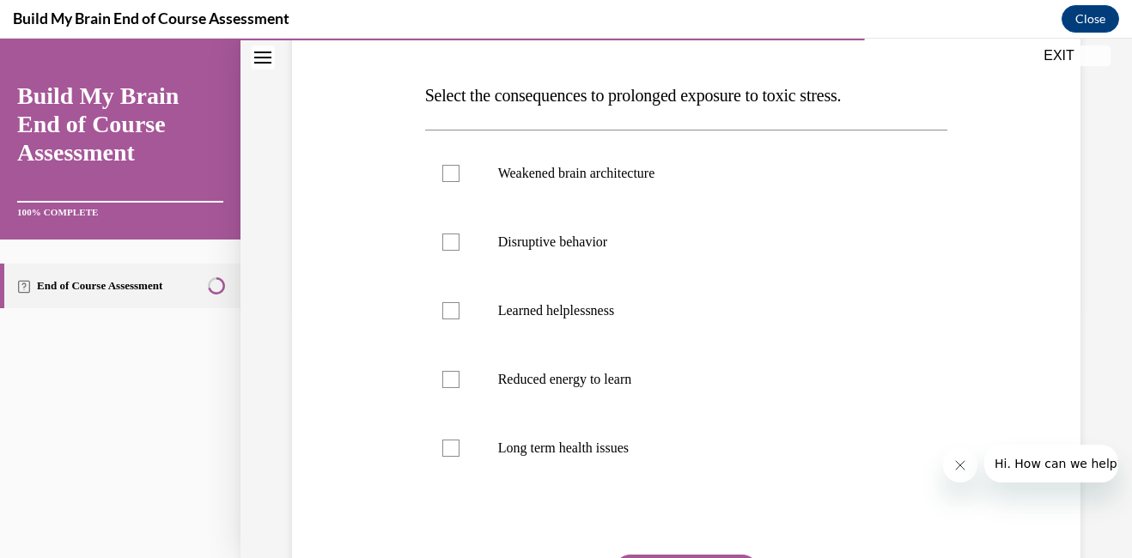
scroll to position [247, 0]
click at [447, 454] on div at bounding box center [450, 449] width 17 height 17
click at [447, 454] on input "Long term health issues" at bounding box center [450, 449] width 17 height 17
checkbox input "true"
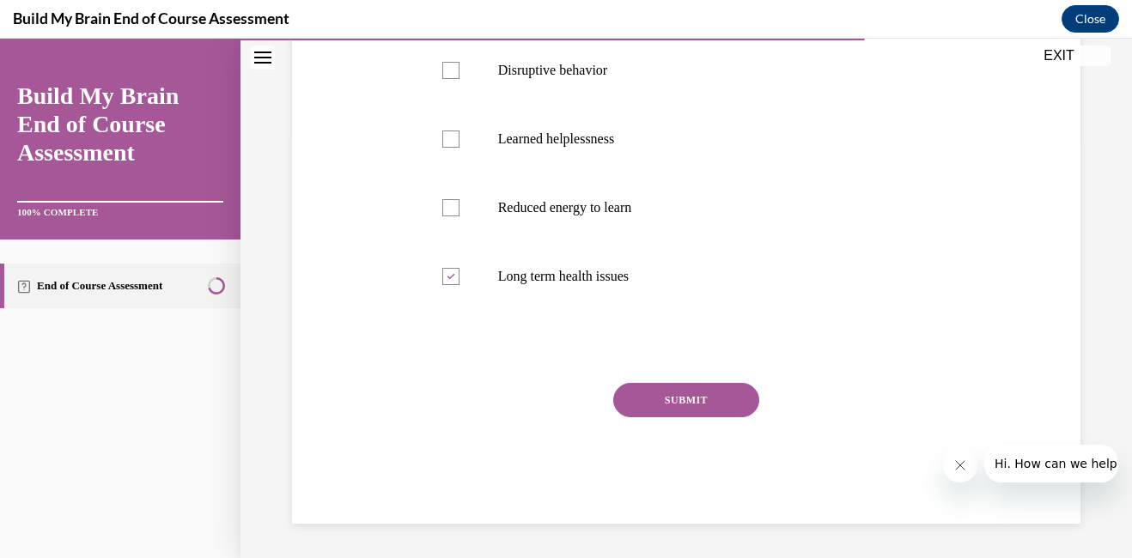
click at [689, 397] on button "SUBMIT" at bounding box center [686, 400] width 146 height 34
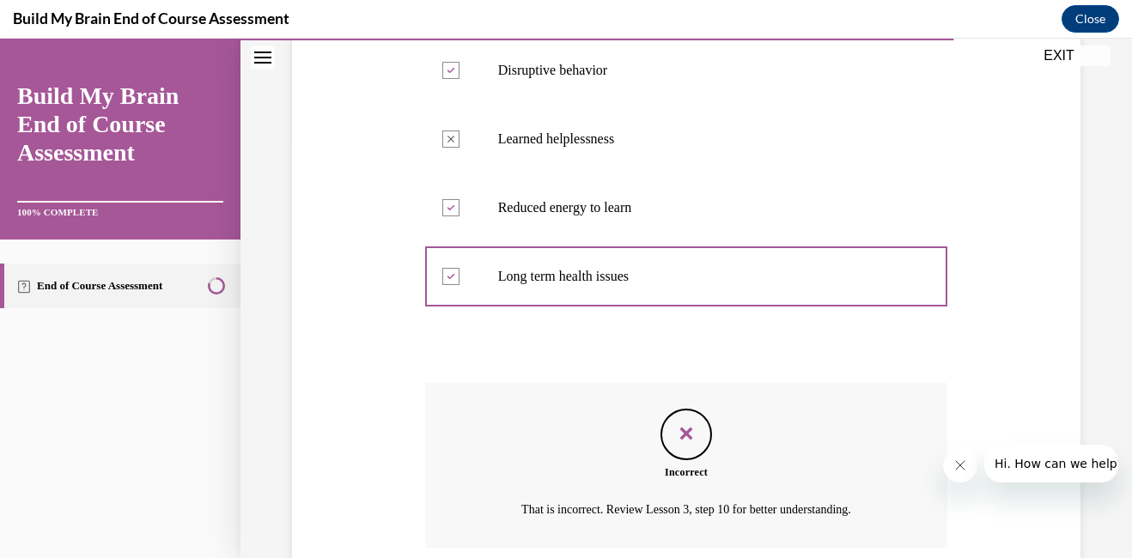
scroll to position [560, 0]
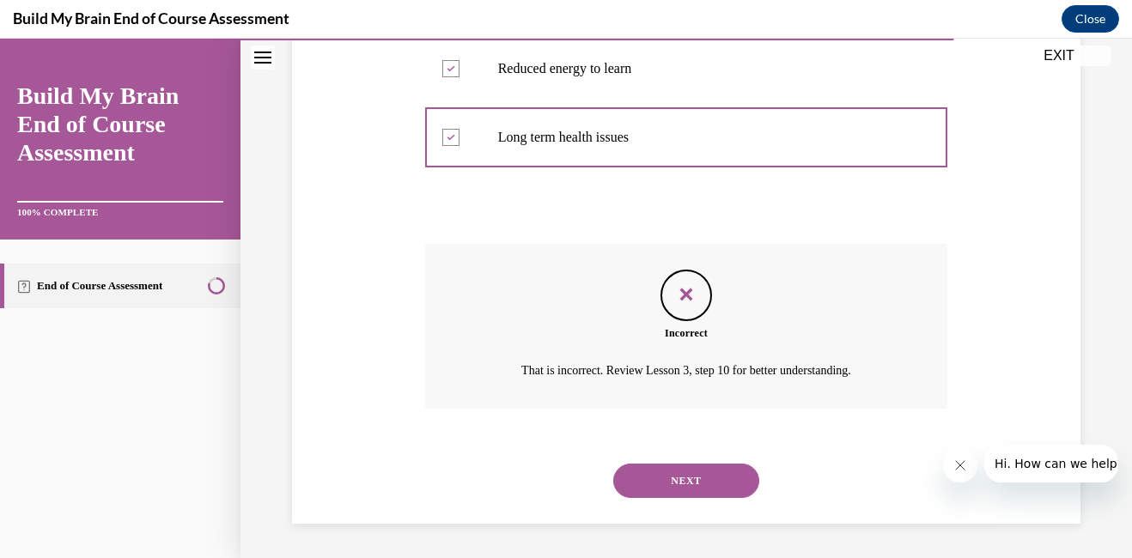
click at [674, 479] on button "NEXT" at bounding box center [686, 481] width 146 height 34
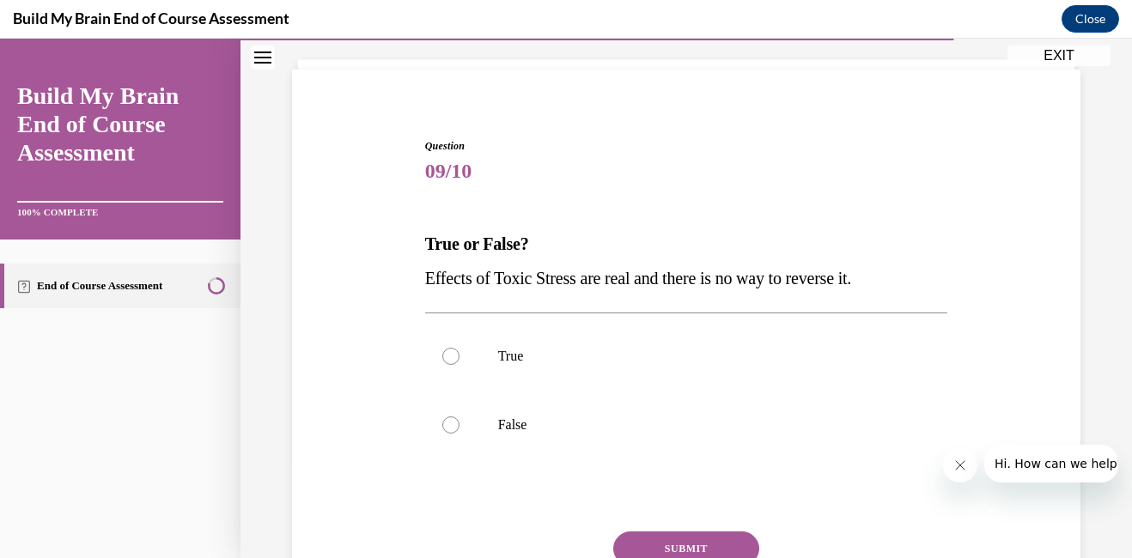
scroll to position [102, 0]
click at [446, 424] on div at bounding box center [450, 423] width 17 height 17
click at [446, 424] on input "False" at bounding box center [450, 423] width 17 height 17
radio input "true"
click at [694, 539] on button "SUBMIT" at bounding box center [686, 547] width 146 height 34
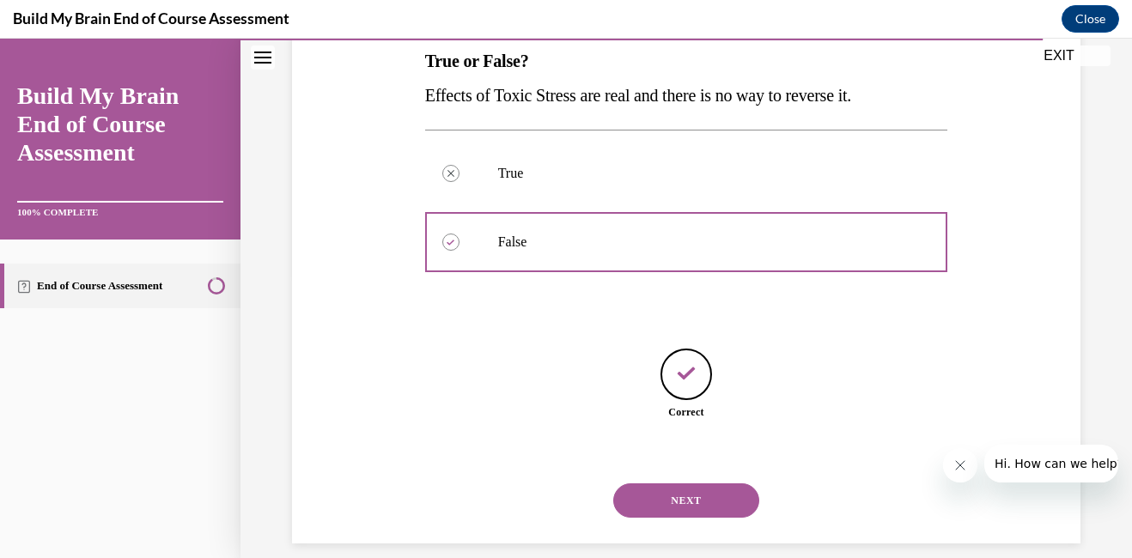
scroll to position [303, 0]
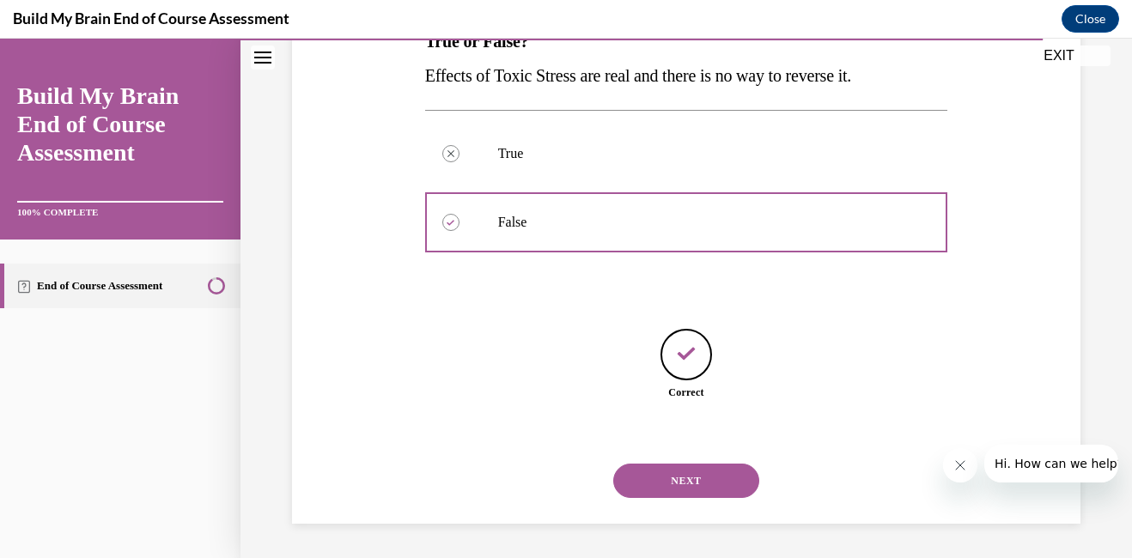
click at [673, 467] on button "NEXT" at bounding box center [686, 481] width 146 height 34
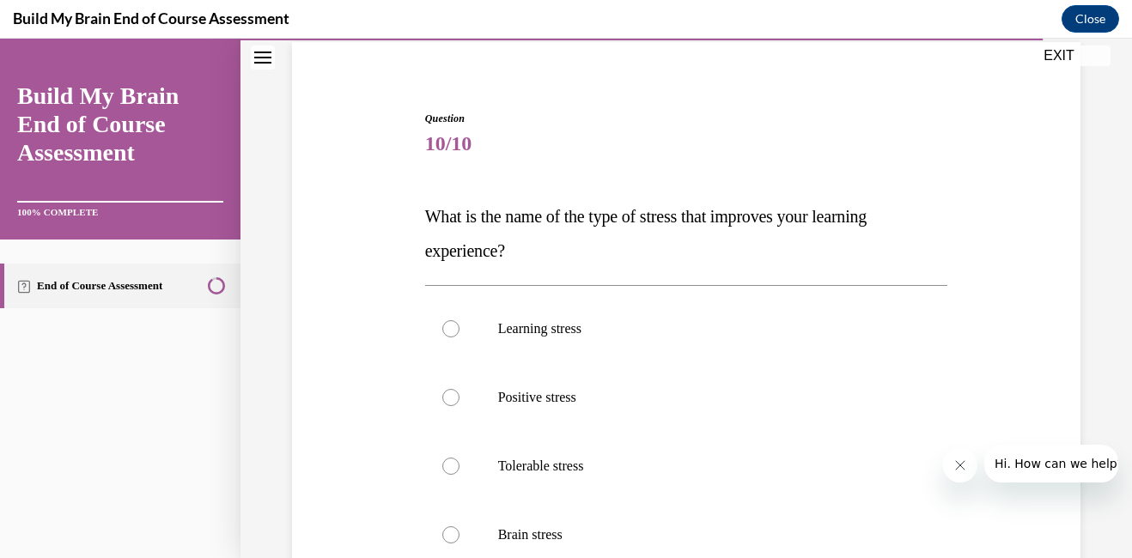
scroll to position [137, 0]
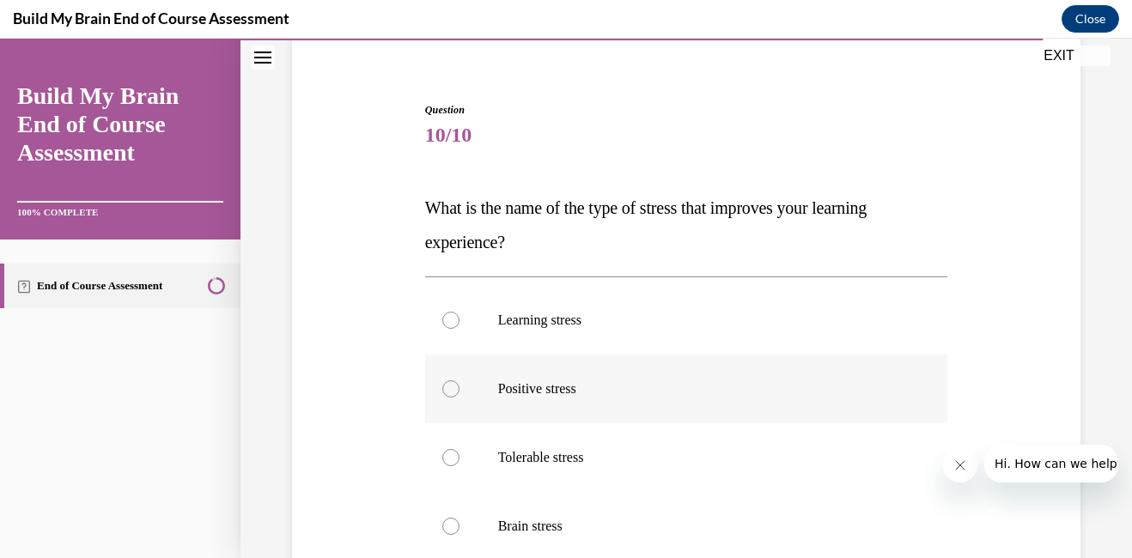
click at [447, 387] on div at bounding box center [450, 388] width 17 height 17
click at [447, 387] on input "Positive stress" at bounding box center [450, 388] width 17 height 17
radio input "true"
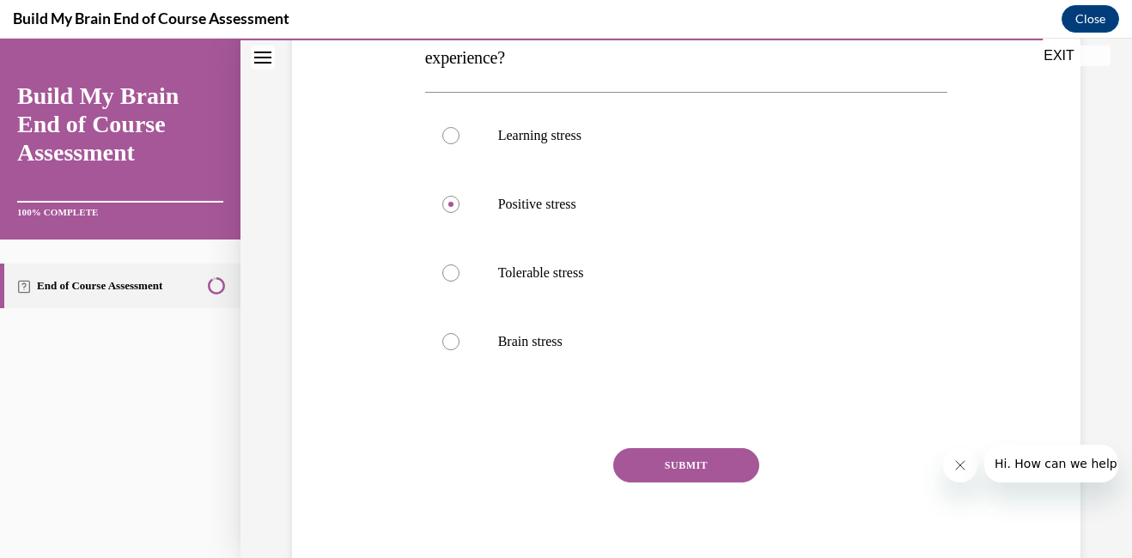
scroll to position [337, 0]
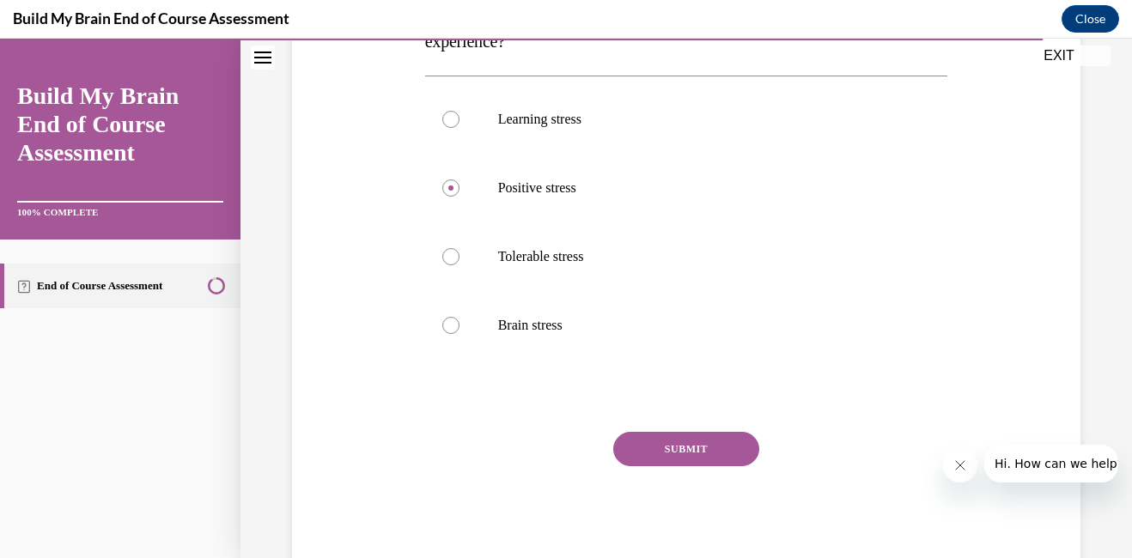
click at [707, 452] on button "SUBMIT" at bounding box center [686, 449] width 146 height 34
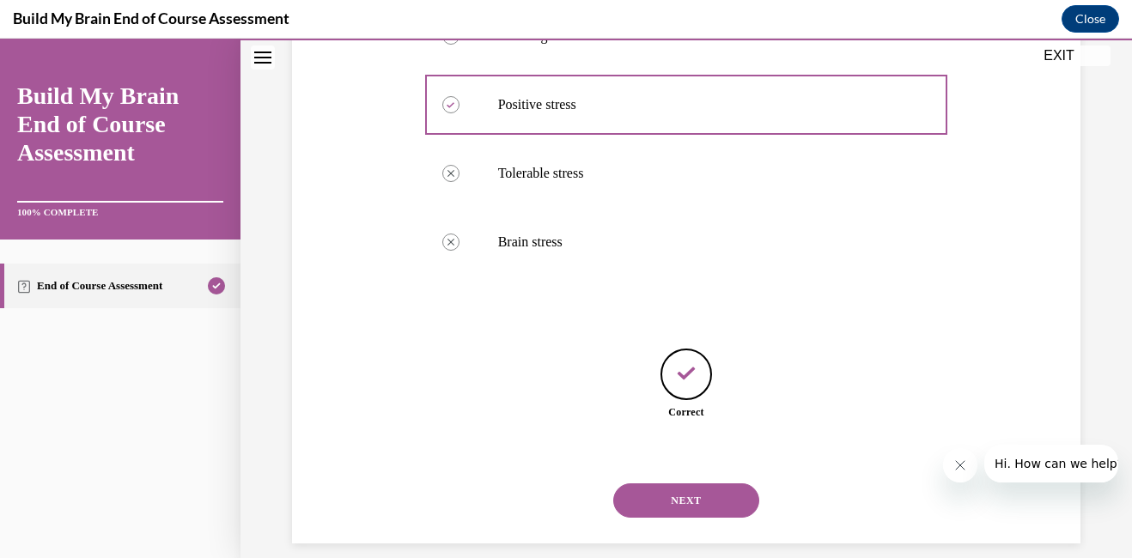
scroll to position [440, 0]
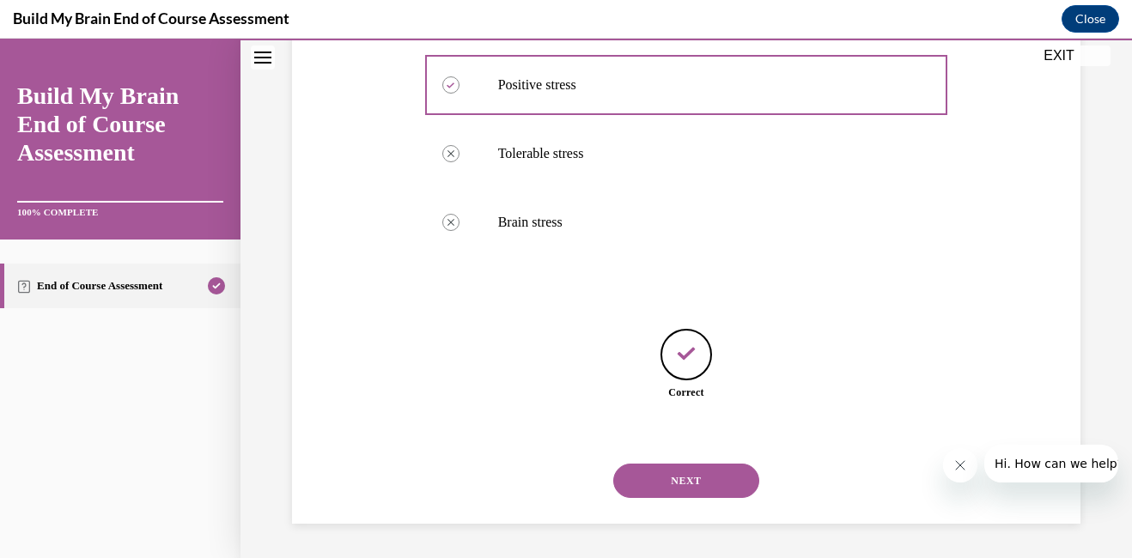
click at [683, 476] on button "NEXT" at bounding box center [686, 481] width 146 height 34
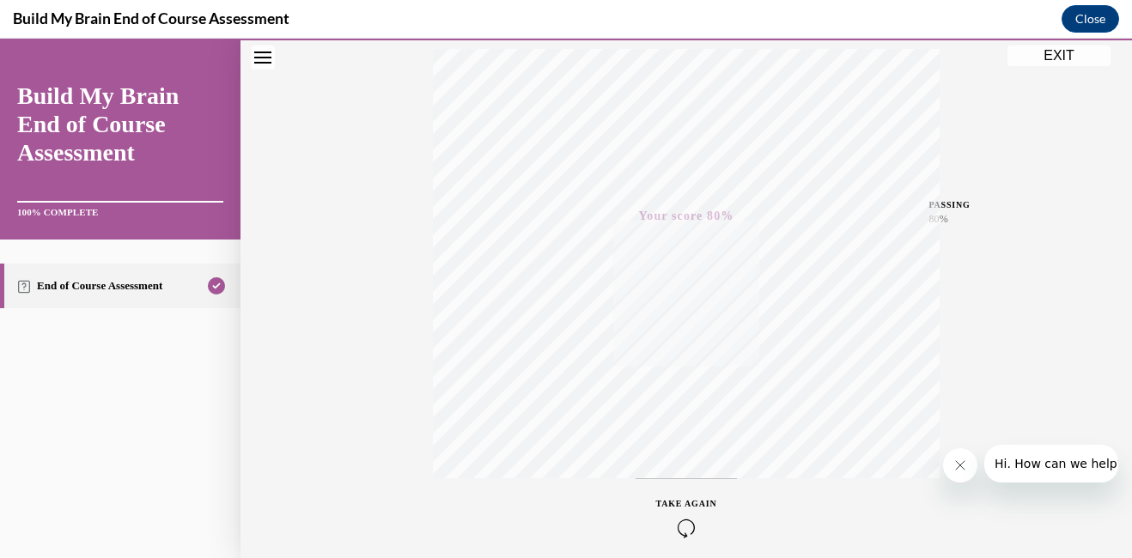
scroll to position [361, 0]
click at [678, 424] on span "TAKE AGAIN" at bounding box center [686, 428] width 61 height 9
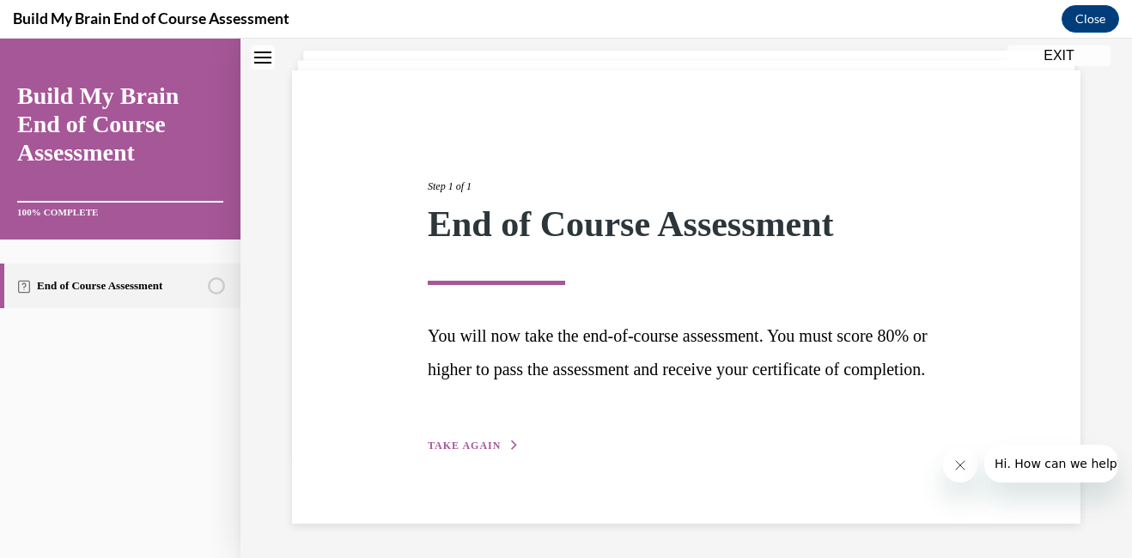
scroll to position [132, 0]
click at [495, 438] on button "TAKE AGAIN" at bounding box center [474, 445] width 92 height 15
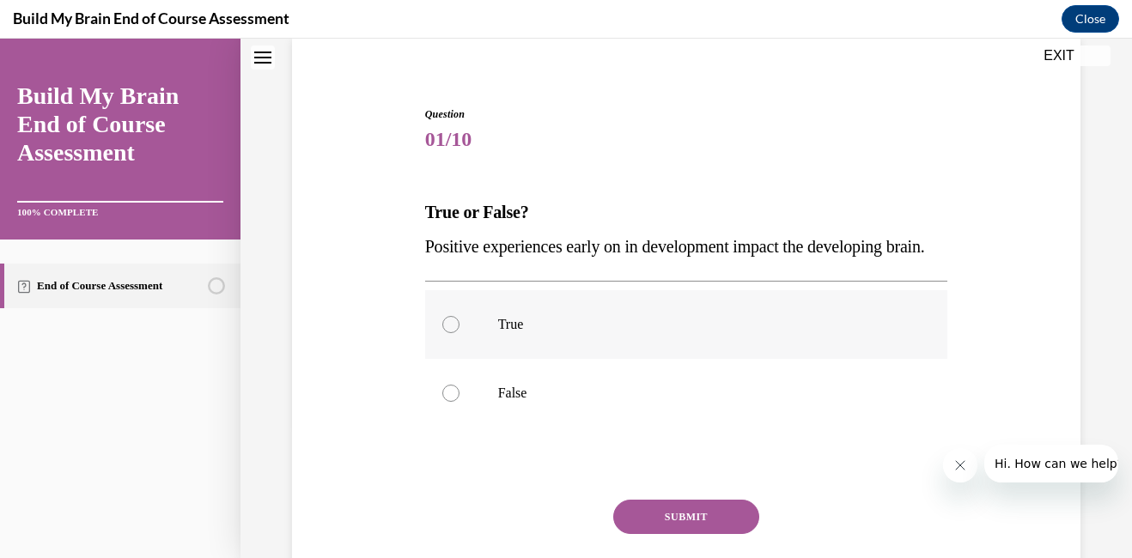
click at [450, 333] on div at bounding box center [450, 324] width 17 height 17
click at [450, 333] on input "True" at bounding box center [450, 324] width 17 height 17
radio input "true"
click at [664, 534] on button "SUBMIT" at bounding box center [686, 517] width 146 height 34
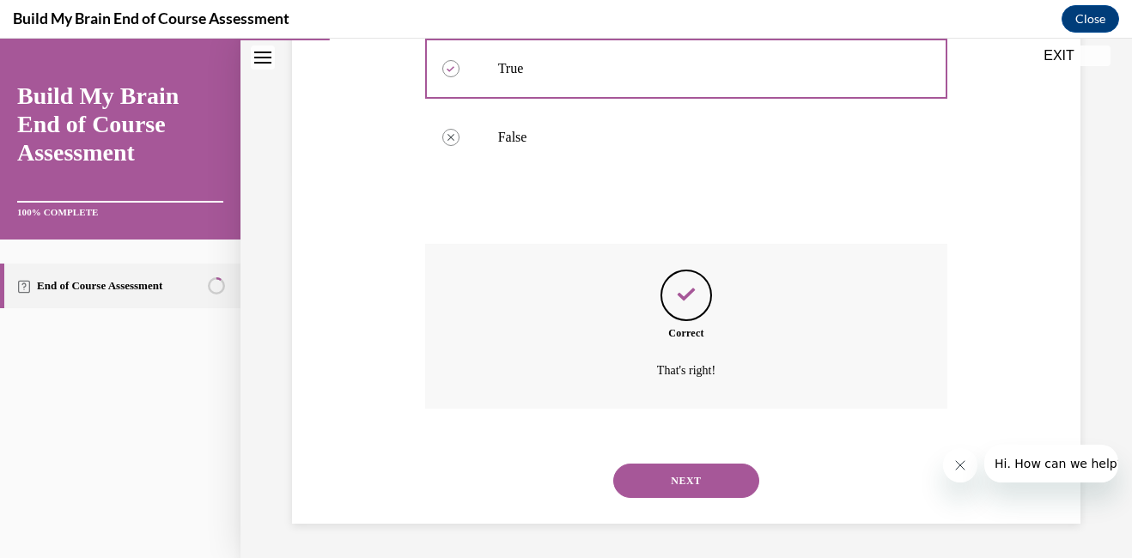
scroll to position [422, 0]
click at [679, 485] on button "NEXT" at bounding box center [686, 481] width 146 height 34
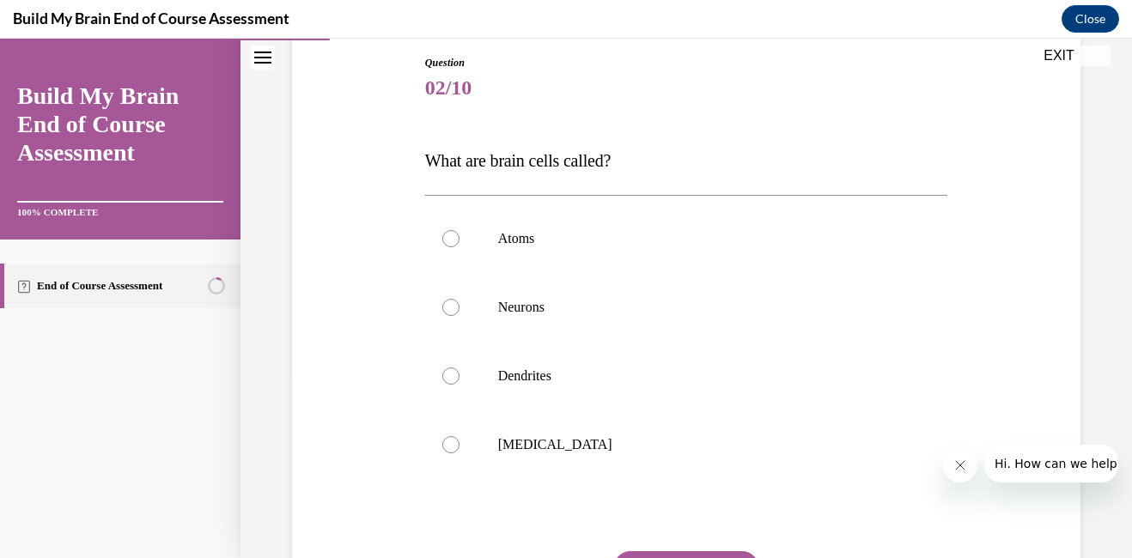
scroll to position [195, 0]
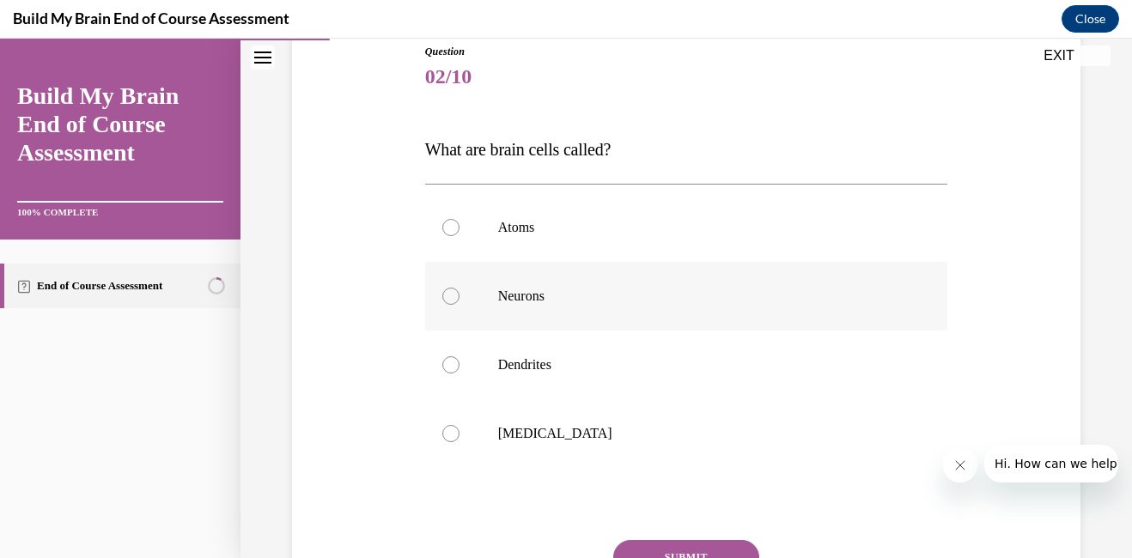
click at [442, 300] on div at bounding box center [450, 296] width 17 height 17
click at [442, 300] on input "Neurons" at bounding box center [450, 296] width 17 height 17
radio input "true"
drag, startPoint x: 1118, startPoint y: 348, endPoint x: 1120, endPoint y: 391, distance: 43.0
click at [1118, 391] on div "Home Question 01/10 True or False? Positive experiences early on in development…" at bounding box center [685, 298] width 891 height 519
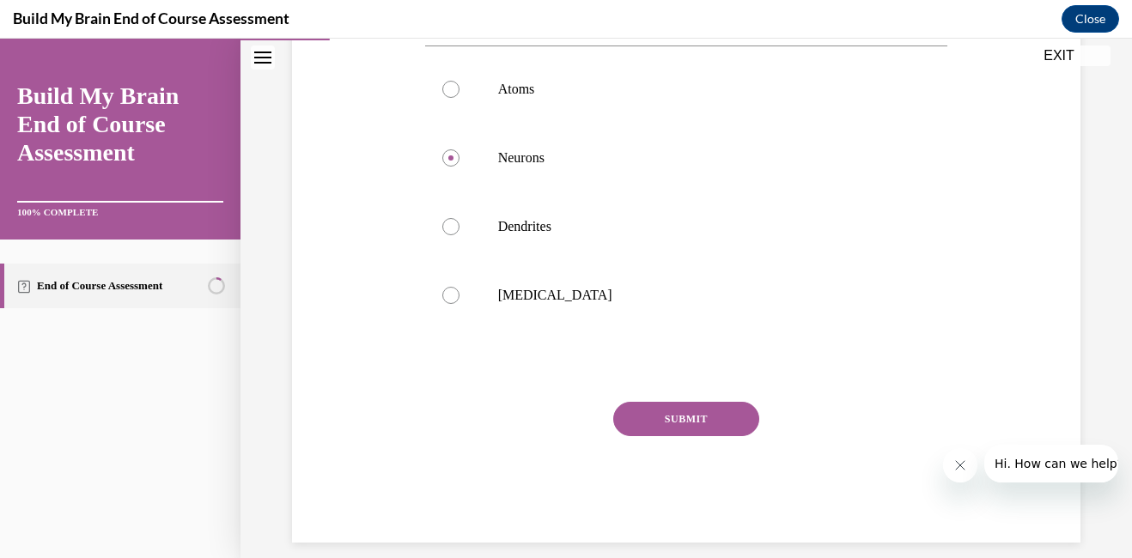
scroll to position [335, 0]
click at [686, 421] on button "SUBMIT" at bounding box center [686, 417] width 146 height 34
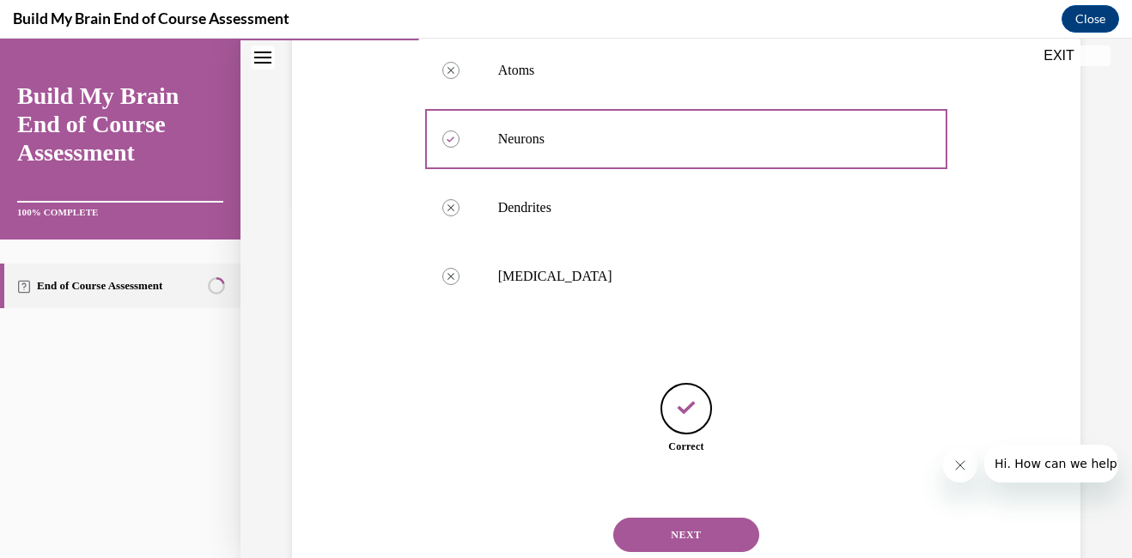
scroll to position [406, 0]
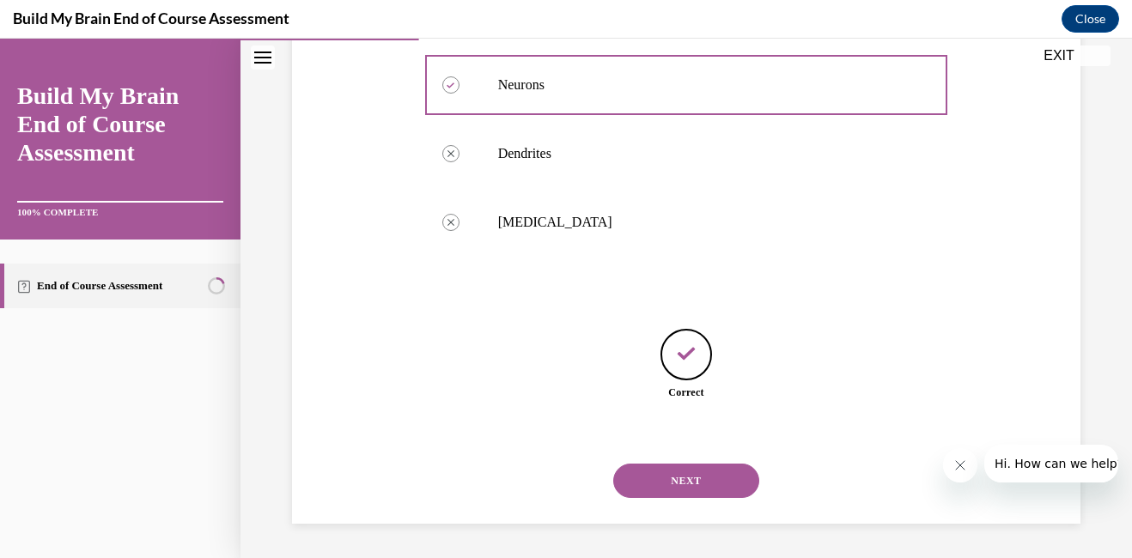
click at [680, 478] on button "NEXT" at bounding box center [686, 481] width 146 height 34
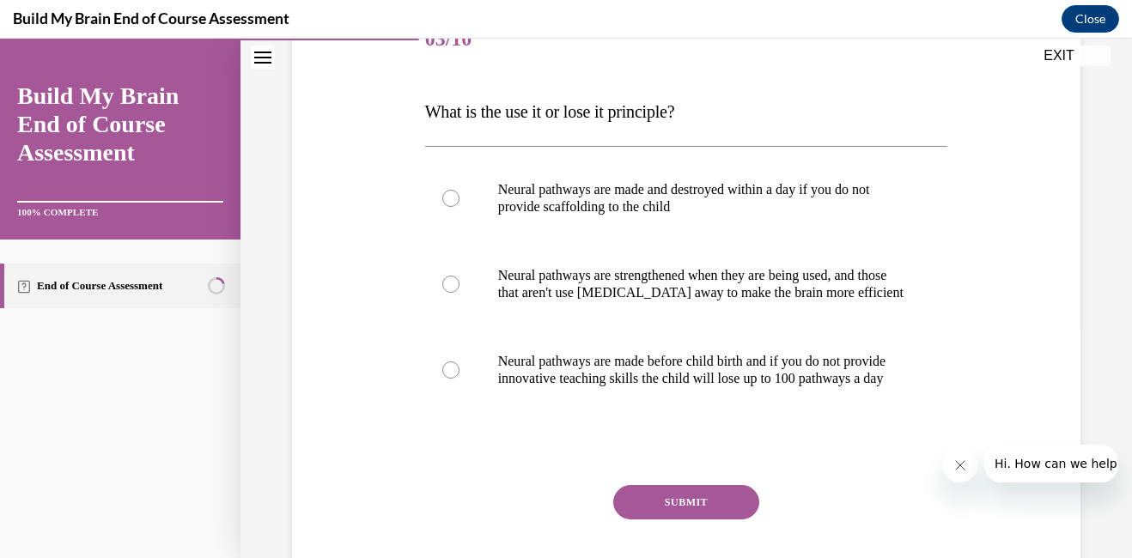
scroll to position [239, 0]
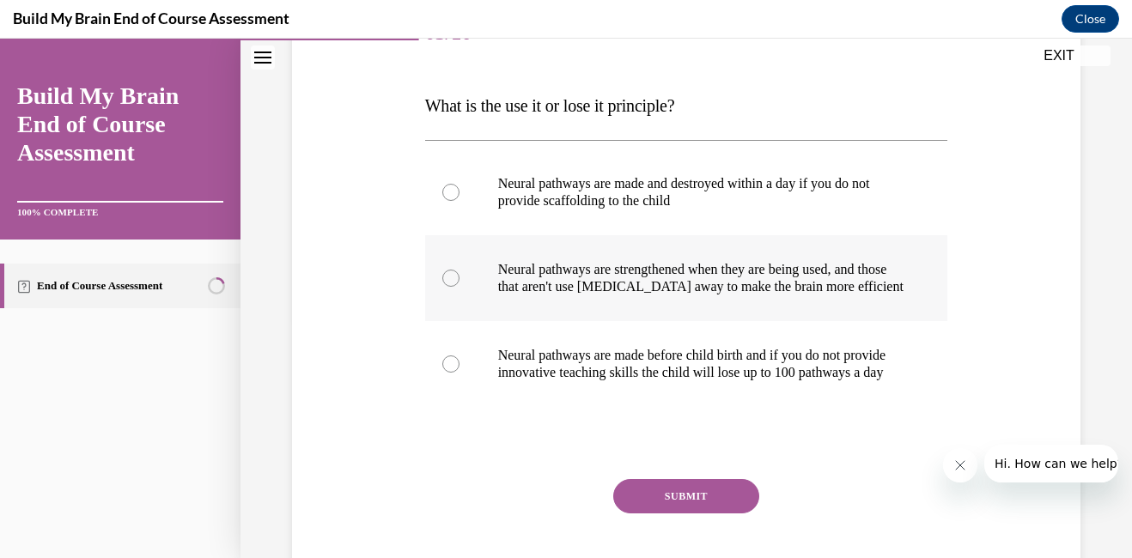
click at [450, 282] on div at bounding box center [450, 278] width 17 height 17
click at [450, 282] on input "Neural pathways are strengthened when they are being used, and those that aren'…" at bounding box center [450, 278] width 17 height 17
radio input "true"
click at [673, 513] on button "SUBMIT" at bounding box center [686, 496] width 146 height 34
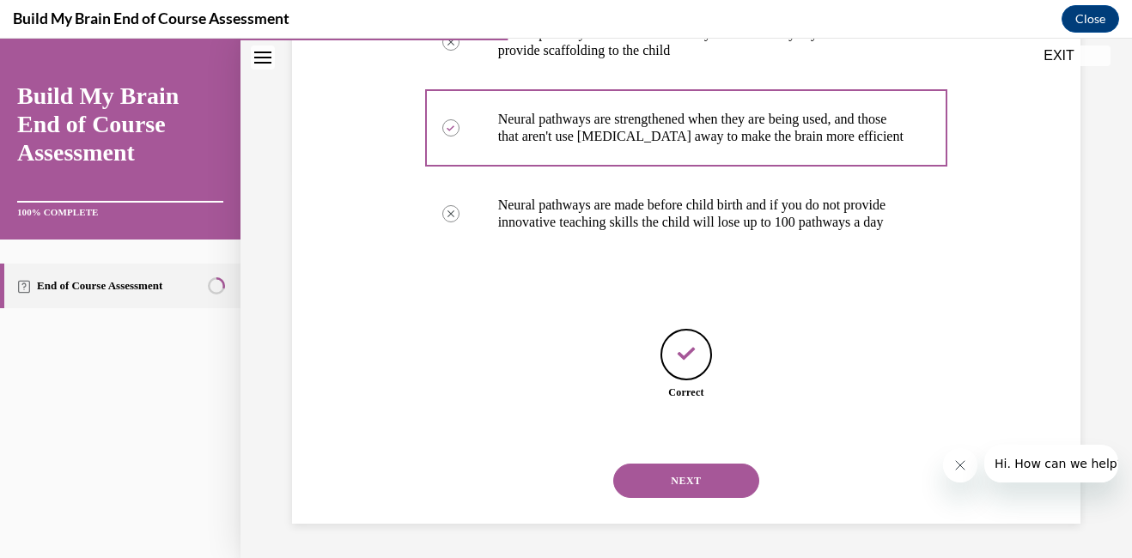
scroll to position [423, 0]
click at [691, 470] on button "NEXT" at bounding box center [686, 481] width 146 height 34
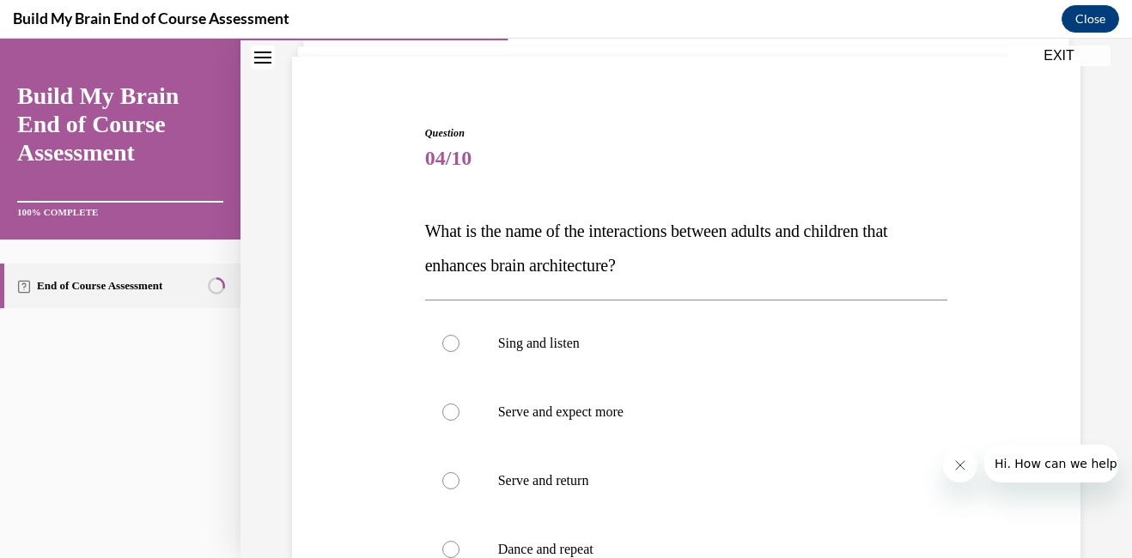
scroll to position [125, 0]
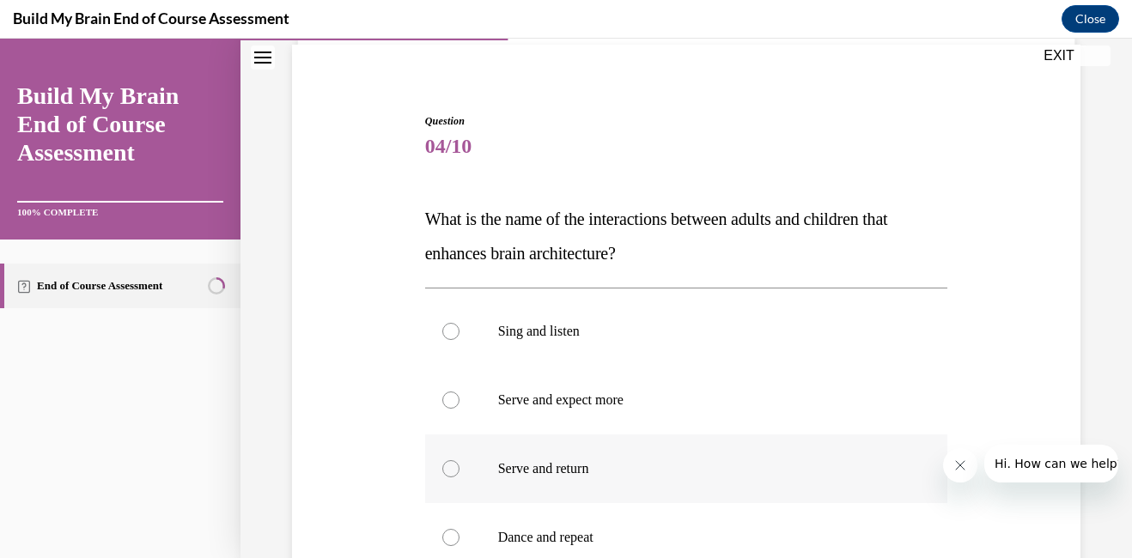
click at [444, 464] on div at bounding box center [450, 468] width 17 height 17
click at [444, 464] on input "Serve and return" at bounding box center [450, 468] width 17 height 17
radio input "true"
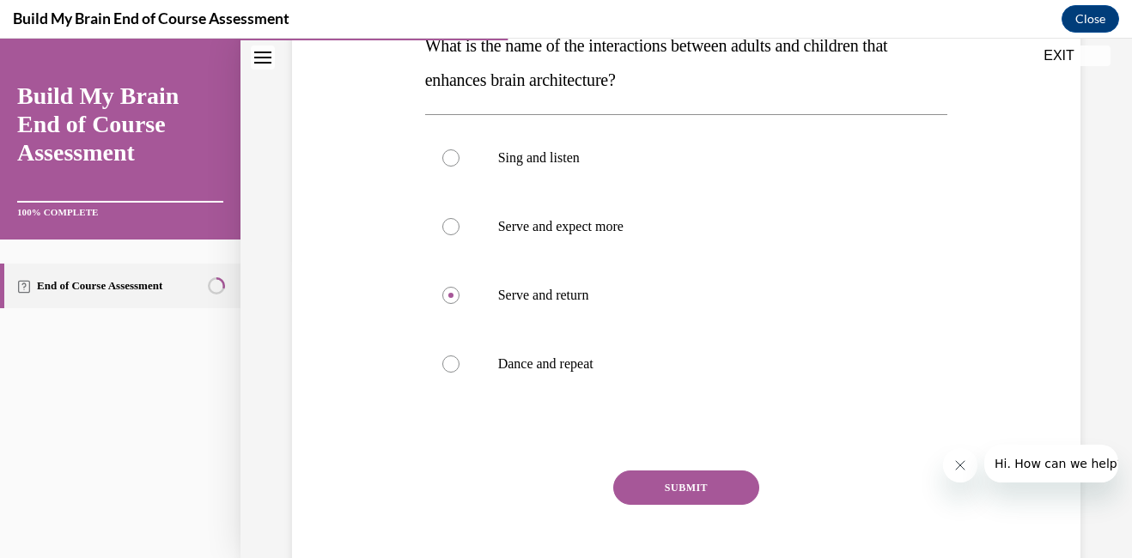
scroll to position [300, 0]
click at [704, 490] on button "SUBMIT" at bounding box center [686, 486] width 146 height 34
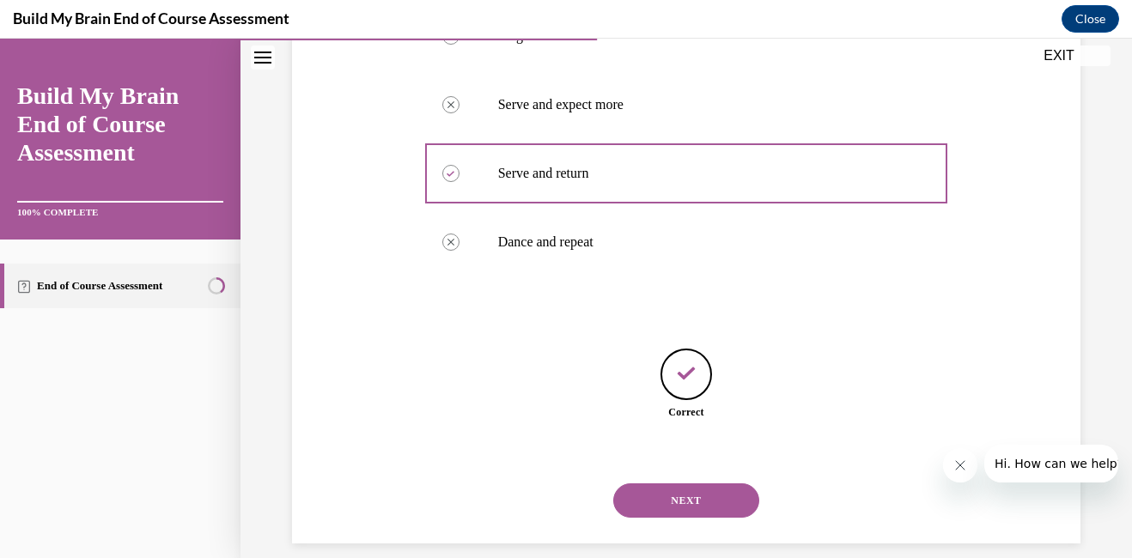
scroll to position [440, 0]
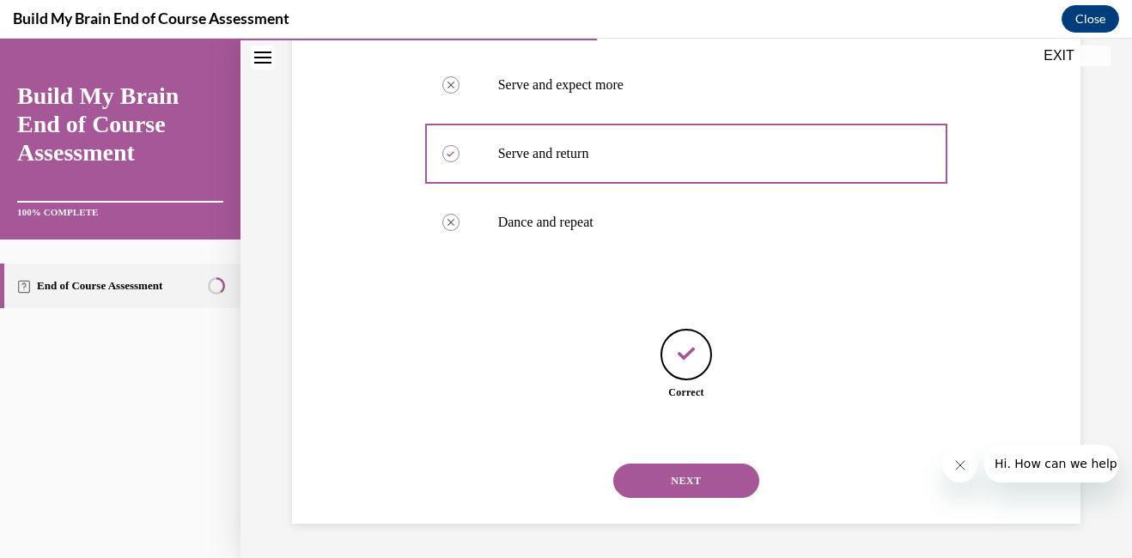
click at [682, 479] on button "NEXT" at bounding box center [686, 481] width 146 height 34
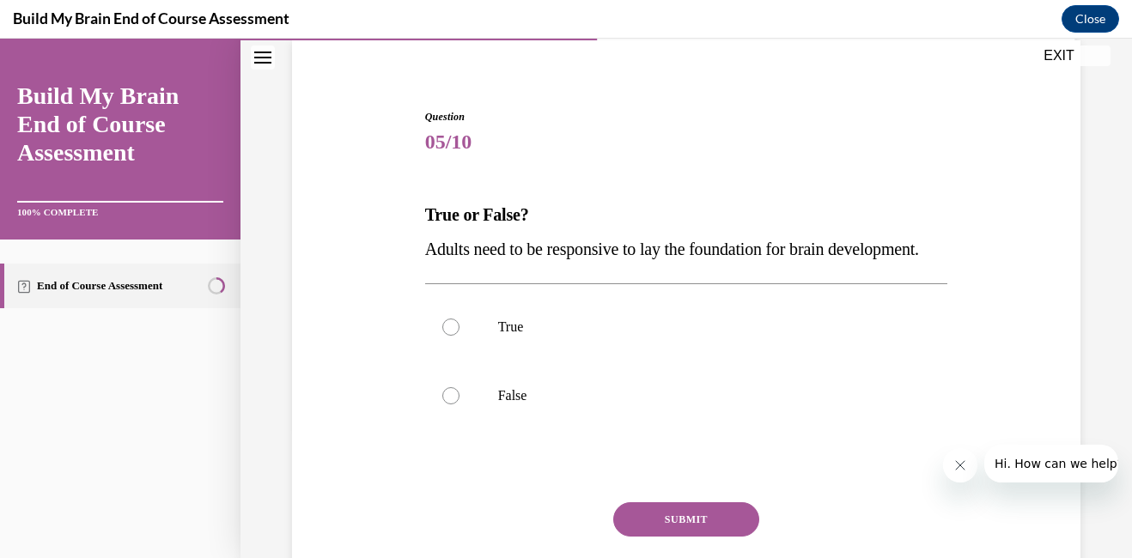
scroll to position [130, 0]
click at [449, 335] on div at bounding box center [450, 326] width 17 height 17
click at [449, 335] on input "True" at bounding box center [450, 326] width 17 height 17
radio input "true"
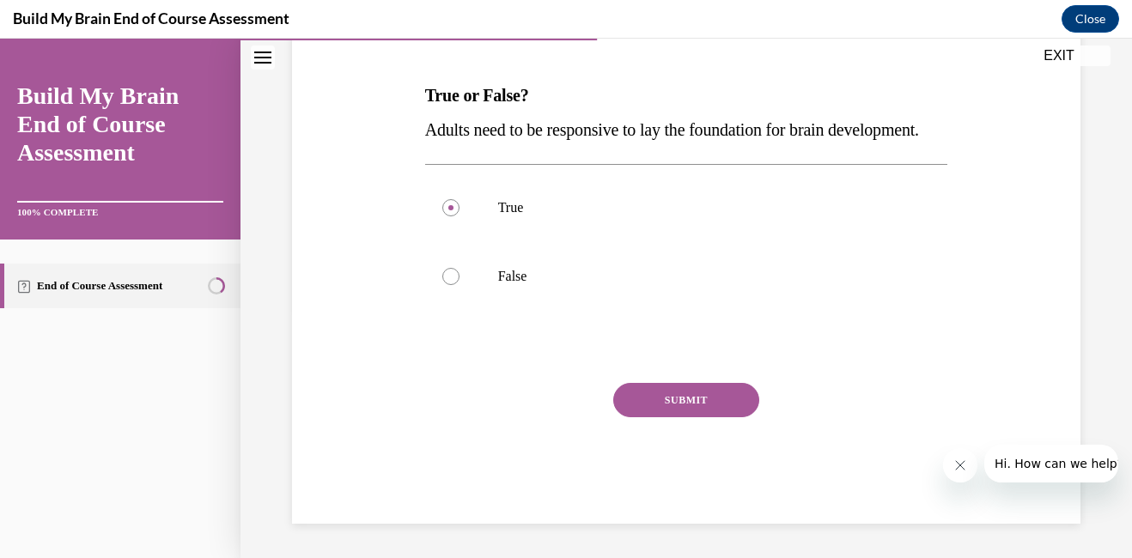
scroll to position [260, 0]
click at [686, 413] on button "SUBMIT" at bounding box center [686, 400] width 146 height 34
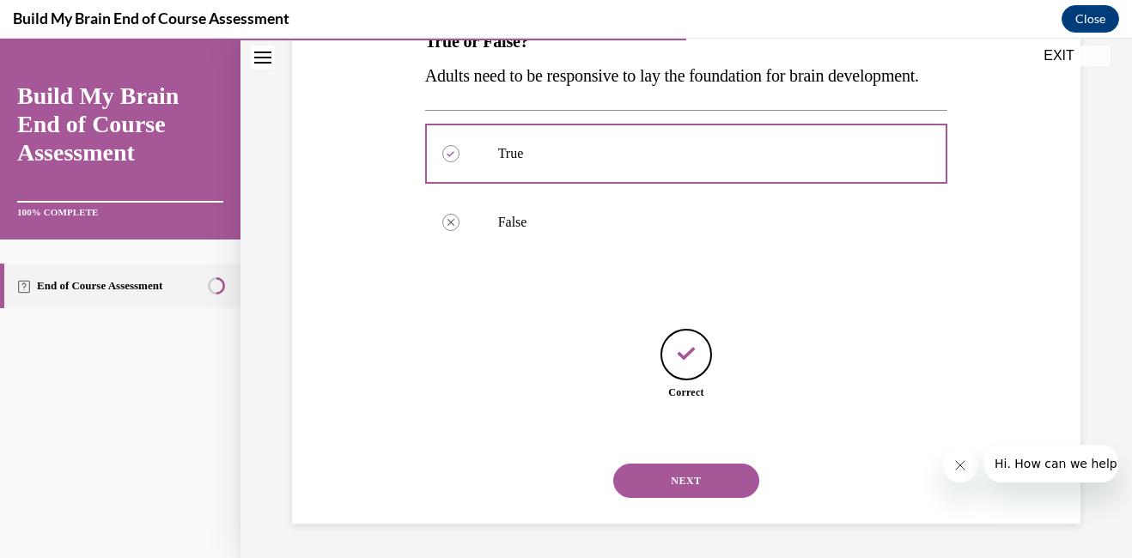
scroll to position [337, 0]
click at [683, 474] on button "NEXT" at bounding box center [686, 481] width 146 height 34
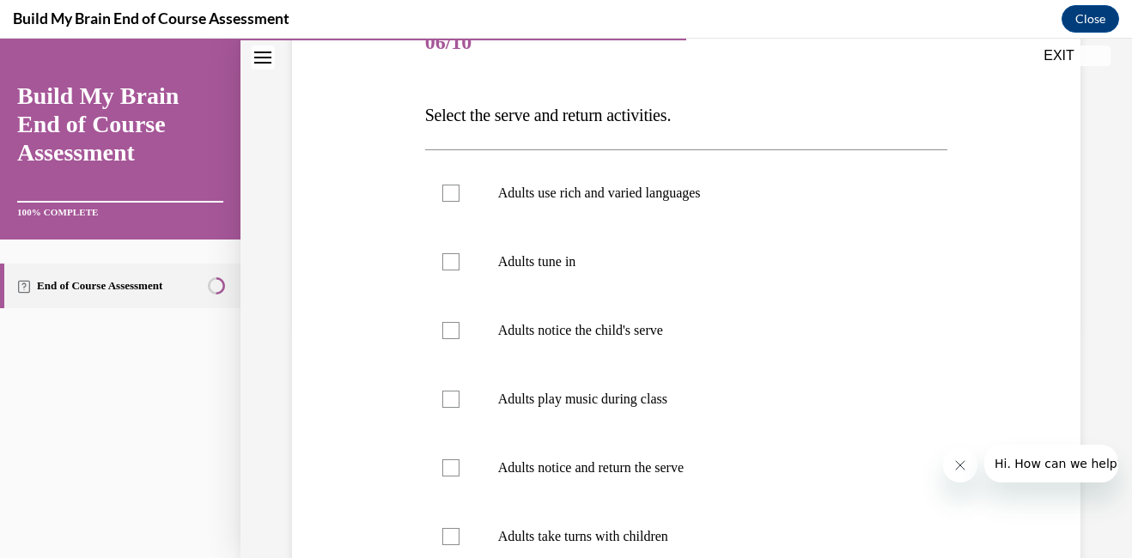
scroll to position [188, 0]
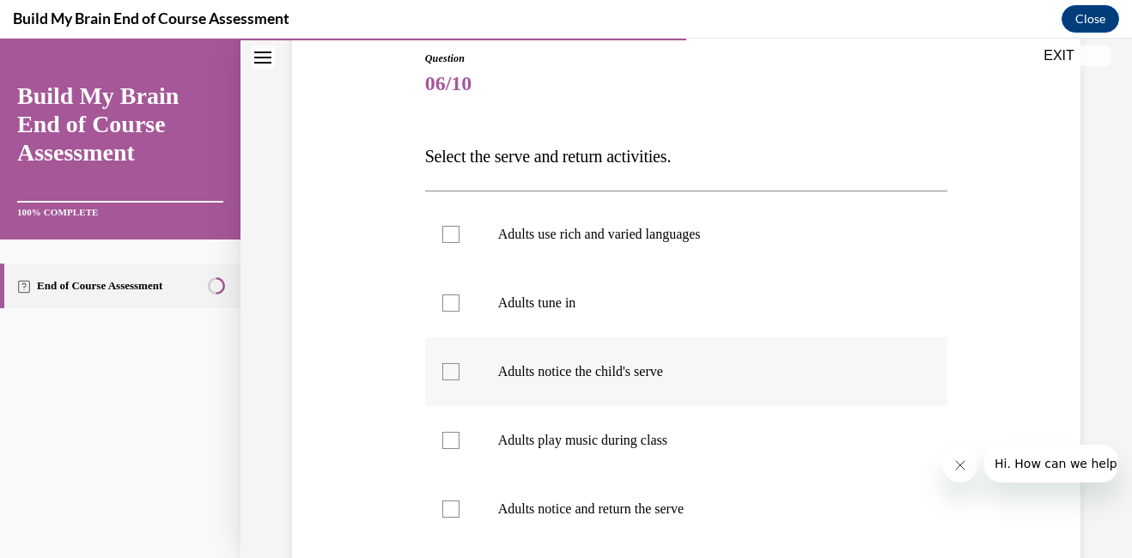
click at [448, 373] on div at bounding box center [450, 371] width 17 height 17
click at [448, 373] on input "Adults notice the child's serve" at bounding box center [450, 371] width 17 height 17
checkbox input "true"
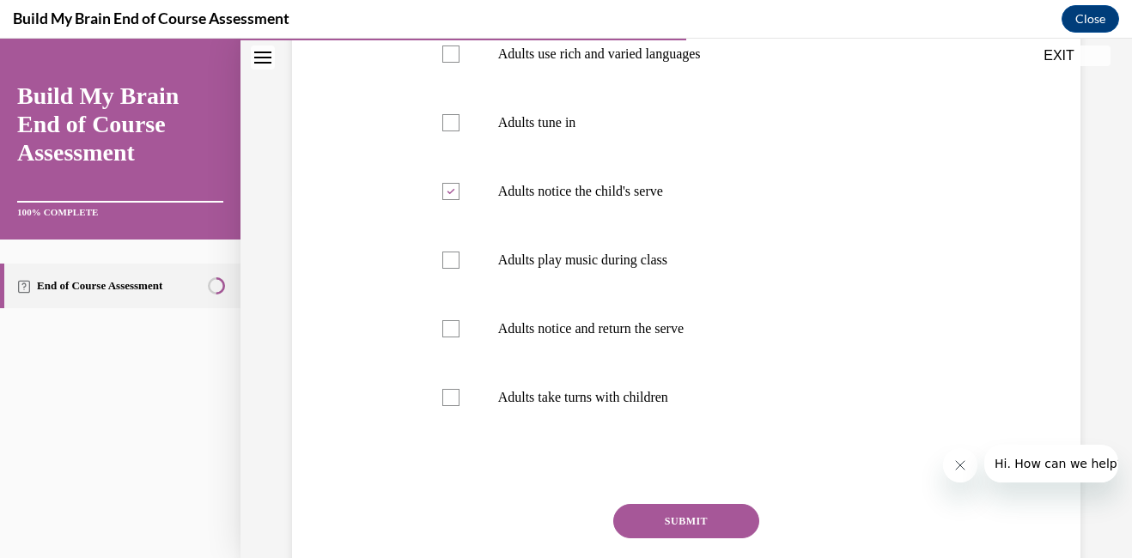
scroll to position [394, 0]
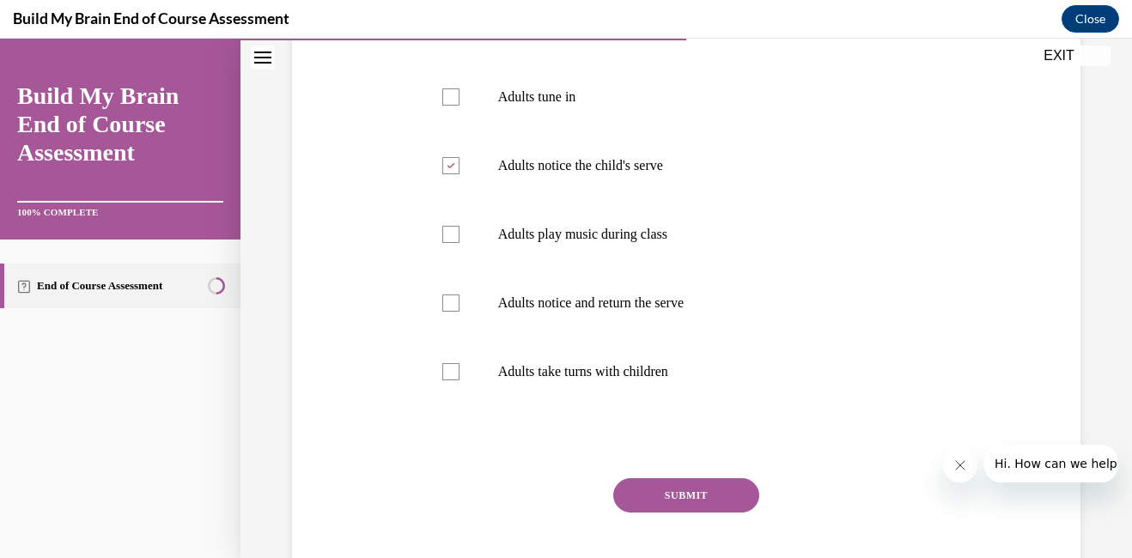
click at [705, 490] on button "SUBMIT" at bounding box center [686, 495] width 146 height 34
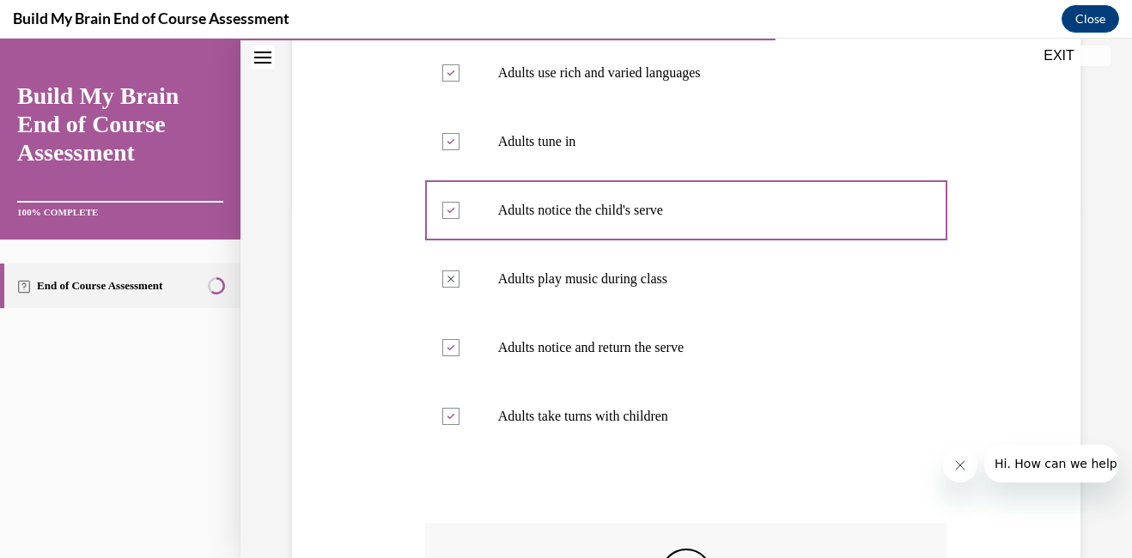
scroll to position [347, 0]
click at [684, 354] on p "Adults notice and return the serve" at bounding box center [701, 350] width 407 height 17
click at [1116, 390] on div "Question 06/10 Select the serve and return activities. Adults use rich and vari…" at bounding box center [685, 293] width 891 height 1094
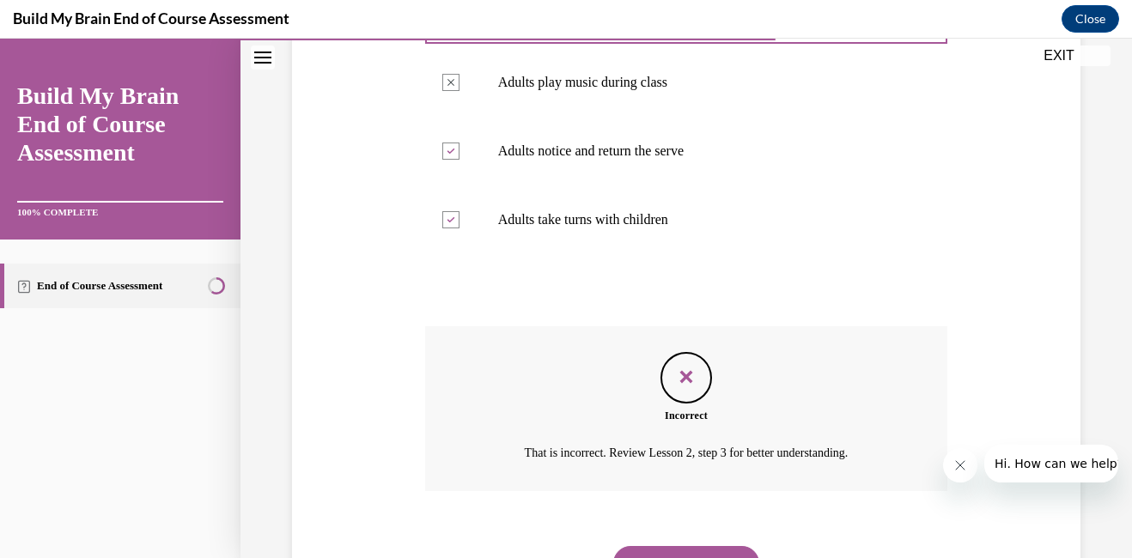
scroll to position [628, 0]
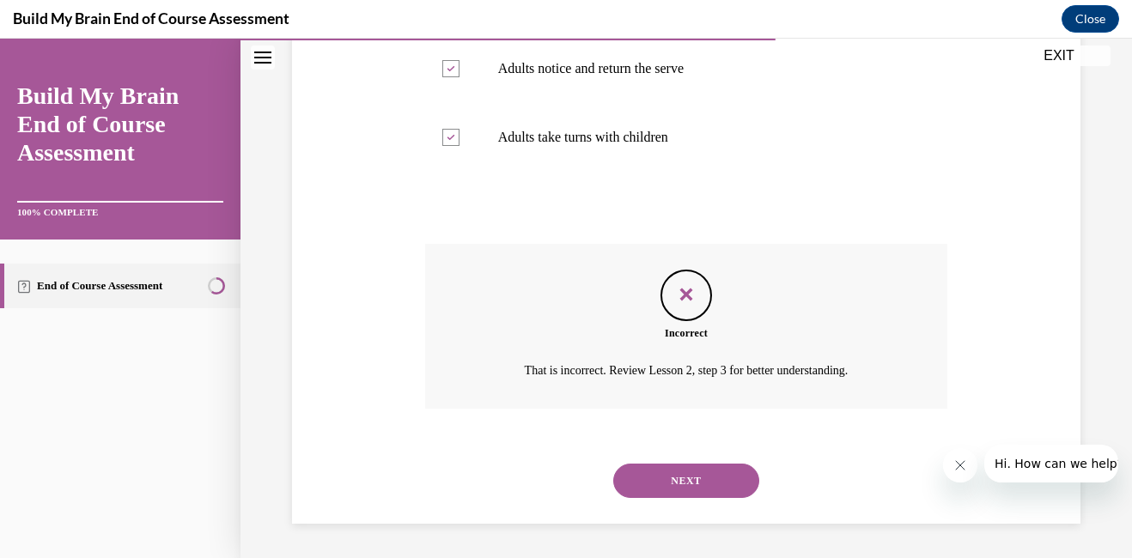
click at [701, 485] on button "NEXT" at bounding box center [686, 481] width 146 height 34
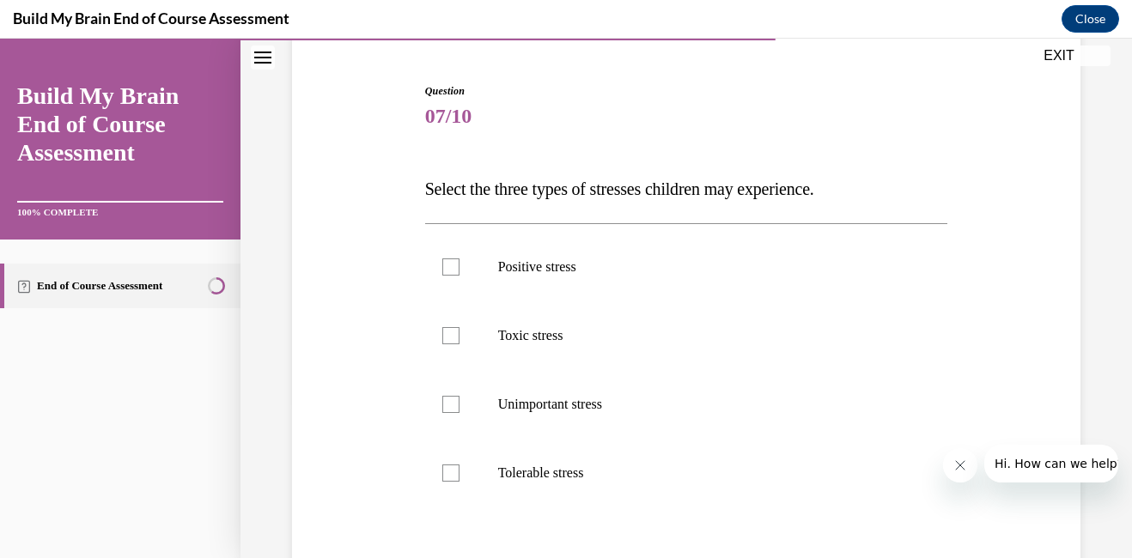
scroll to position [161, 0]
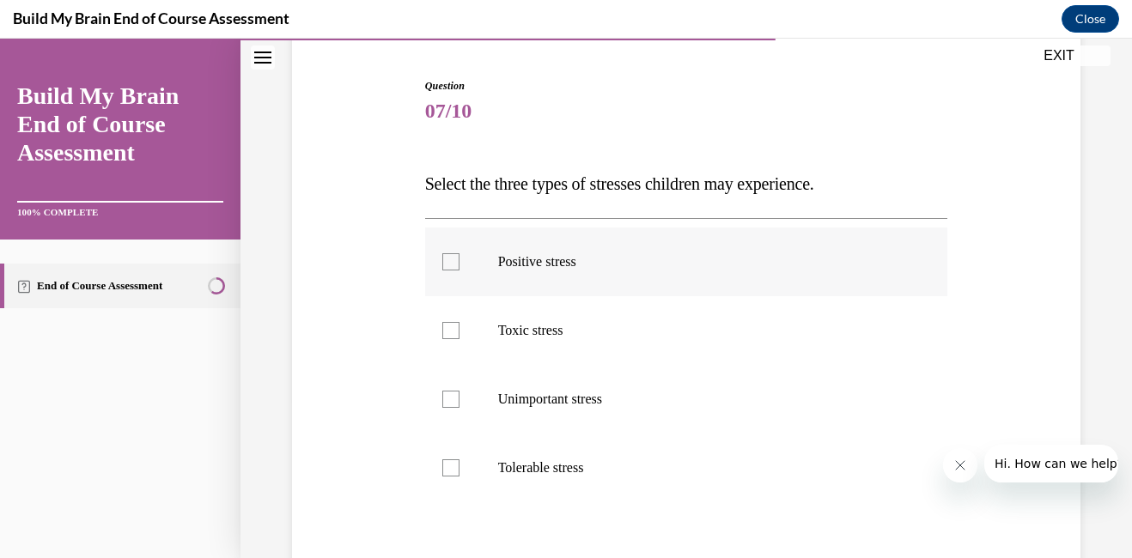
click at [449, 261] on div at bounding box center [450, 261] width 17 height 17
click at [449, 261] on input "Positive stress" at bounding box center [450, 261] width 17 height 17
checkbox input "true"
click at [450, 469] on div at bounding box center [450, 467] width 17 height 17
click at [450, 469] on input "Tolerable stress" at bounding box center [450, 467] width 17 height 17
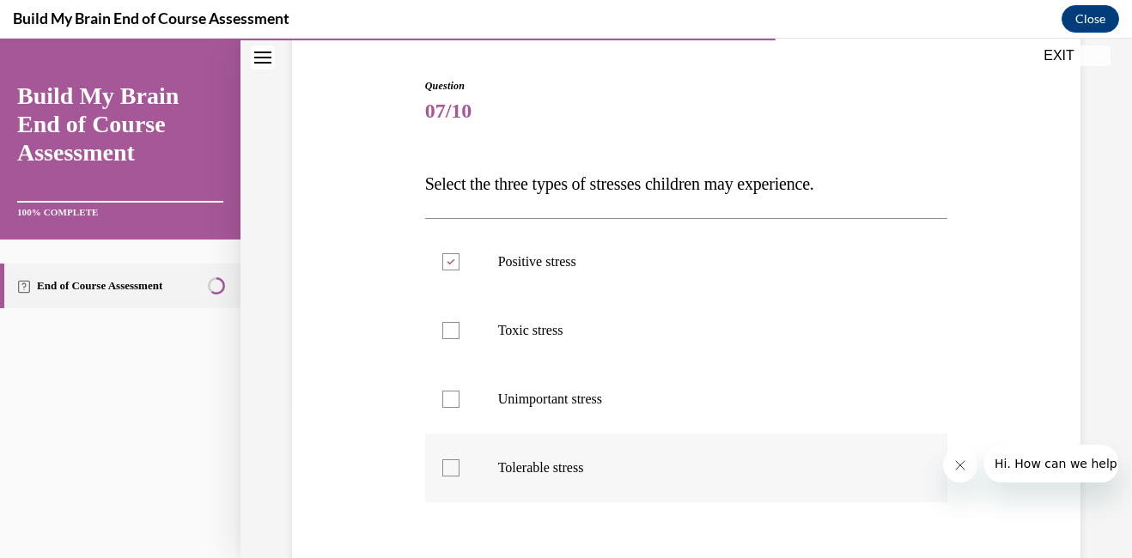
checkbox input "true"
click at [444, 332] on div at bounding box center [450, 330] width 17 height 17
click at [444, 332] on input "Toxic stress" at bounding box center [450, 330] width 17 height 17
checkbox input "true"
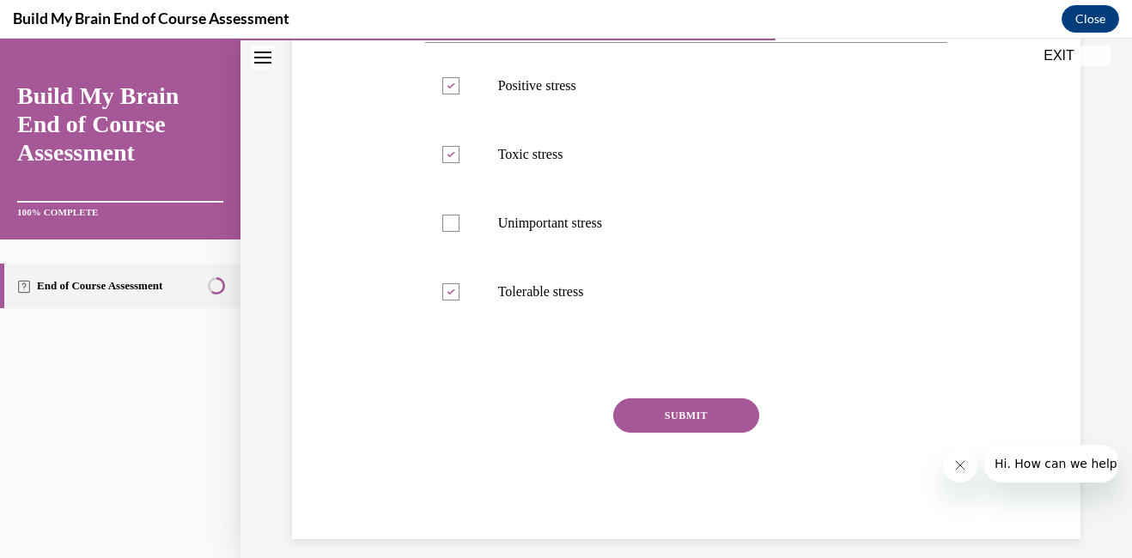
scroll to position [343, 0]
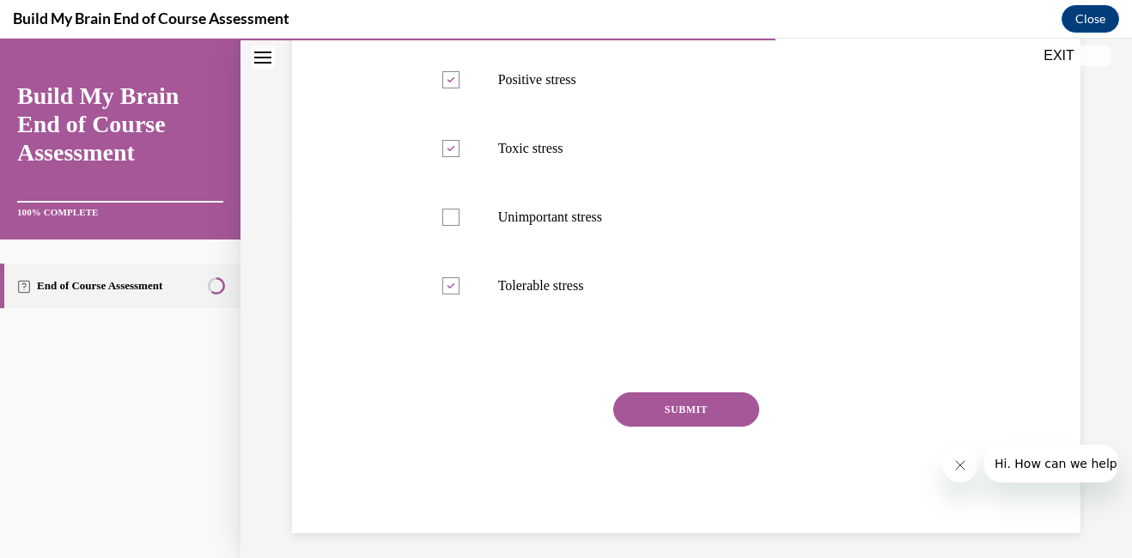
click at [733, 400] on button "SUBMIT" at bounding box center [686, 409] width 146 height 34
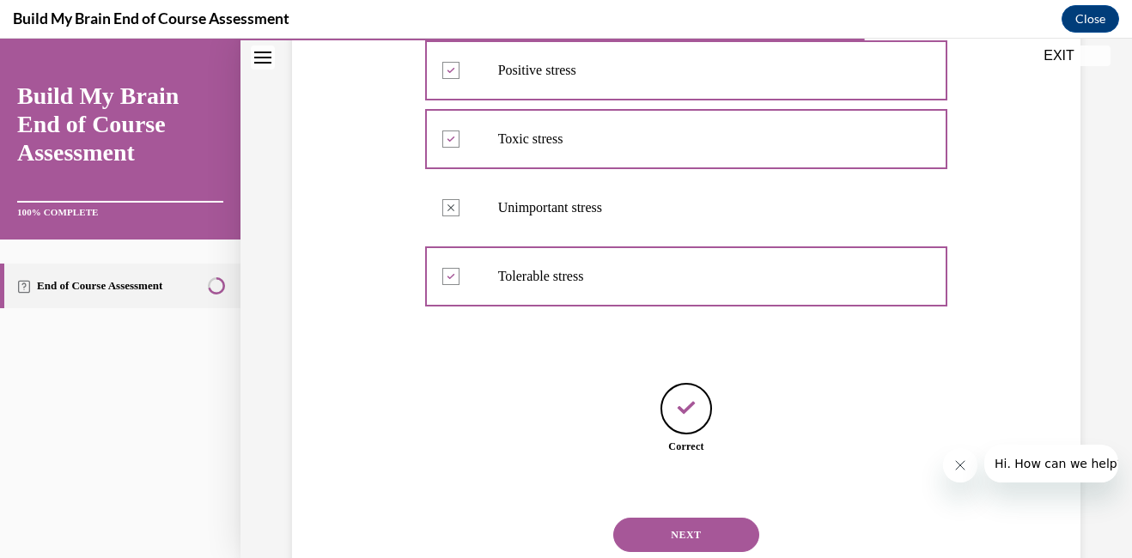
scroll to position [406, 0]
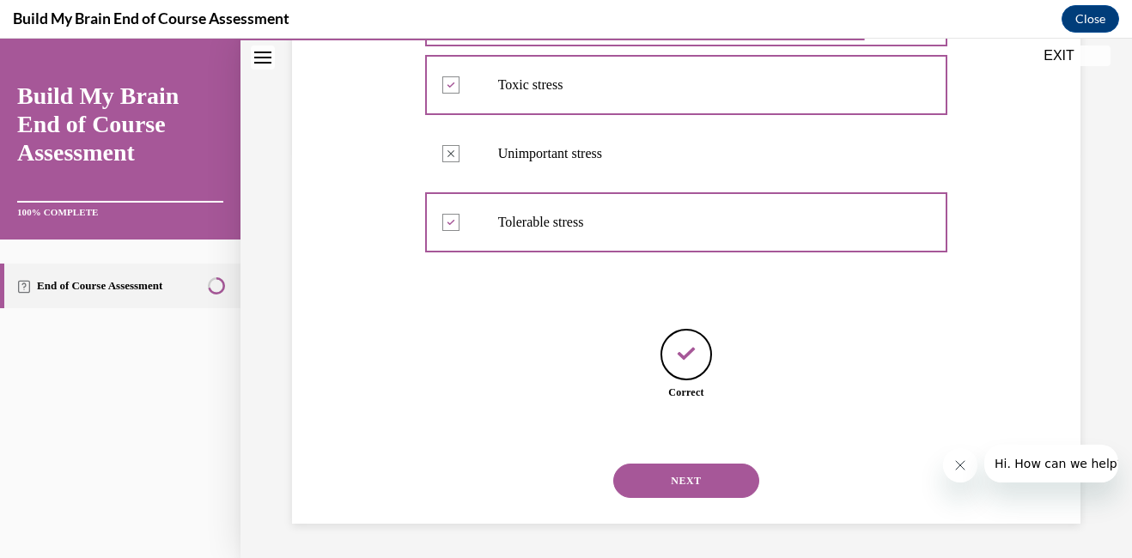
click at [662, 476] on button "NEXT" at bounding box center [686, 481] width 146 height 34
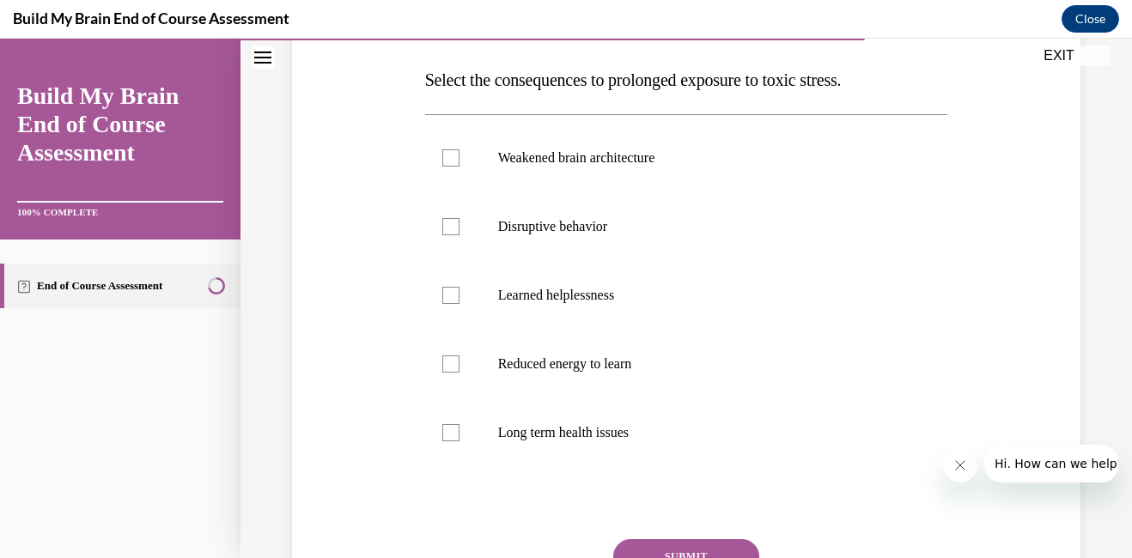
scroll to position [266, 0]
click at [449, 428] on div at bounding box center [450, 430] width 17 height 17
click at [449, 428] on input "Long term health issues" at bounding box center [450, 430] width 17 height 17
checkbox input "true"
click at [677, 543] on button "SUBMIT" at bounding box center [686, 554] width 146 height 34
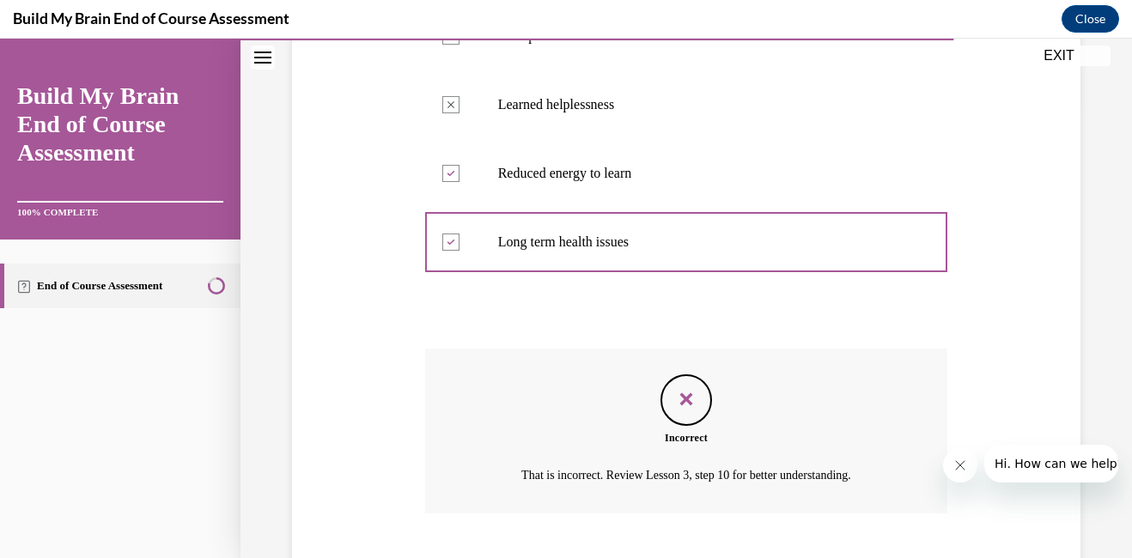
scroll to position [560, 0]
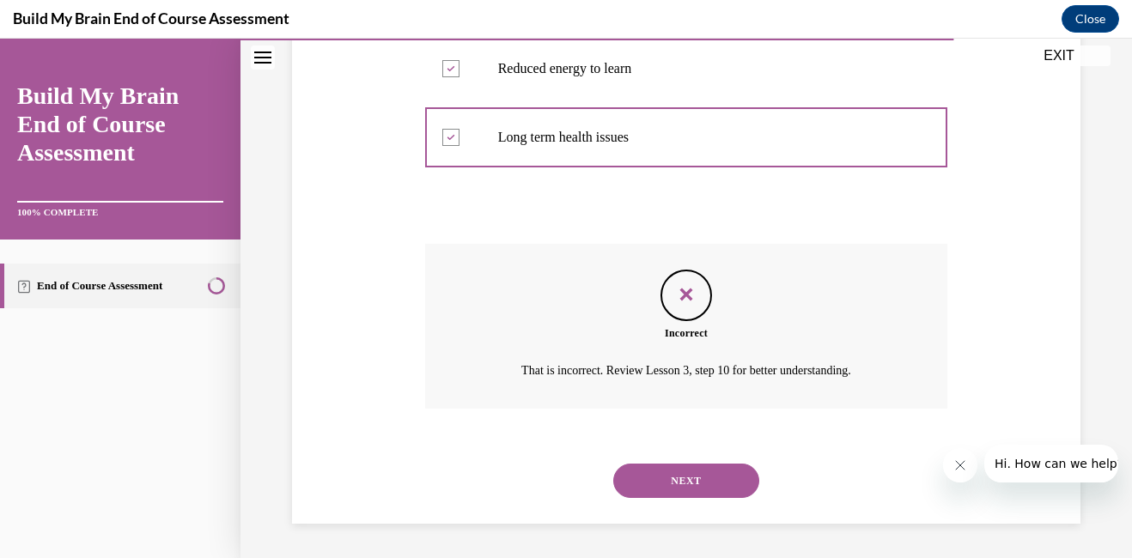
click at [677, 485] on button "NEXT" at bounding box center [686, 481] width 146 height 34
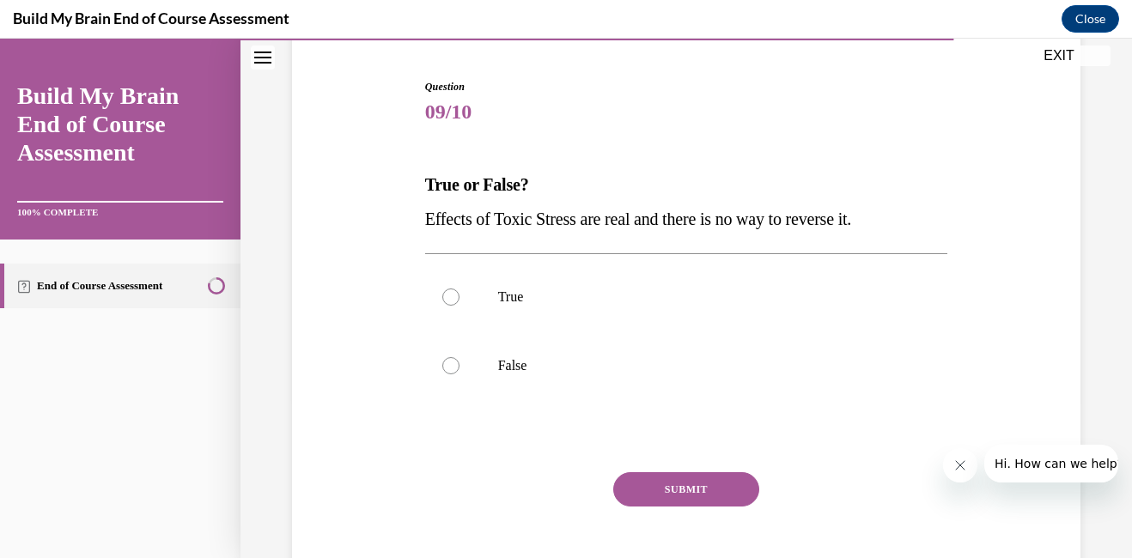
scroll to position [162, 0]
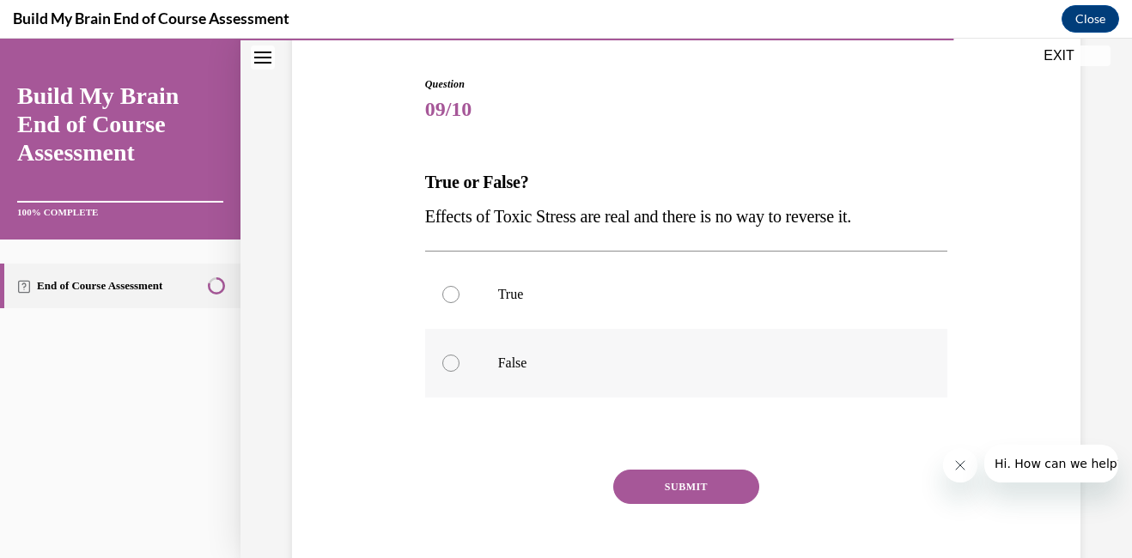
click at [445, 361] on div at bounding box center [450, 363] width 17 height 17
click at [445, 361] on input "False" at bounding box center [450, 363] width 17 height 17
radio input "true"
click at [673, 493] on button "SUBMIT" at bounding box center [686, 487] width 146 height 34
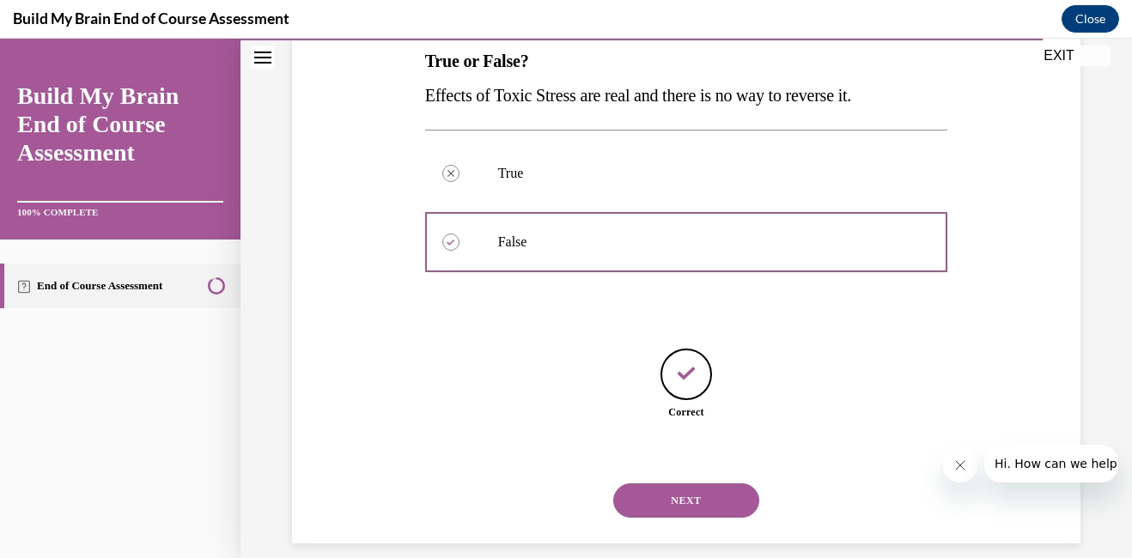
scroll to position [303, 0]
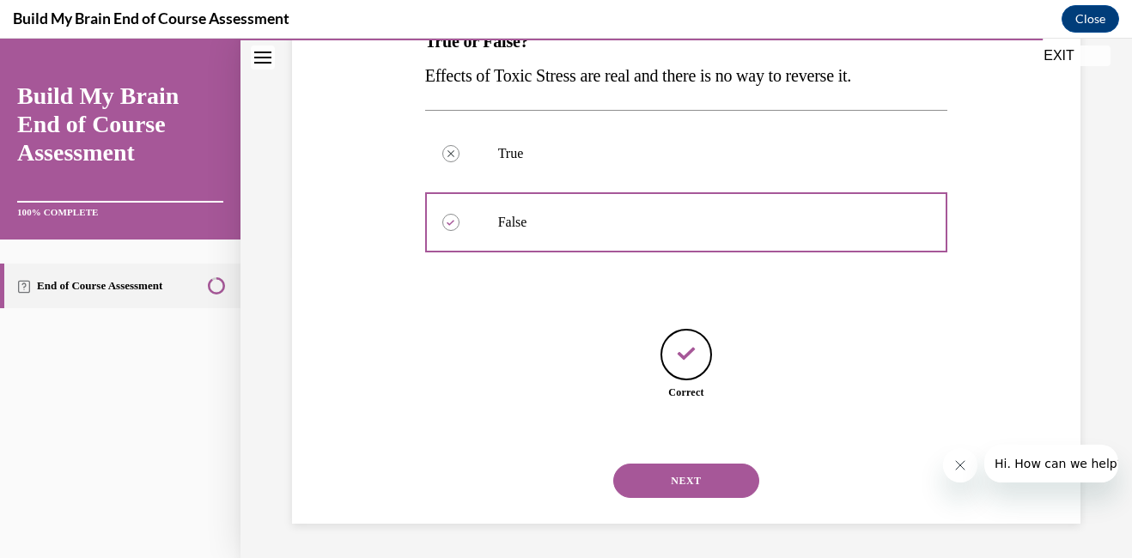
click at [679, 480] on button "NEXT" at bounding box center [686, 481] width 146 height 34
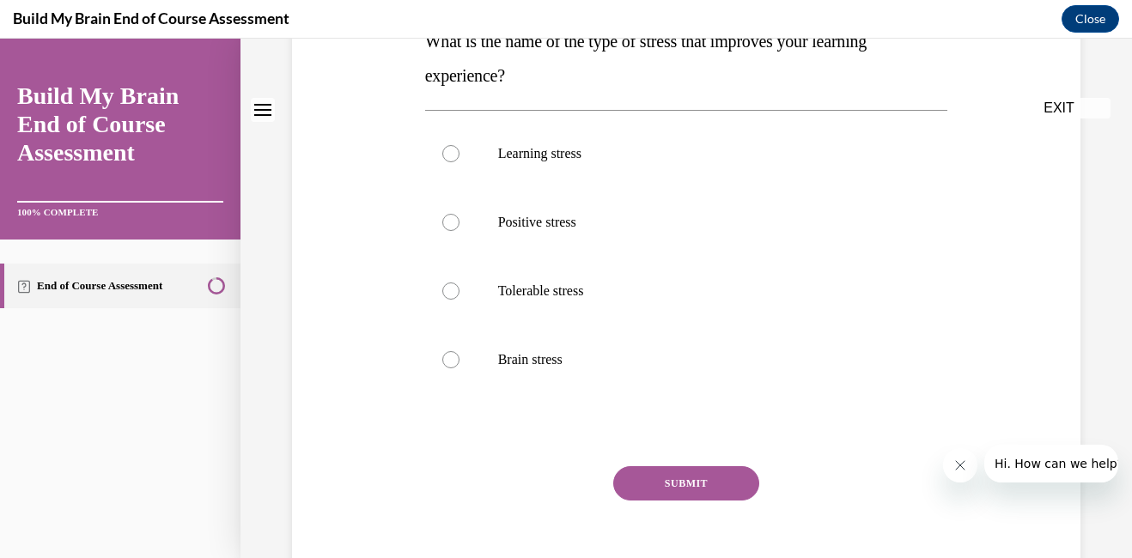
scroll to position [0, 0]
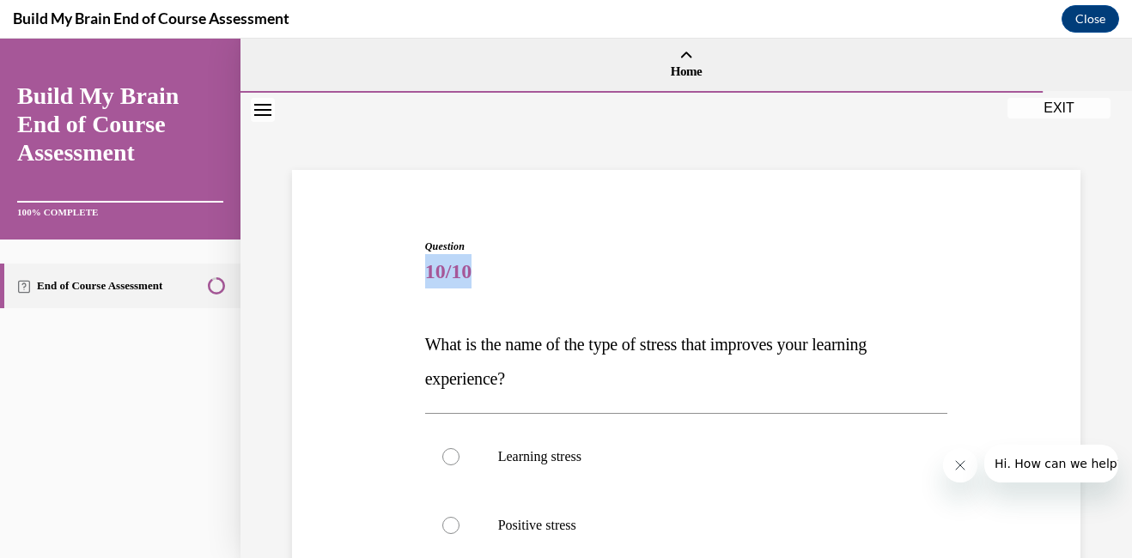
drag, startPoint x: 1118, startPoint y: 249, endPoint x: 1120, endPoint y: 276, distance: 26.7
click at [1118, 276] on div "Home Question 09/10 True or False? Effects of Toxic Stress are real and there i…" at bounding box center [685, 298] width 891 height 519
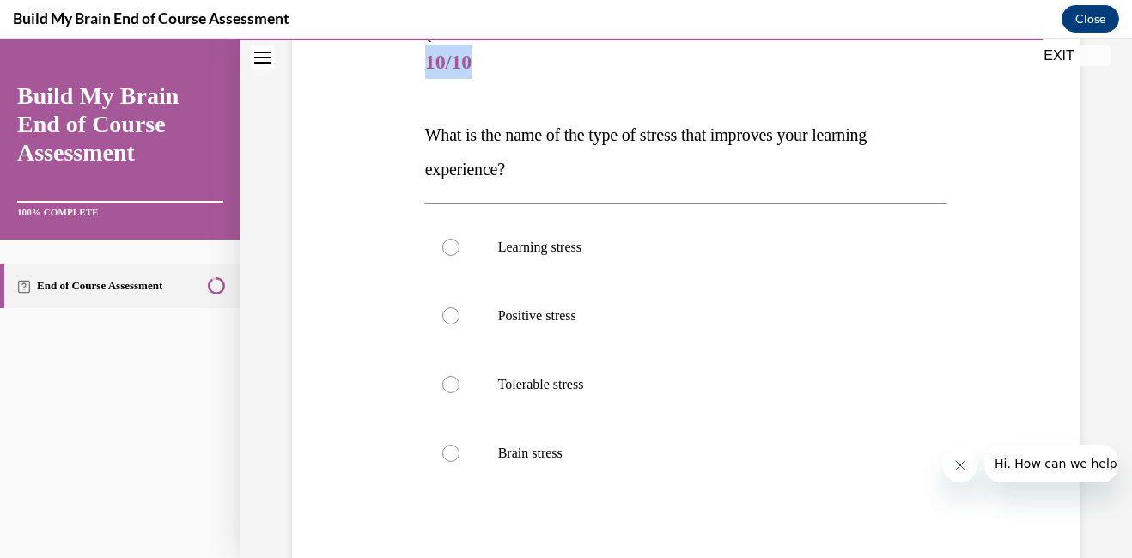
scroll to position [217, 0]
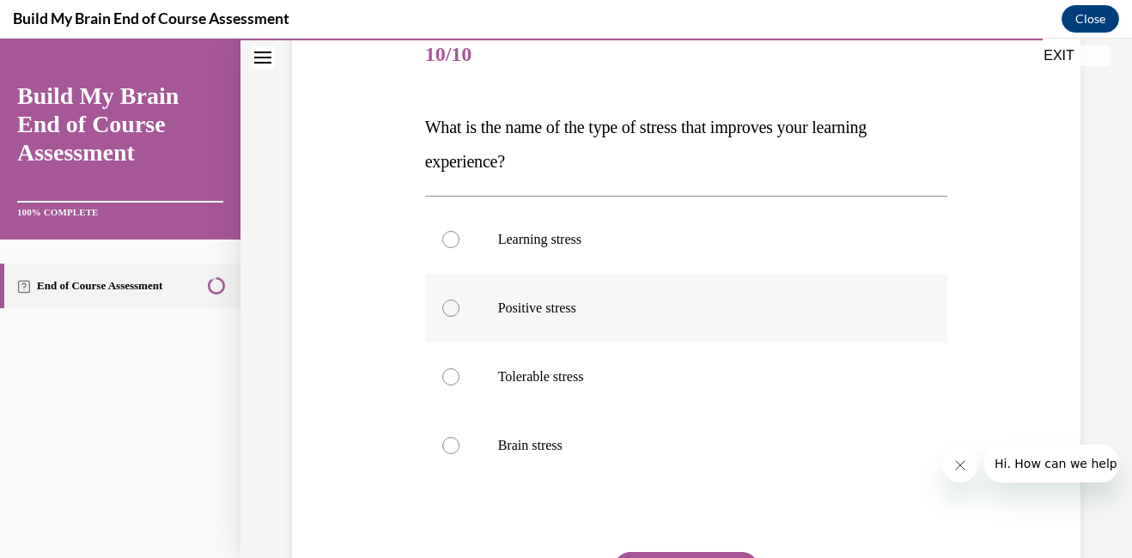
click at [448, 308] on div at bounding box center [450, 308] width 17 height 17
click at [448, 308] on input "Positive stress" at bounding box center [450, 308] width 17 height 17
radio input "true"
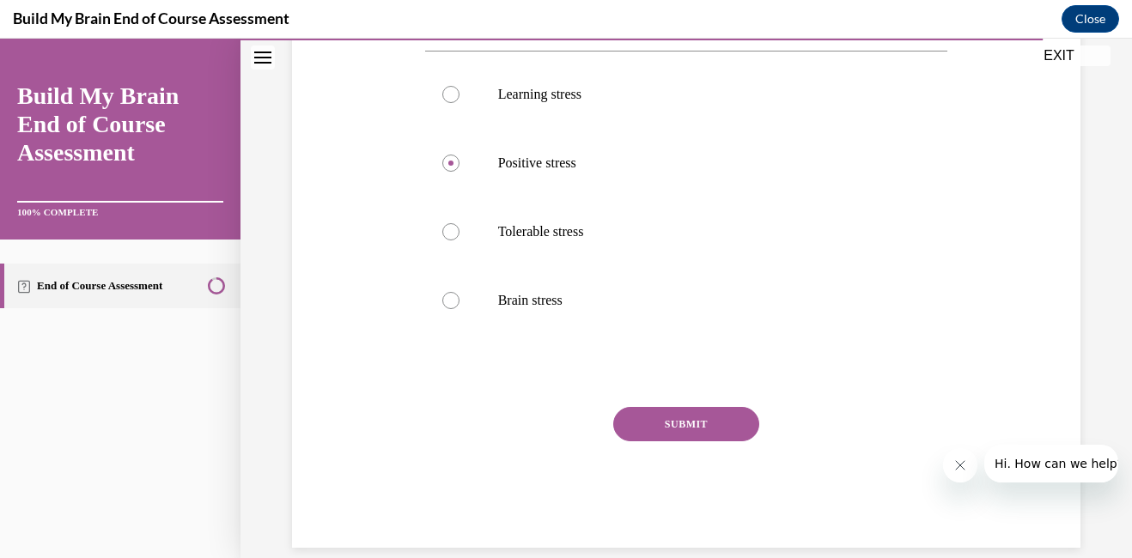
scroll to position [386, 0]
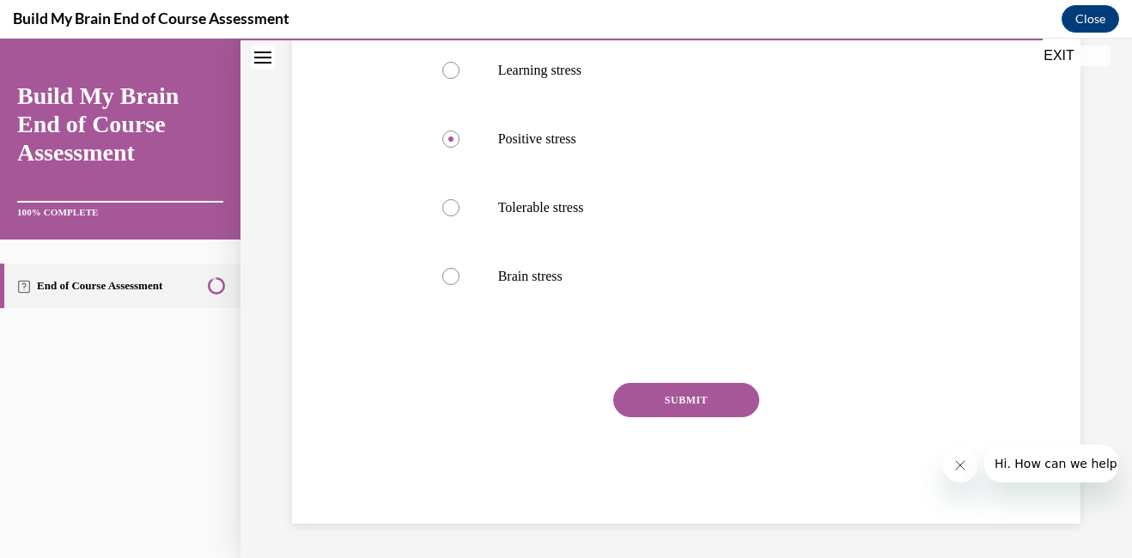
click at [683, 392] on button "SUBMIT" at bounding box center [686, 400] width 146 height 34
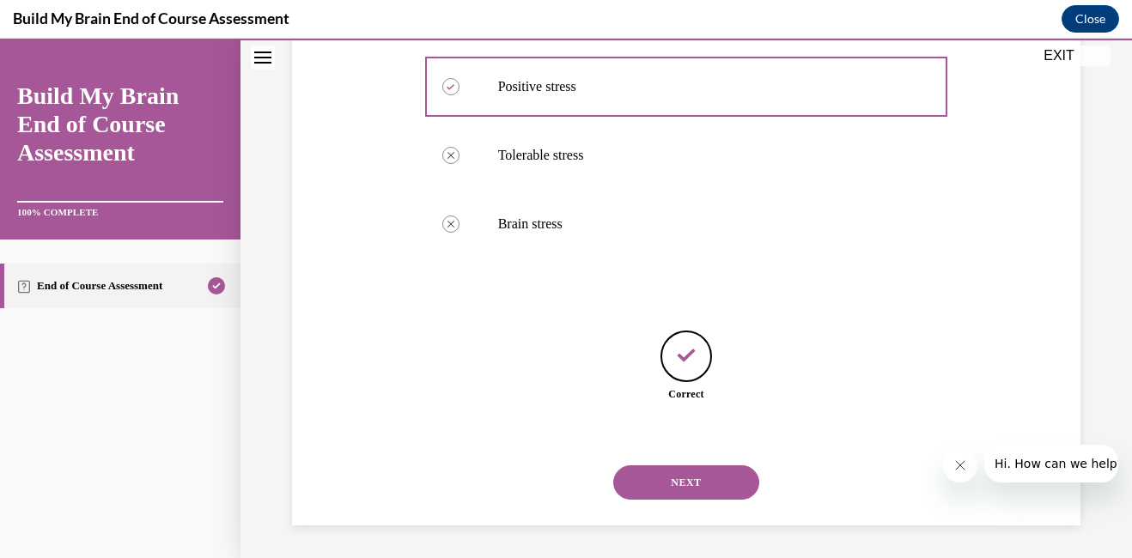
scroll to position [440, 0]
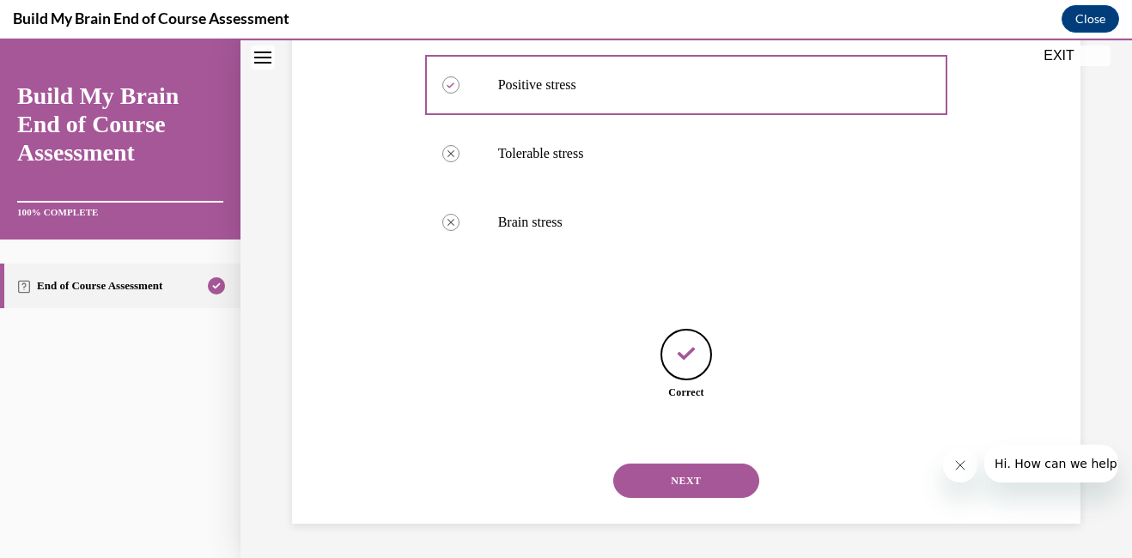
click at [689, 477] on button "NEXT" at bounding box center [686, 481] width 146 height 34
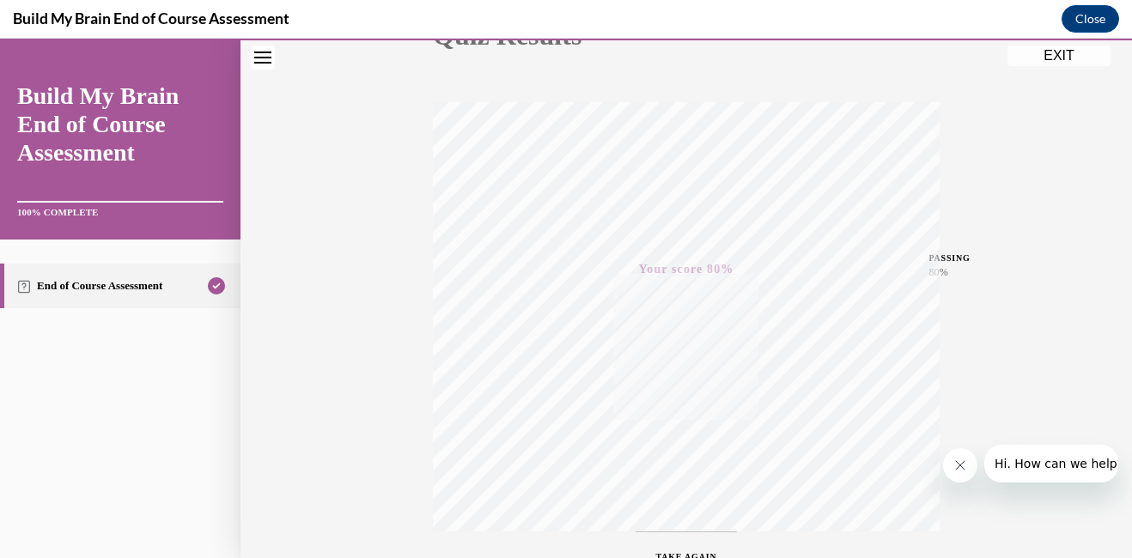
scroll to position [361, 0]
click at [690, 429] on span "TAKE AGAIN" at bounding box center [686, 428] width 61 height 9
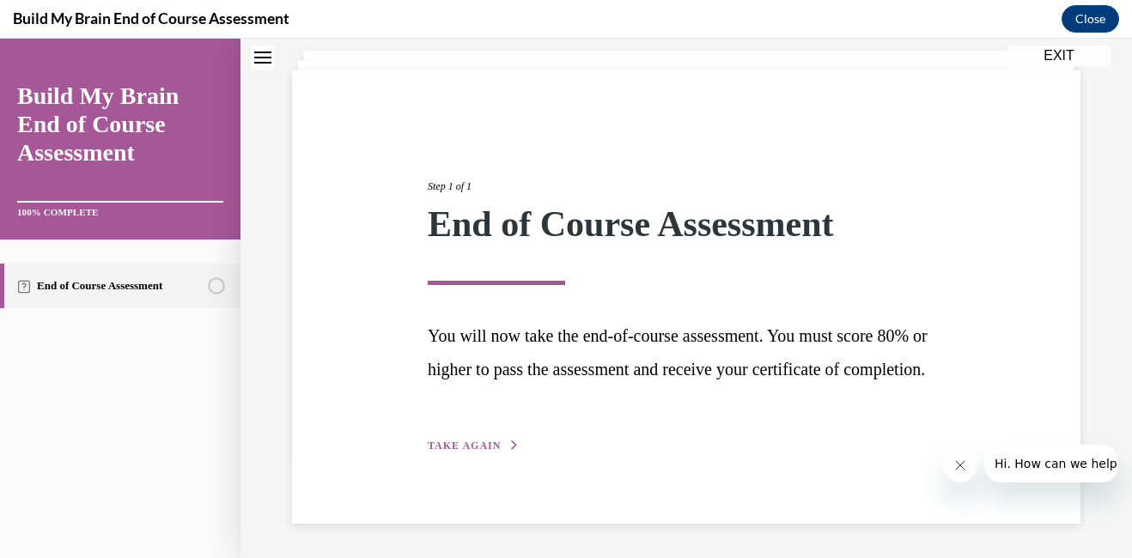
click at [499, 443] on button "TAKE AGAIN" at bounding box center [474, 445] width 92 height 15
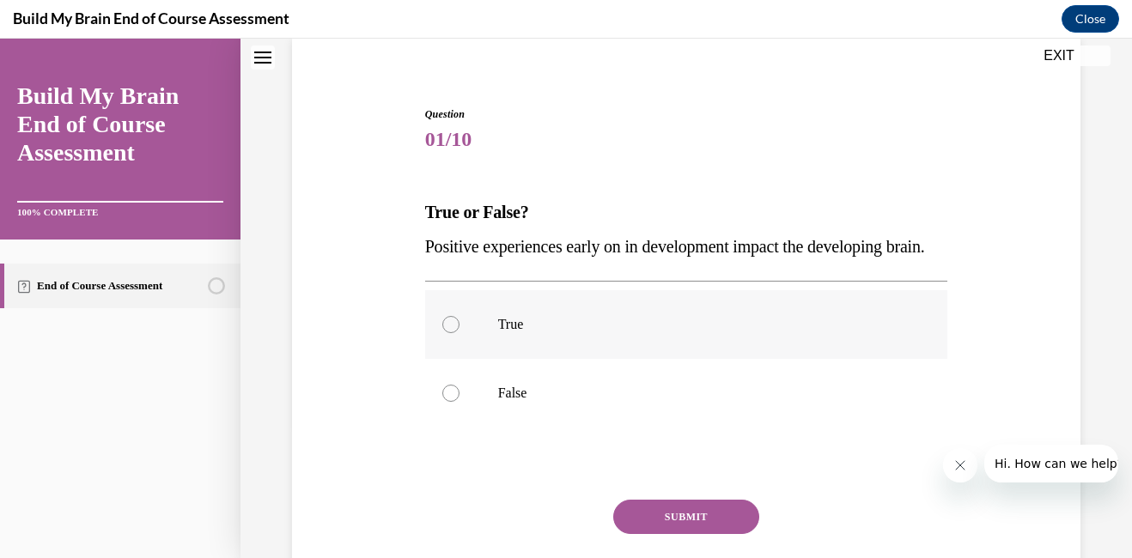
click at [450, 333] on div at bounding box center [450, 324] width 17 height 17
click at [450, 333] on input "True" at bounding box center [450, 324] width 17 height 17
radio input "true"
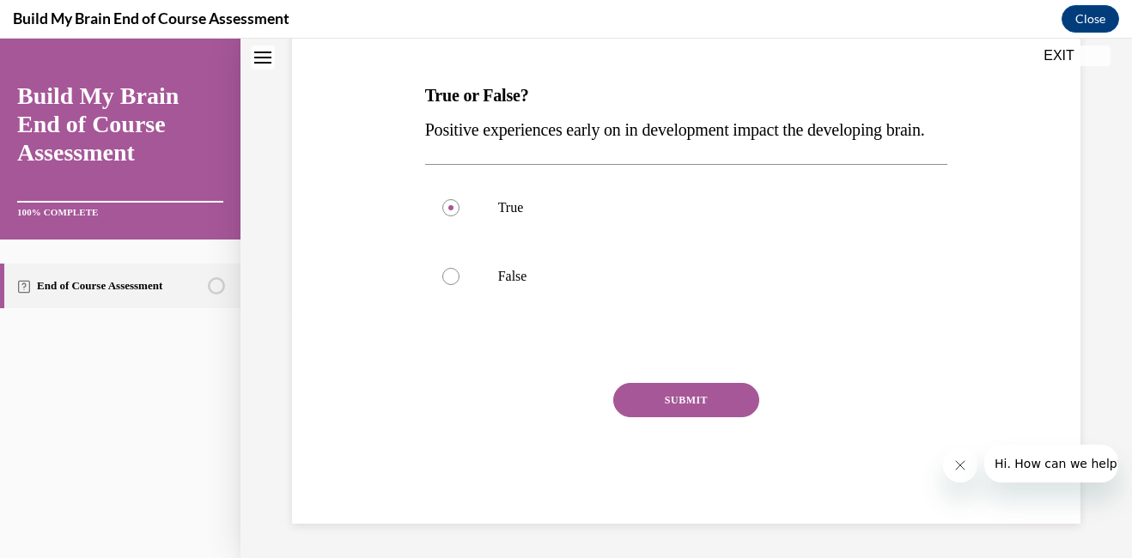
scroll to position [267, 0]
click at [726, 414] on button "SUBMIT" at bounding box center [686, 400] width 146 height 34
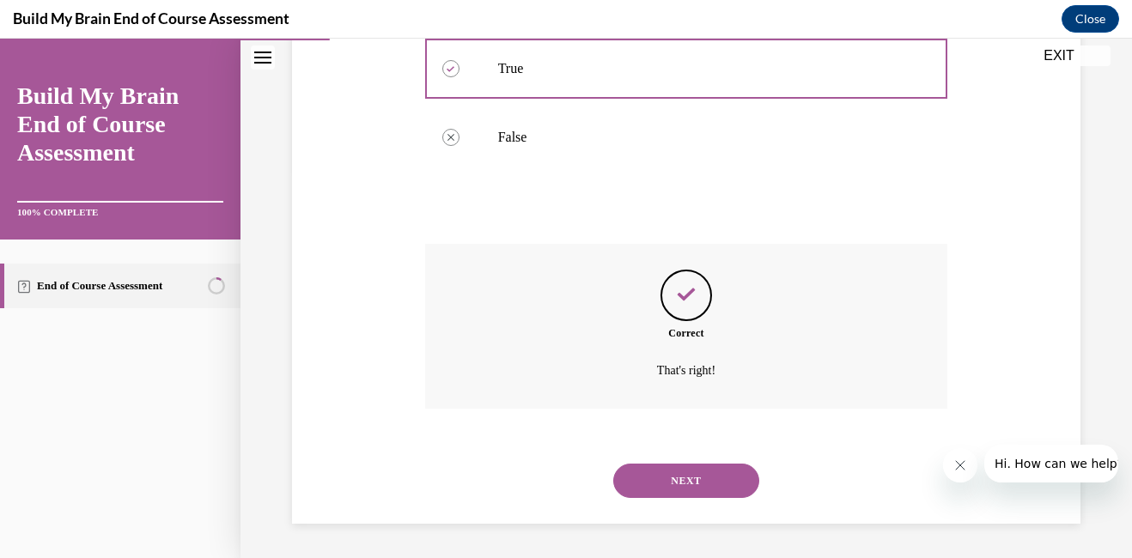
scroll to position [422, 0]
click at [689, 479] on button "NEXT" at bounding box center [686, 481] width 146 height 34
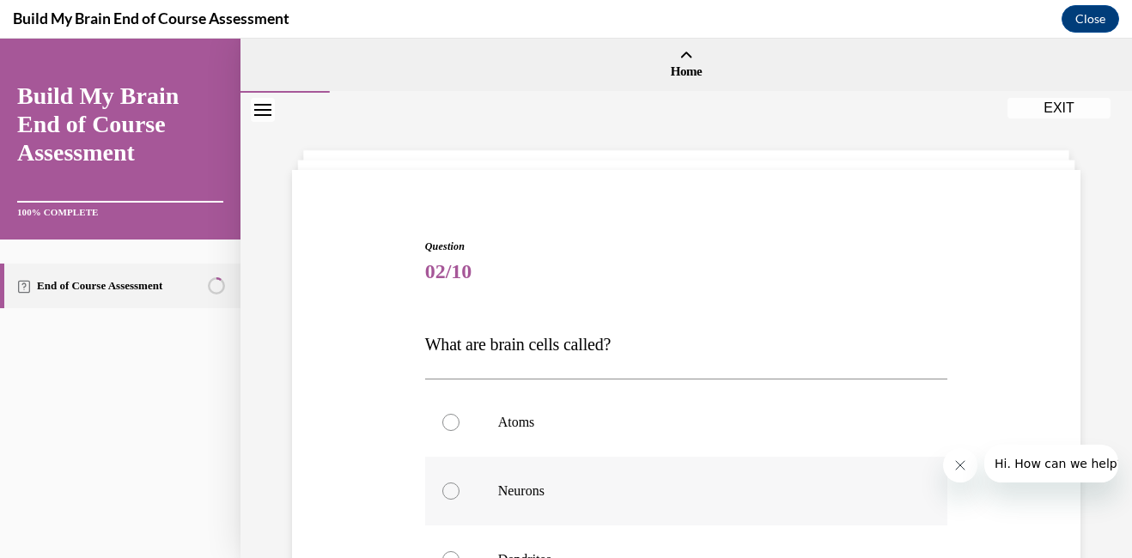
click at [445, 494] on div at bounding box center [450, 490] width 17 height 17
click at [445, 494] on input "Neurons" at bounding box center [450, 490] width 17 height 17
radio input "true"
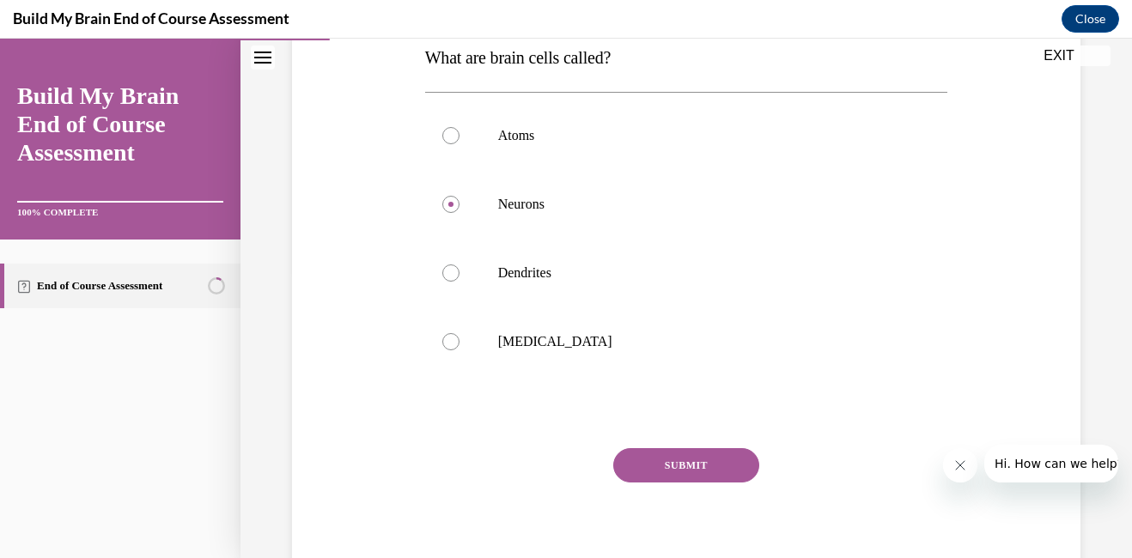
scroll to position [288, 0]
click at [731, 465] on button "SUBMIT" at bounding box center [686, 463] width 146 height 34
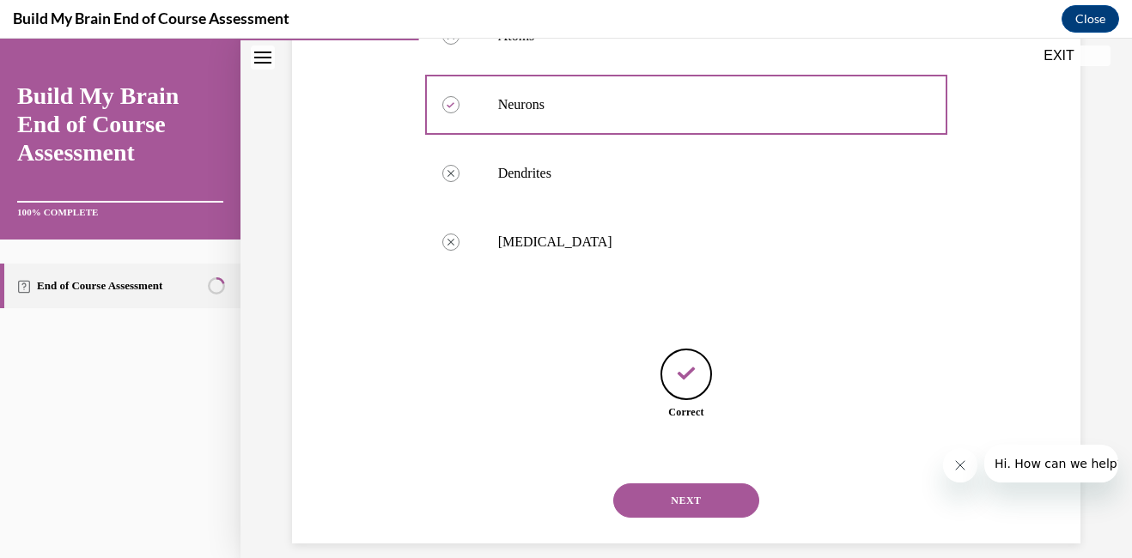
scroll to position [406, 0]
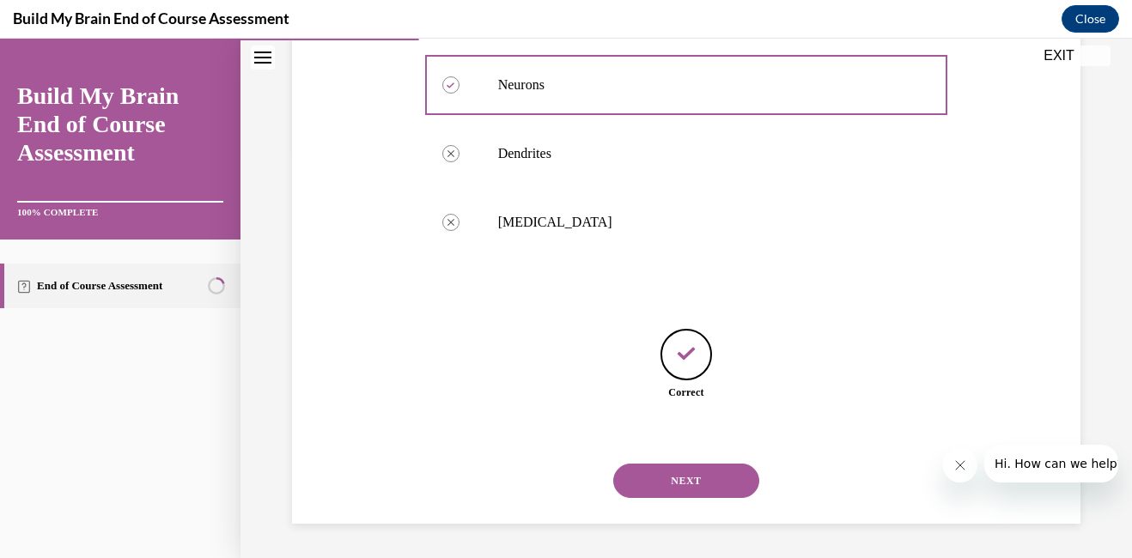
click at [712, 472] on button "NEXT" at bounding box center [686, 481] width 146 height 34
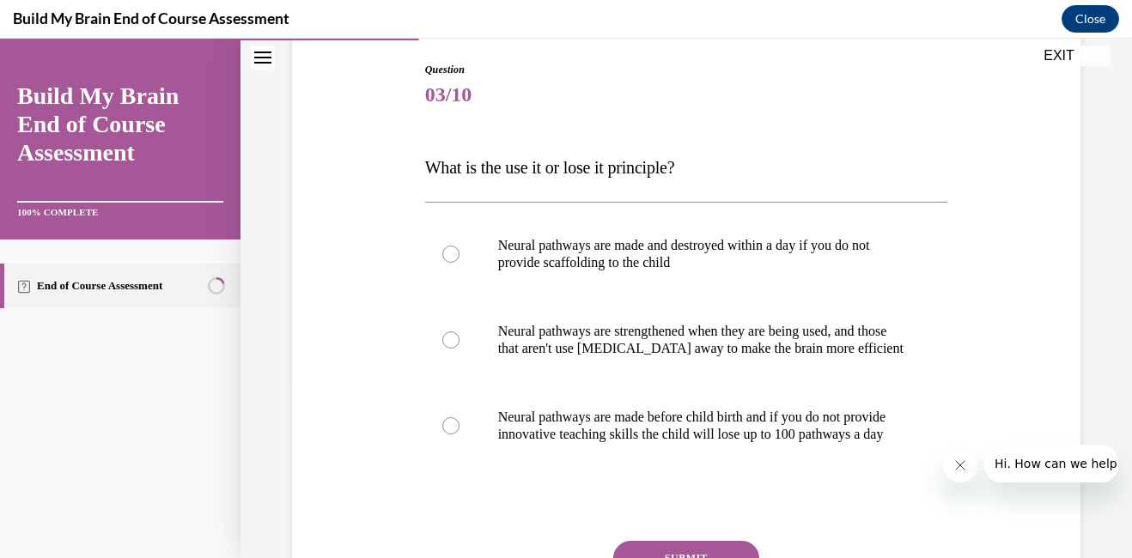
scroll to position [188, 0]
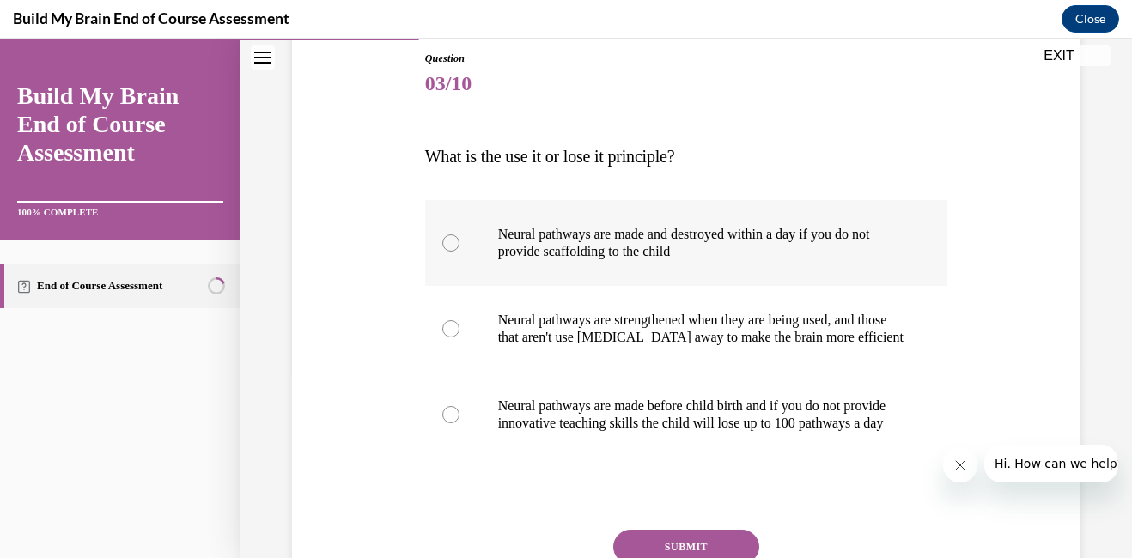
click at [446, 244] on div at bounding box center [450, 242] width 17 height 17
click at [446, 244] on input "Neural pathways are made and destroyed within a day if you do not provide scaff…" at bounding box center [450, 242] width 17 height 17
radio input "true"
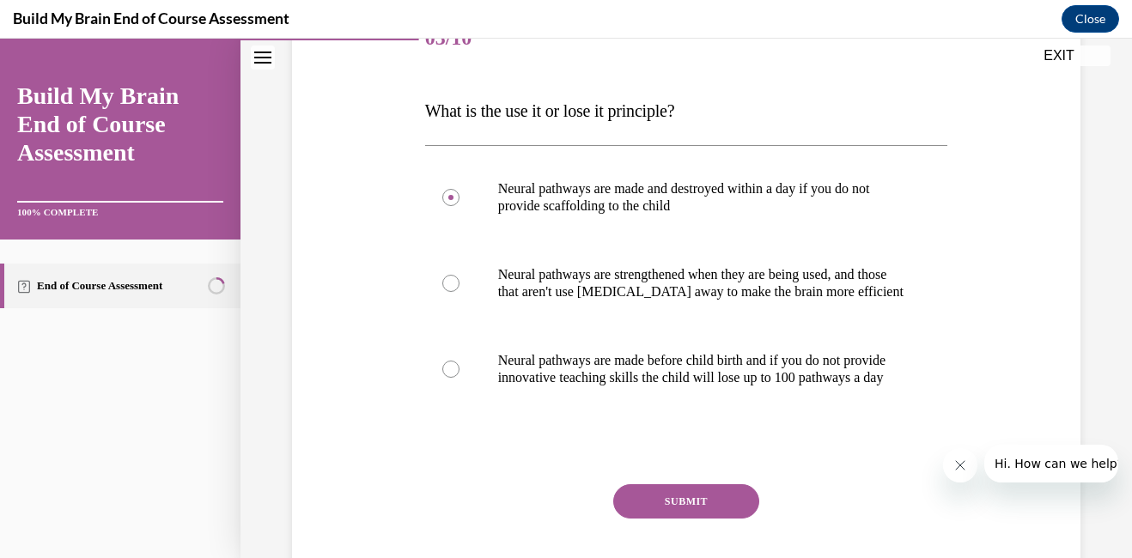
scroll to position [233, 0]
click at [698, 519] on button "SUBMIT" at bounding box center [686, 502] width 146 height 34
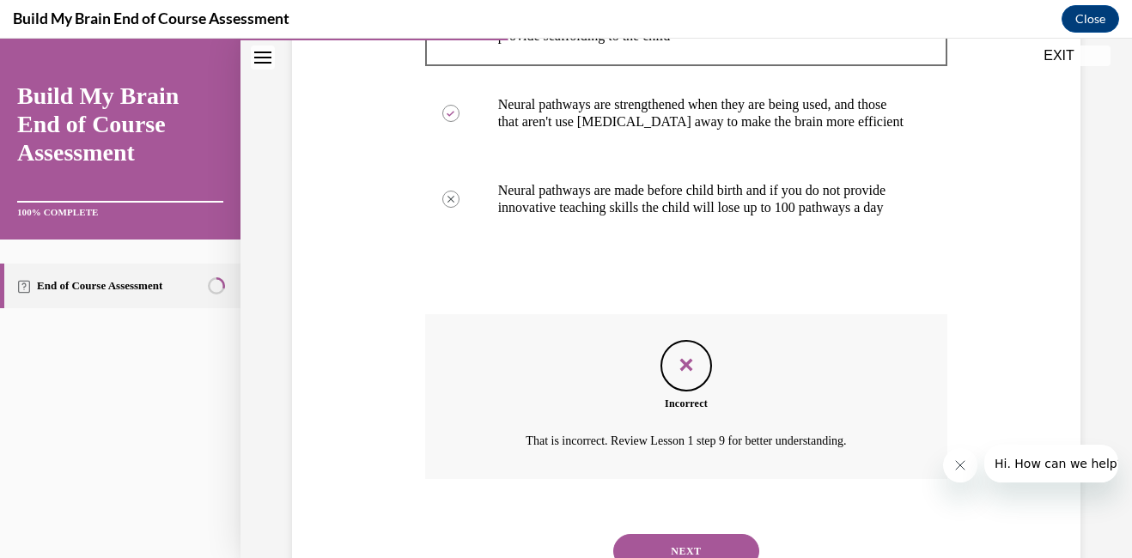
scroll to position [508, 0]
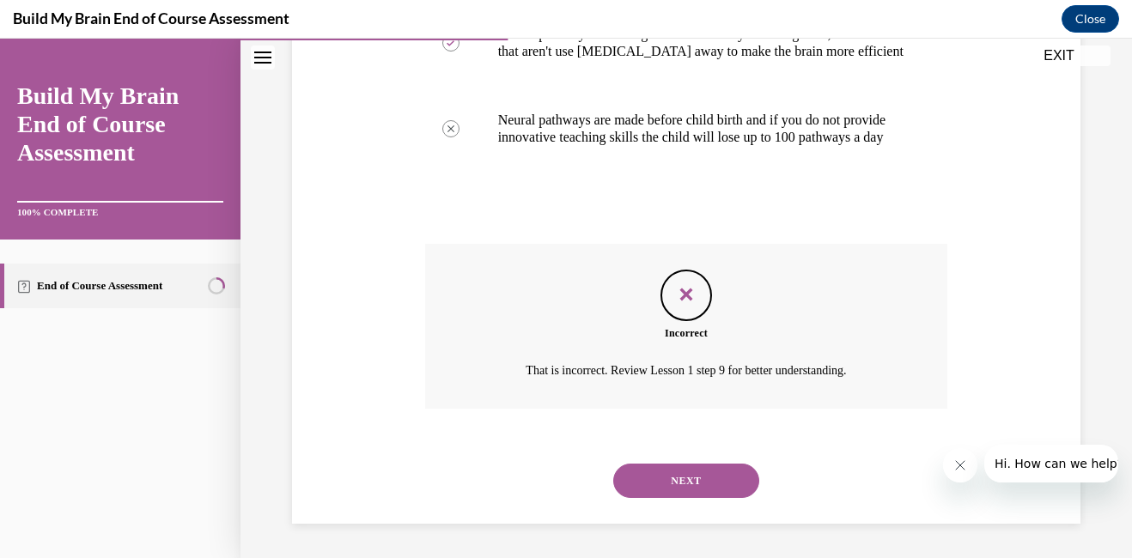
click at [666, 480] on button "NEXT" at bounding box center [686, 481] width 146 height 34
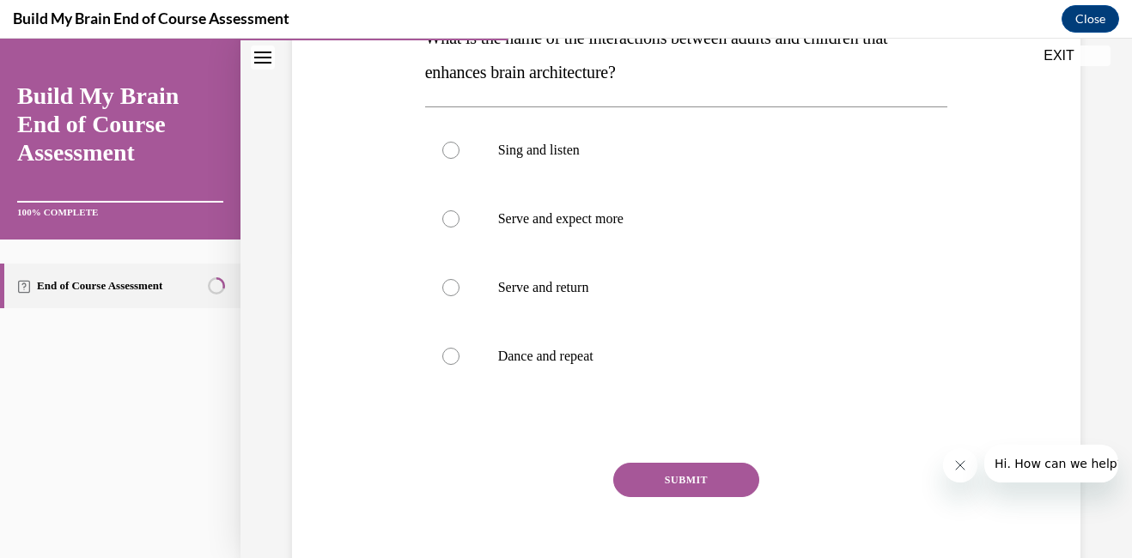
scroll to position [323, 0]
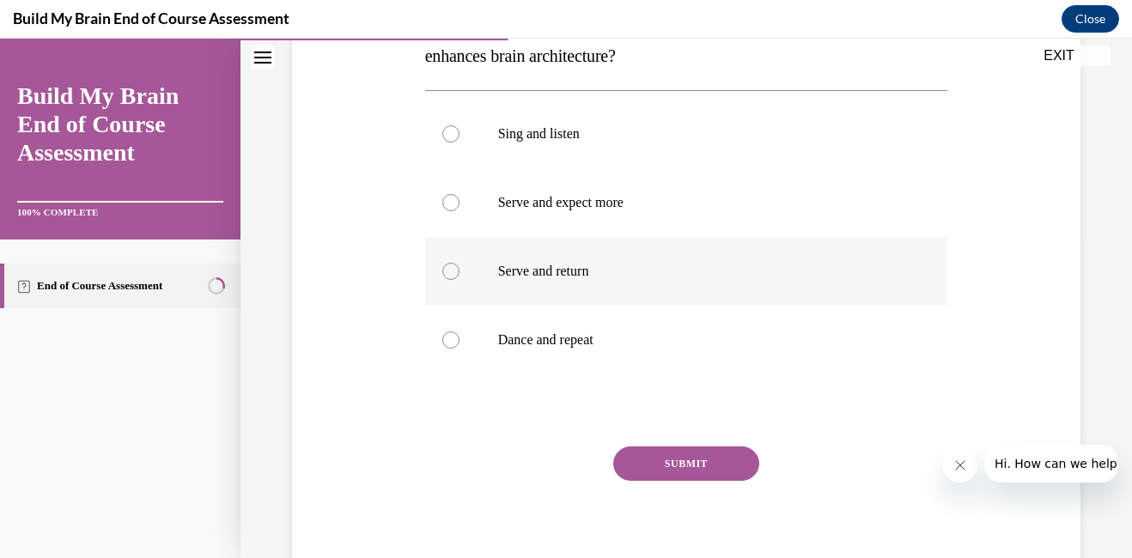
click at [446, 277] on div at bounding box center [450, 271] width 17 height 17
click at [446, 277] on input "Serve and return" at bounding box center [450, 271] width 17 height 17
radio input "true"
click at [671, 468] on button "SUBMIT" at bounding box center [686, 463] width 146 height 34
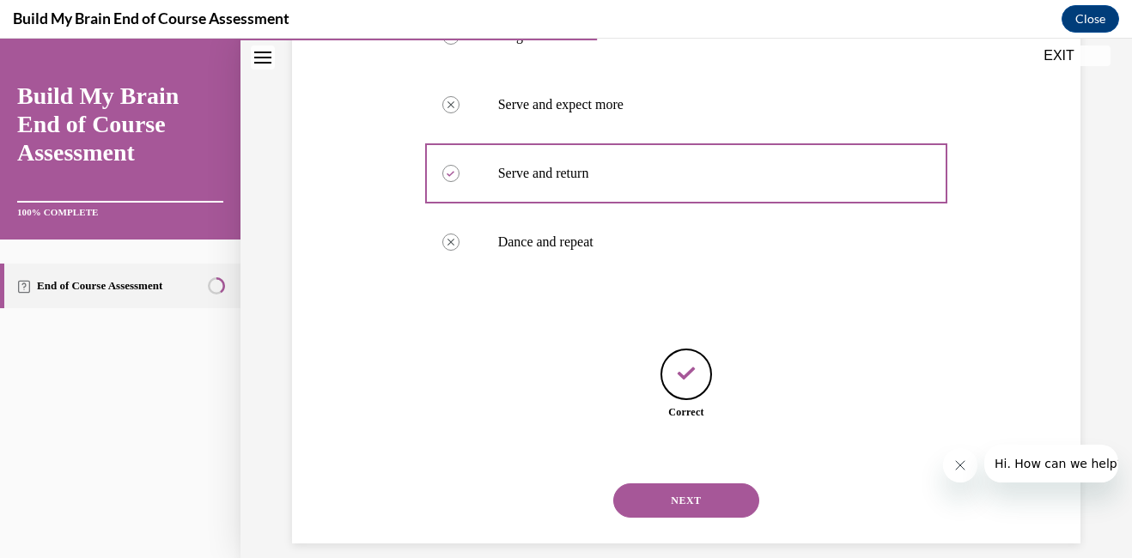
scroll to position [440, 0]
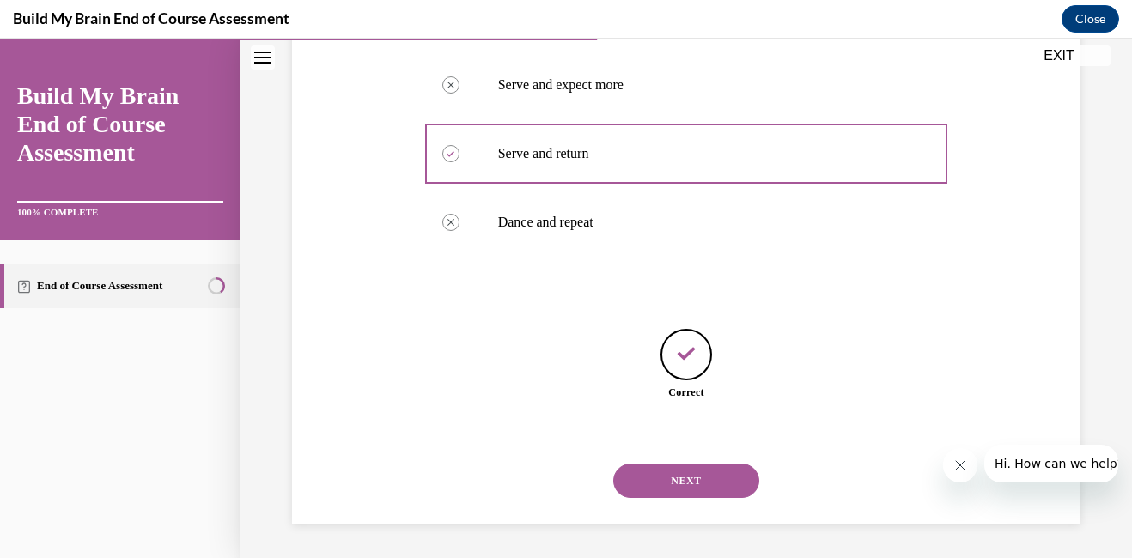
click at [675, 476] on button "NEXT" at bounding box center [686, 481] width 146 height 34
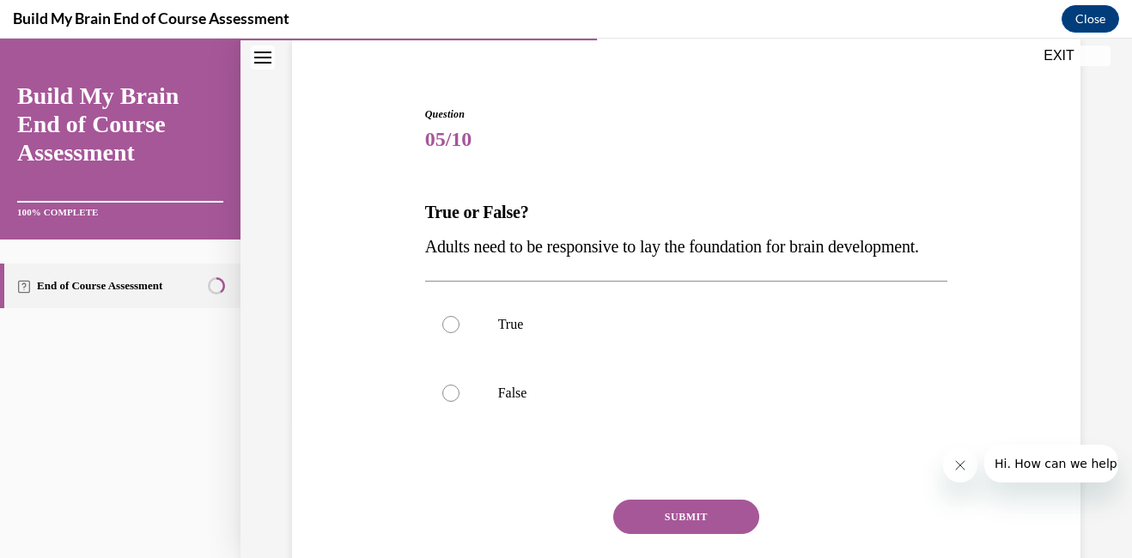
scroll to position [137, 0]
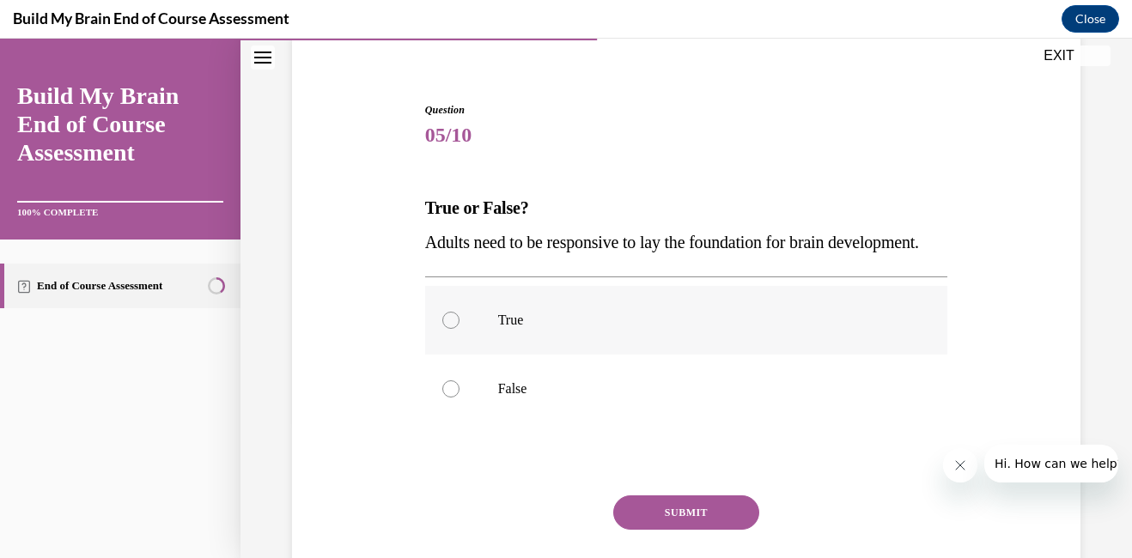
click at [448, 329] on div at bounding box center [450, 320] width 17 height 17
click at [448, 329] on input "True" at bounding box center [450, 320] width 17 height 17
radio input "true"
click at [669, 530] on button "SUBMIT" at bounding box center [686, 512] width 146 height 34
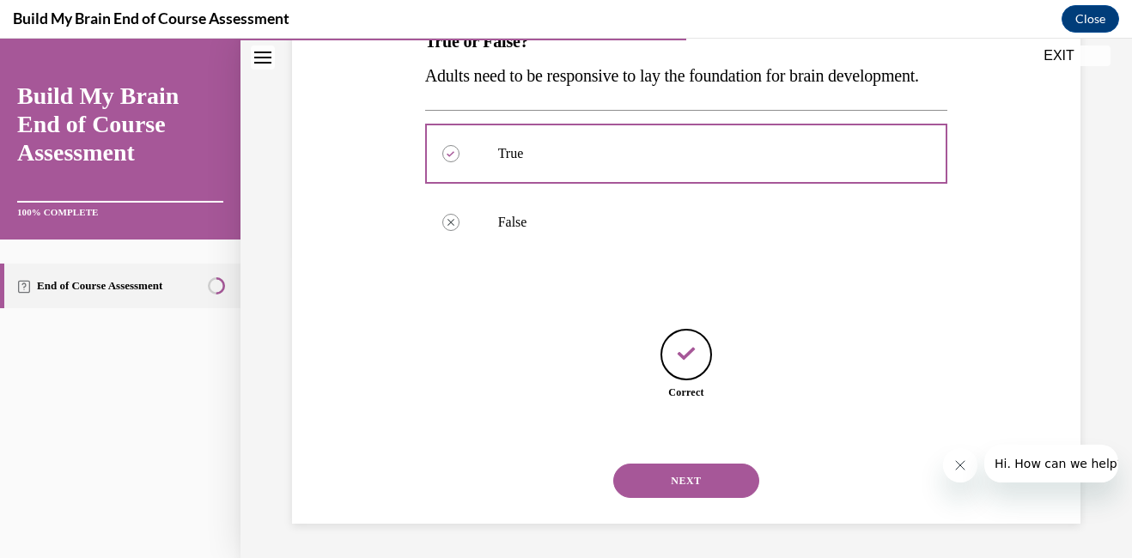
scroll to position [337, 0]
click at [679, 480] on button "NEXT" at bounding box center [686, 481] width 146 height 34
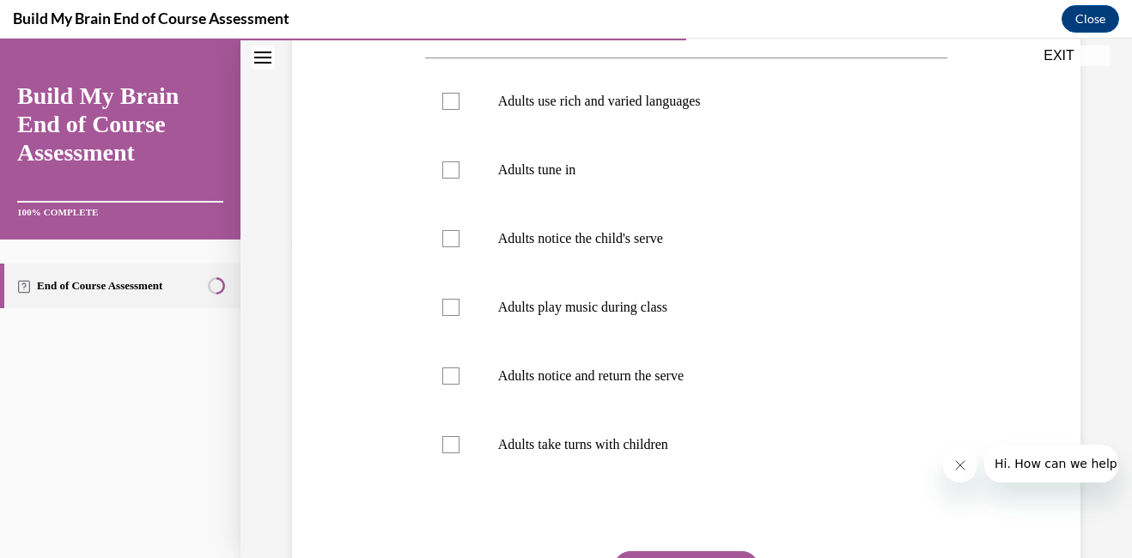
scroll to position [325, 0]
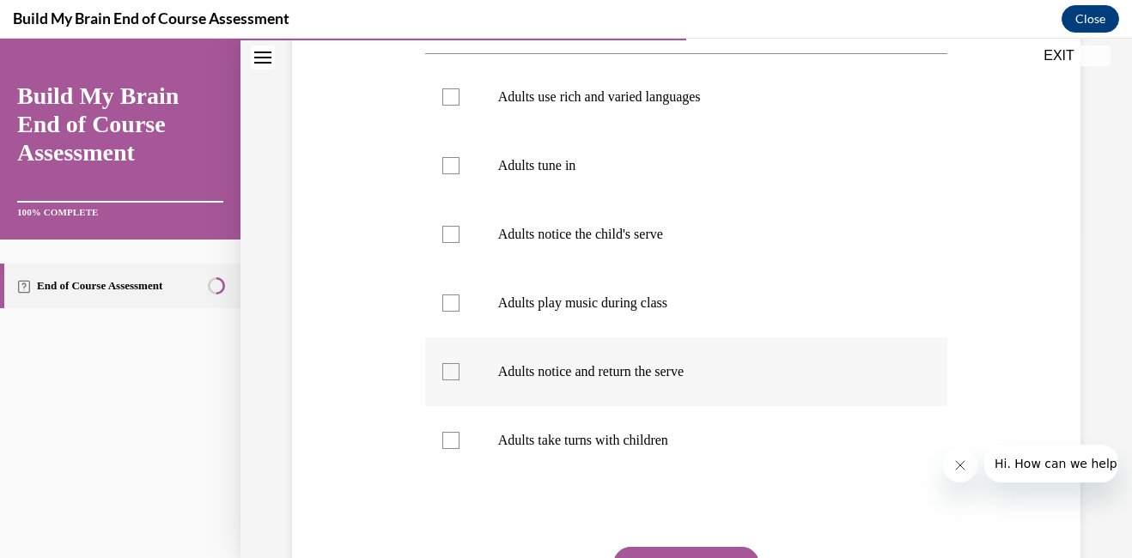
click at [455, 373] on div at bounding box center [450, 371] width 17 height 17
click at [455, 373] on input "Adults notice and return the serve" at bounding box center [450, 371] width 17 height 17
checkbox input "true"
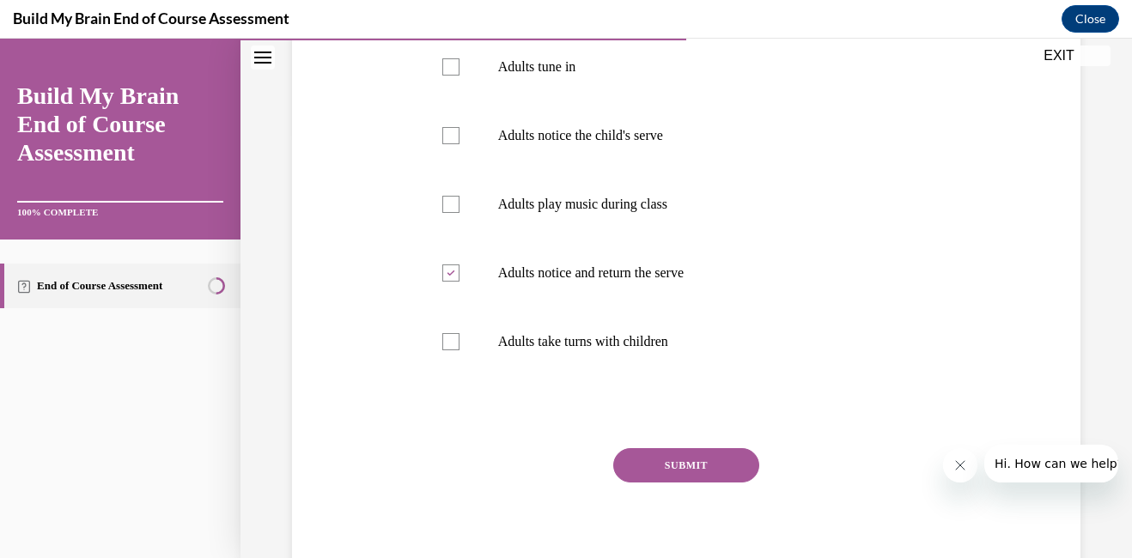
scroll to position [440, 0]
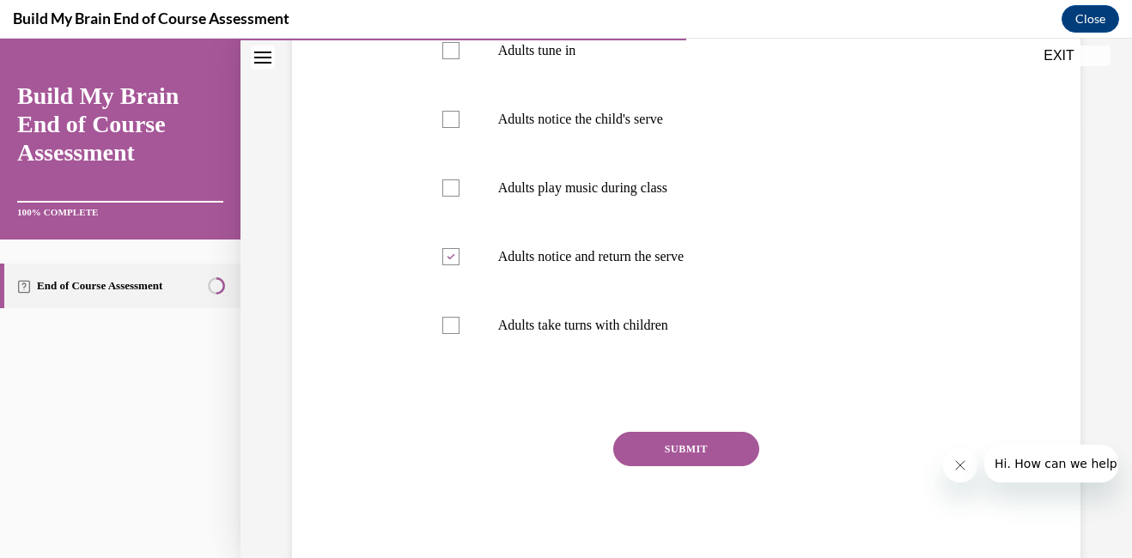
click at [707, 460] on button "SUBMIT" at bounding box center [686, 449] width 146 height 34
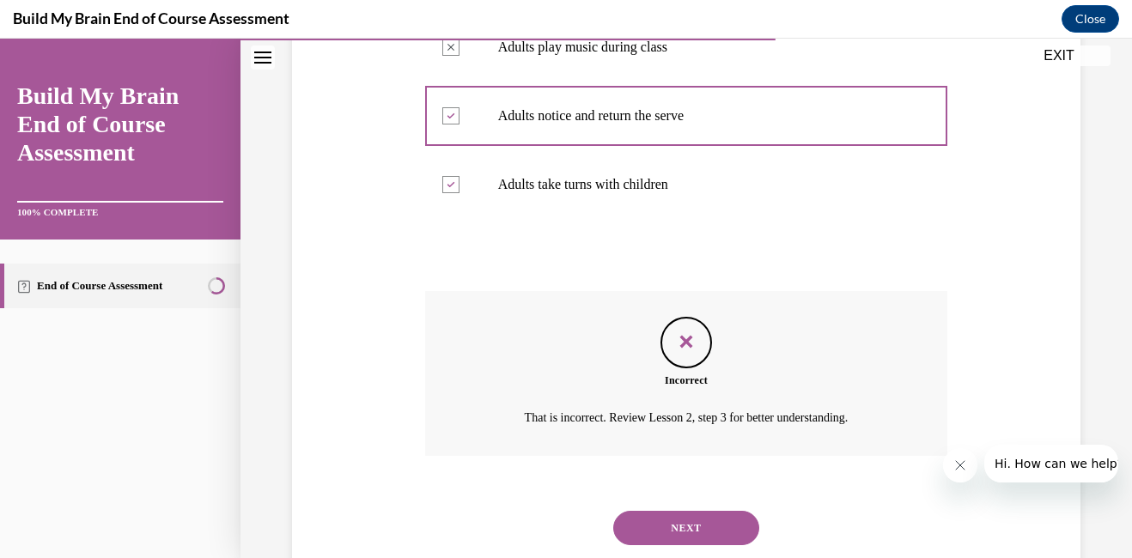
scroll to position [628, 0]
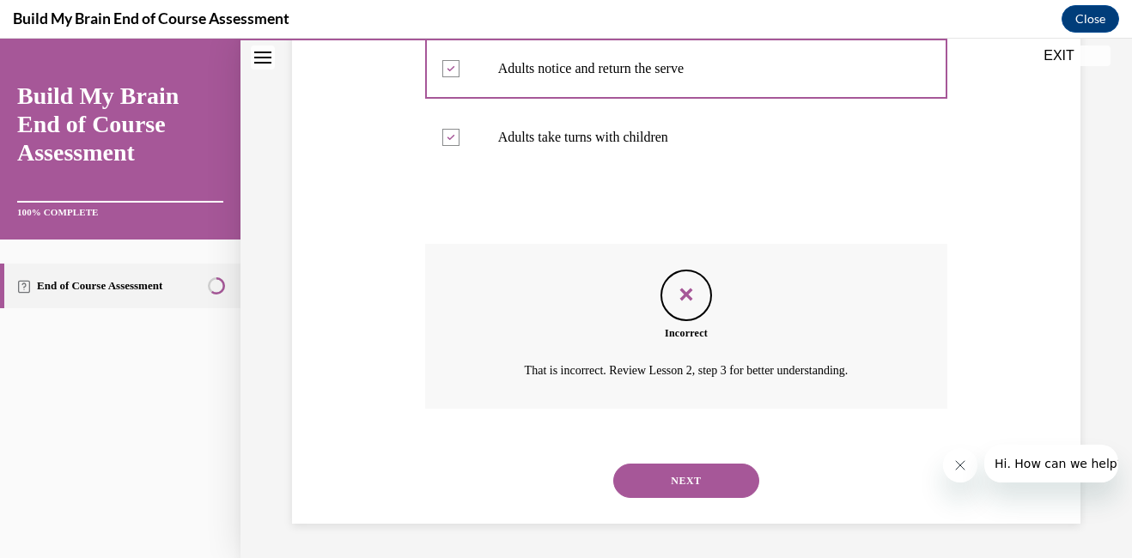
click at [677, 484] on button "NEXT" at bounding box center [686, 481] width 146 height 34
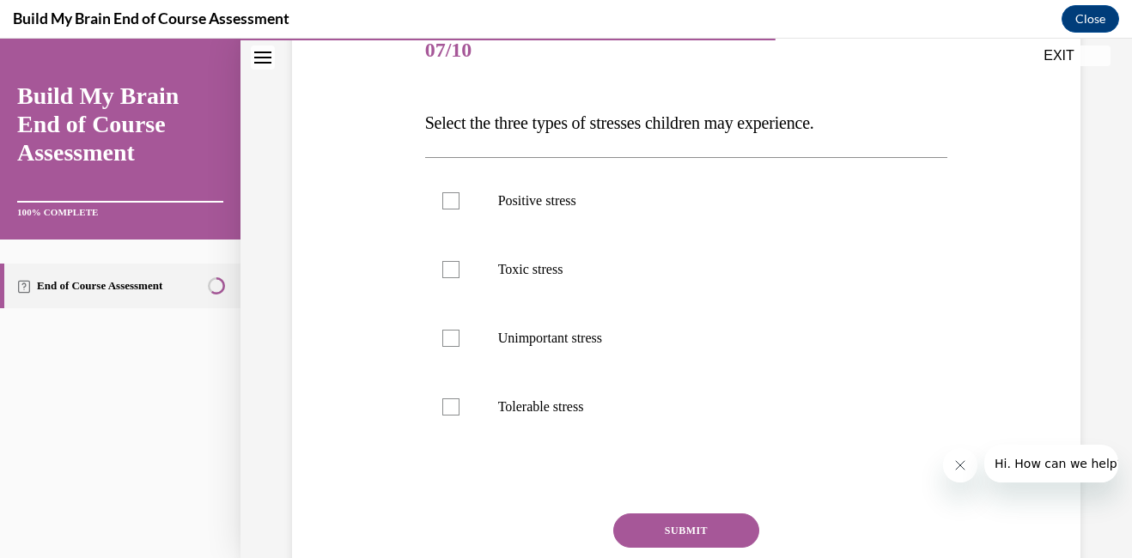
scroll to position [216, 0]
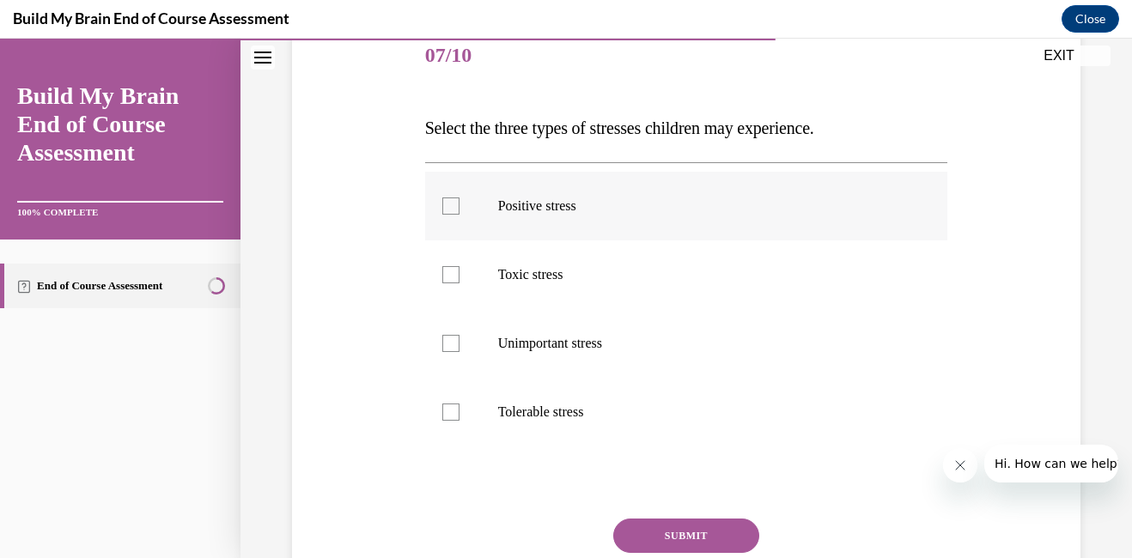
click at [451, 207] on div at bounding box center [450, 205] width 17 height 17
click at [451, 207] on input "Positive stress" at bounding box center [450, 205] width 17 height 17
checkbox input "true"
click at [448, 416] on div at bounding box center [450, 411] width 17 height 17
click at [448, 416] on input "Tolerable stress" at bounding box center [450, 411] width 17 height 17
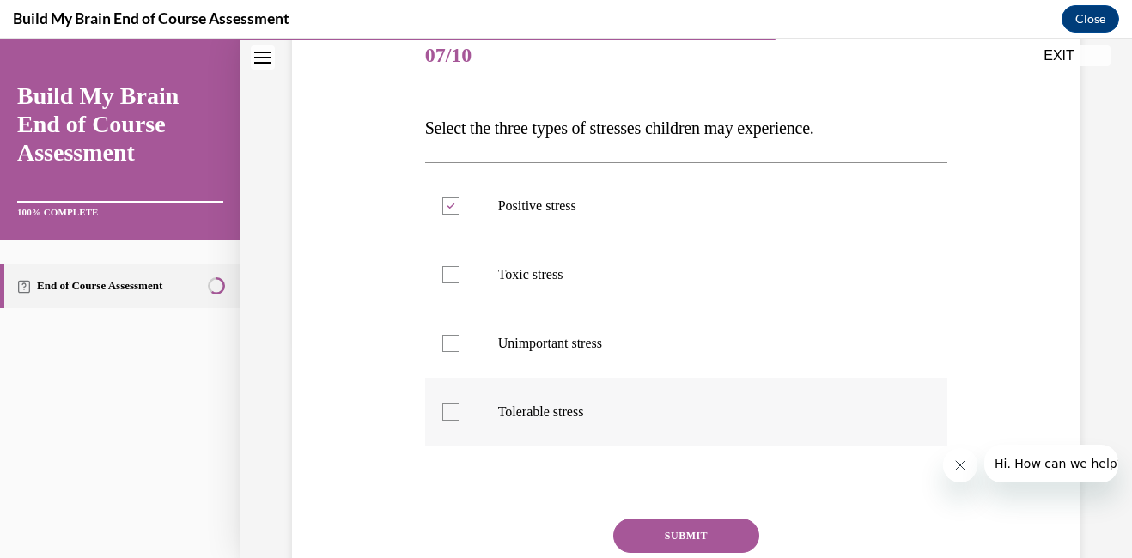
checkbox input "true"
click at [446, 278] on div at bounding box center [450, 274] width 17 height 17
click at [446, 278] on input "Toxic stress" at bounding box center [450, 274] width 17 height 17
checkbox input "true"
click at [664, 531] on button "SUBMIT" at bounding box center [686, 536] width 146 height 34
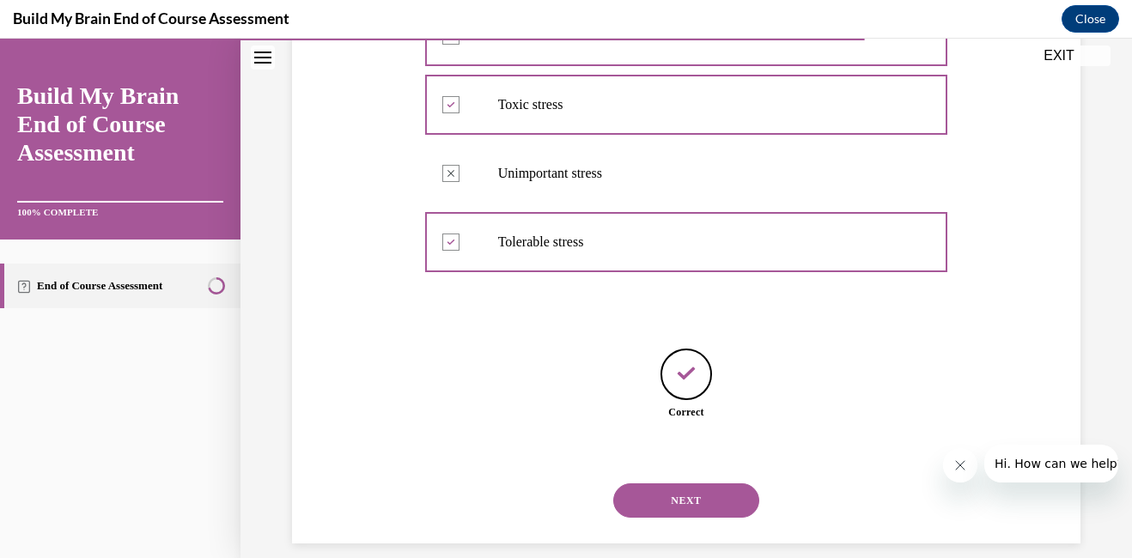
scroll to position [406, 0]
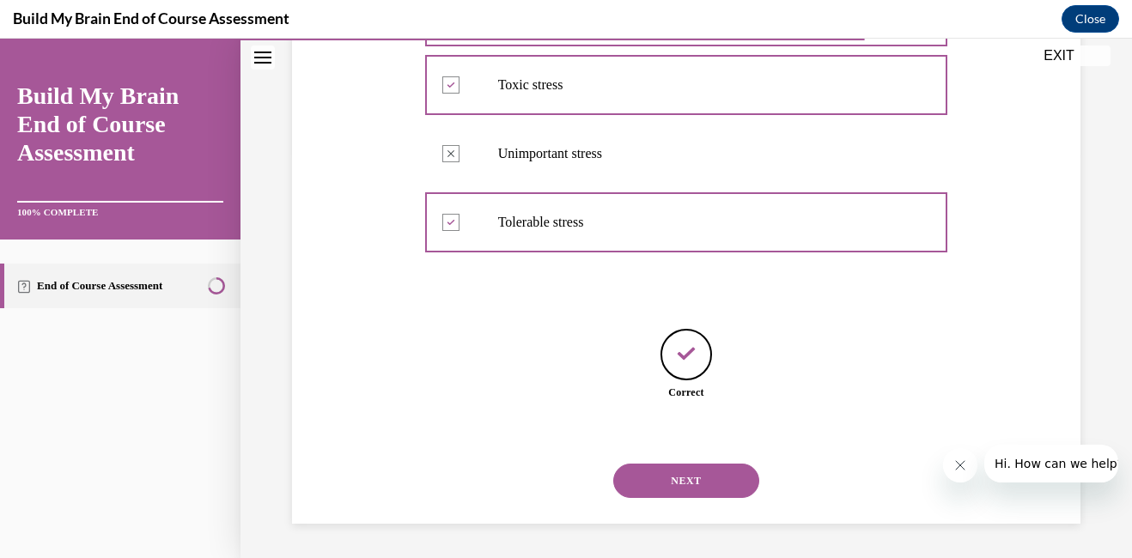
click at [683, 485] on button "NEXT" at bounding box center [686, 481] width 146 height 34
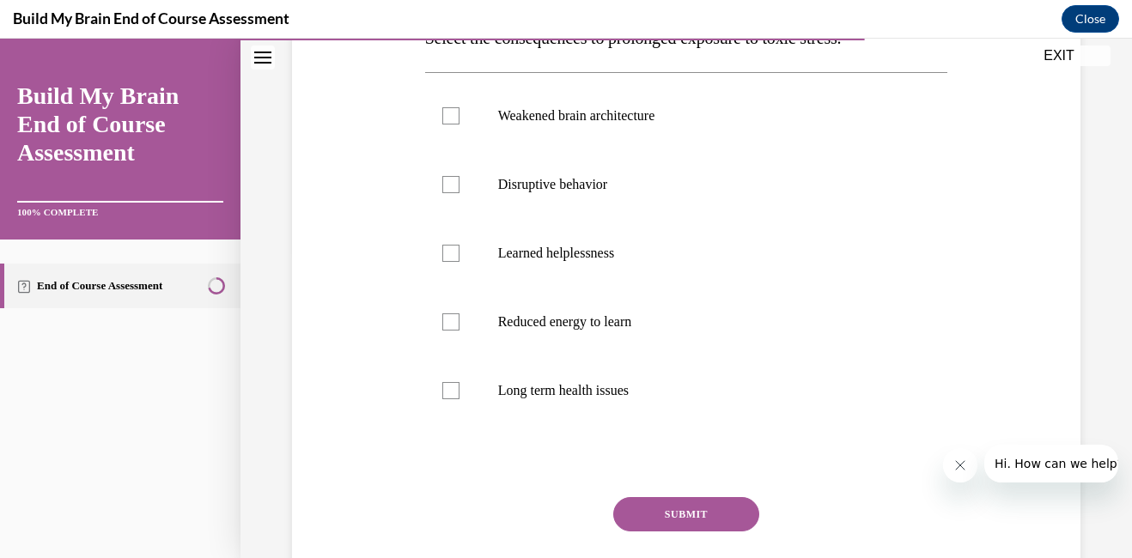
scroll to position [345, 0]
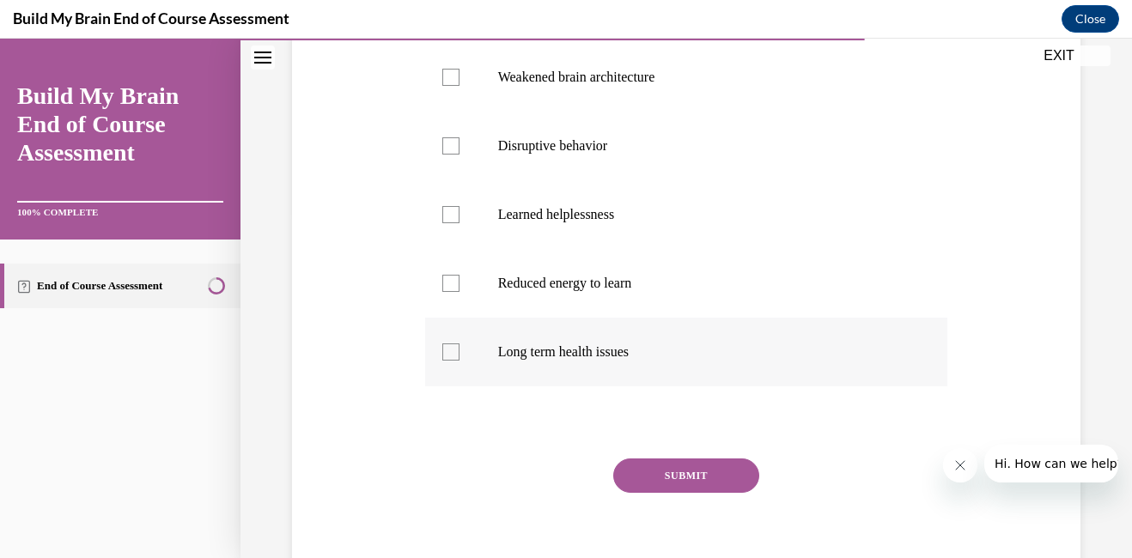
click at [452, 352] on div at bounding box center [450, 351] width 17 height 17
click at [452, 352] on input "Long term health issues" at bounding box center [450, 351] width 17 height 17
checkbox input "true"
click at [684, 472] on button "SUBMIT" at bounding box center [686, 475] width 146 height 34
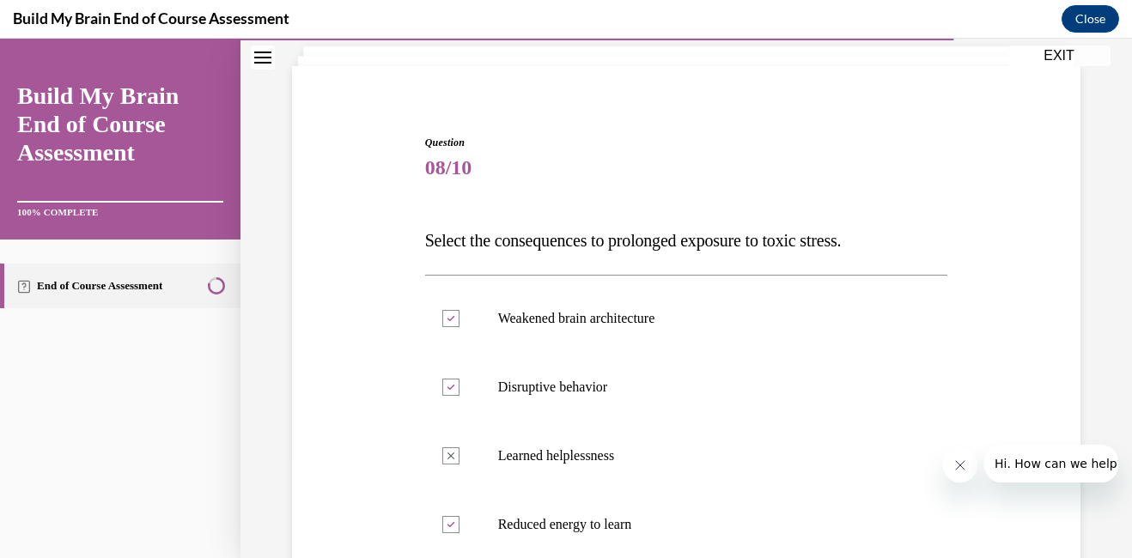
scroll to position [96, 0]
